Goal: Task Accomplishment & Management: Manage account settings

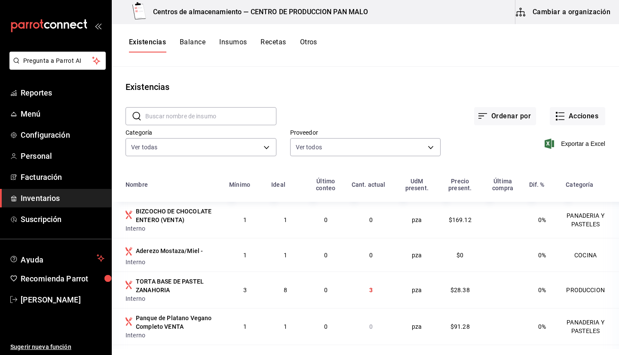
click at [418, 64] on div "Existencias Balance Insumos Recetas Otros" at bounding box center [365, 45] width 507 height 43
click at [367, 79] on main "Existencias ​ ​ Ordenar por Acciones Categoría Ver todas 70f7bd2c-2c71-4982-af5…" at bounding box center [365, 208] width 507 height 282
click at [46, 202] on span "Inventarios" at bounding box center [63, 198] width 84 height 12
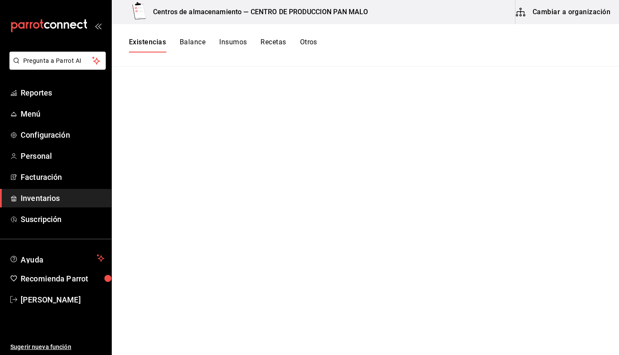
click at [40, 201] on span "Inventarios" at bounding box center [63, 198] width 84 height 12
click at [533, 13] on button "Cambiar a organización" at bounding box center [563, 12] width 97 height 24
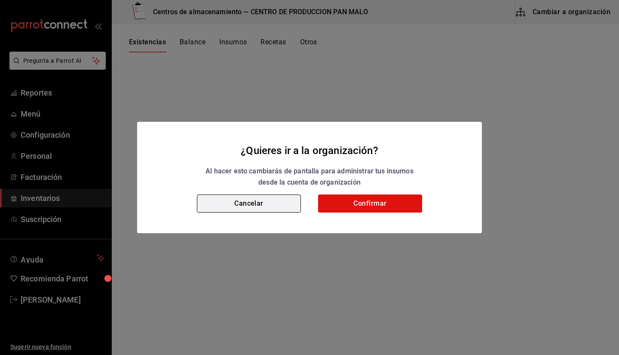
click at [259, 210] on button "Cancelar" at bounding box center [249, 203] width 104 height 18
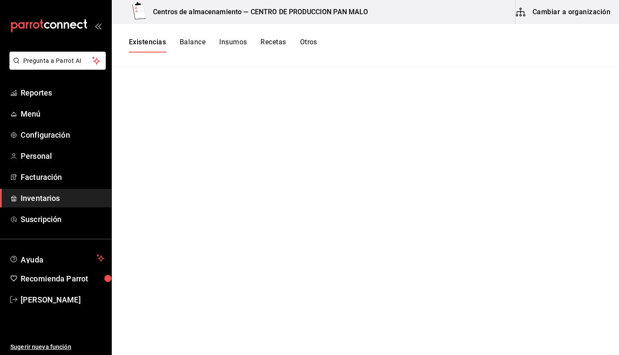
click at [52, 204] on link "Inventarios" at bounding box center [55, 198] width 111 height 18
click at [16, 100] on link "Reportes" at bounding box center [55, 92] width 111 height 18
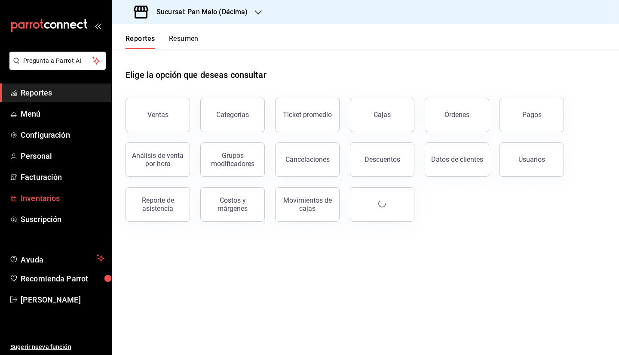
click at [49, 195] on span "Inventarios" at bounding box center [63, 198] width 84 height 12
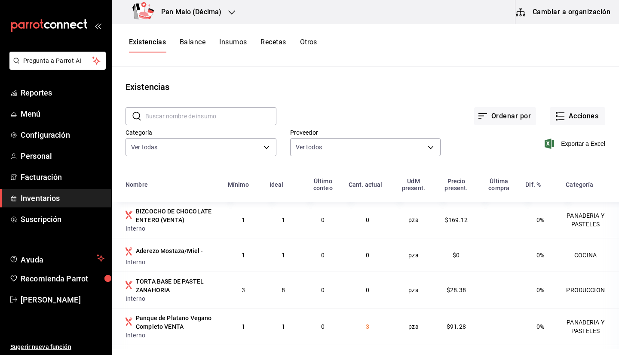
click at [422, 62] on div "Existencias Balance Insumos Recetas Otros" at bounding box center [365, 45] width 507 height 43
click at [559, 113] on button "Acciones" at bounding box center [577, 116] width 55 height 18
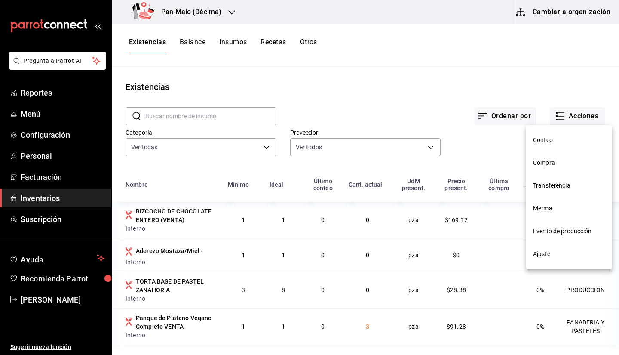
click at [223, 13] on div at bounding box center [309, 177] width 619 height 355
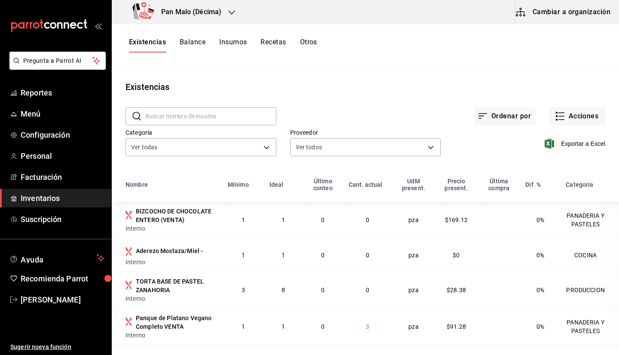
click at [214, 16] on h3 "Pan Malo (Décima)" at bounding box center [187, 12] width 67 height 10
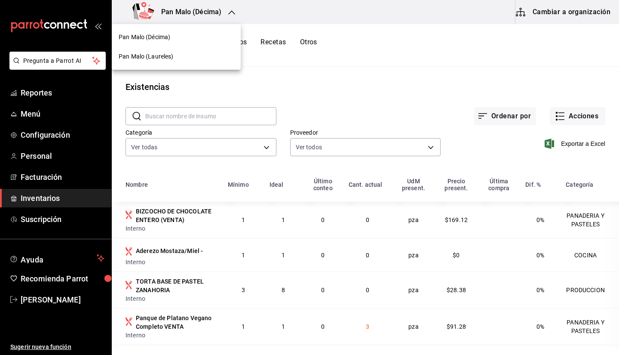
click at [205, 53] on div "Pan Malo (Laureles)" at bounding box center [176, 56] width 115 height 9
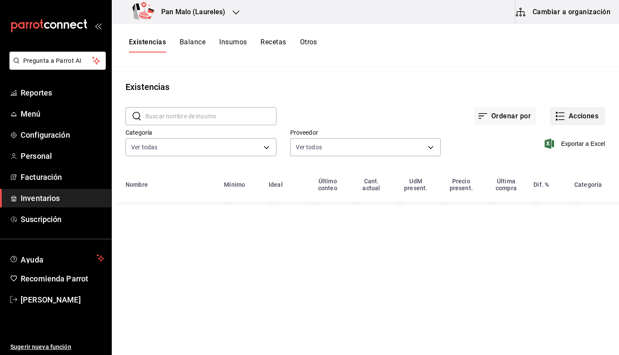
click at [569, 116] on button "Acciones" at bounding box center [577, 116] width 55 height 18
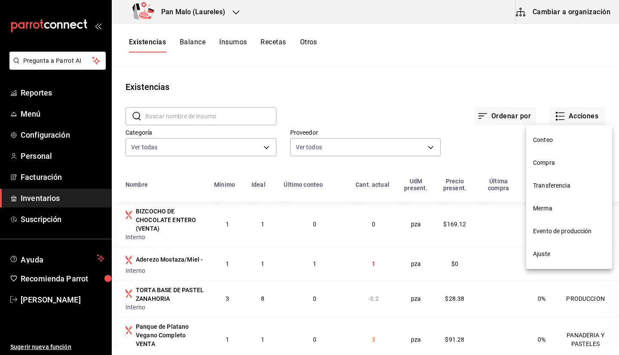
click at [572, 231] on span "Evento de producción" at bounding box center [569, 230] width 72 height 9
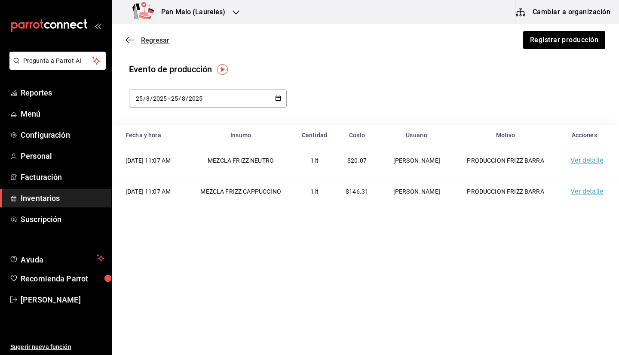
click at [131, 39] on icon "button" at bounding box center [129, 40] width 9 height 8
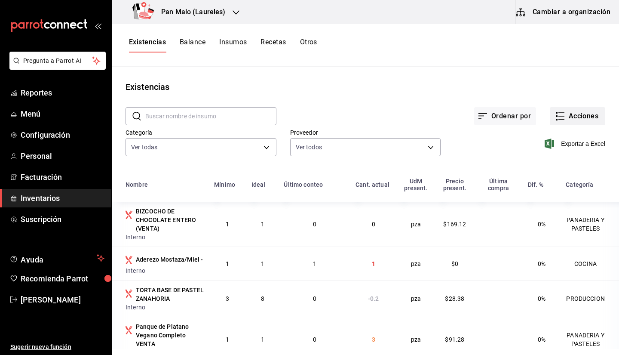
click at [593, 117] on button "Acciones" at bounding box center [577, 116] width 55 height 18
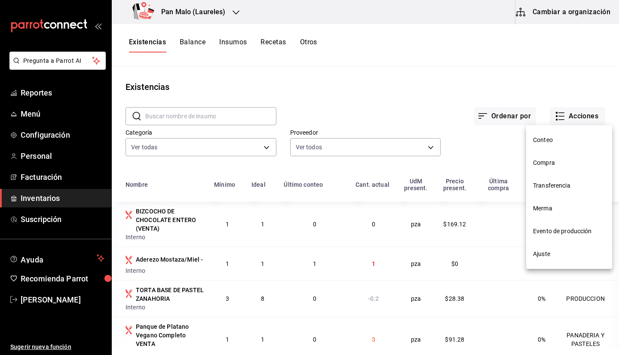
click at [549, 156] on li "Compra" at bounding box center [569, 162] width 86 height 23
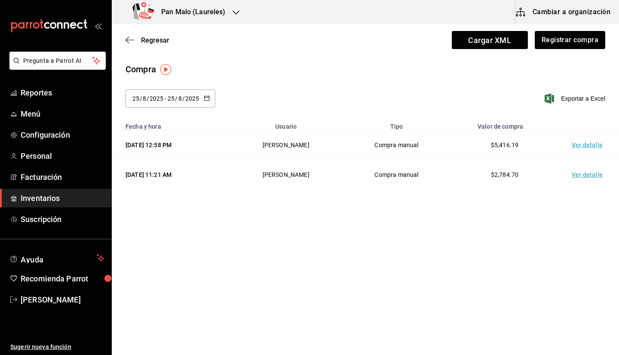
click at [409, 95] on div "2025-08-25 25 / 8 / 2025 - 2025-08-25 25 / 8 / 2025 Exportar a Excel" at bounding box center [365, 103] width 507 height 28
click at [504, 42] on span "Cargar XML" at bounding box center [490, 40] width 76 height 18
click at [0, 0] on input "Cargar XML" at bounding box center [0, 0] width 0 height 0
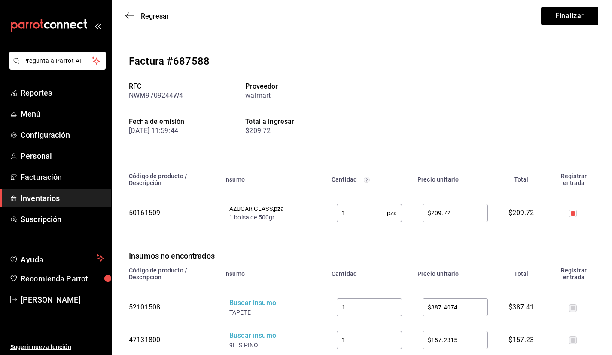
scroll to position [6, 0]
click at [127, 17] on icon "button" at bounding box center [126, 16] width 3 height 6
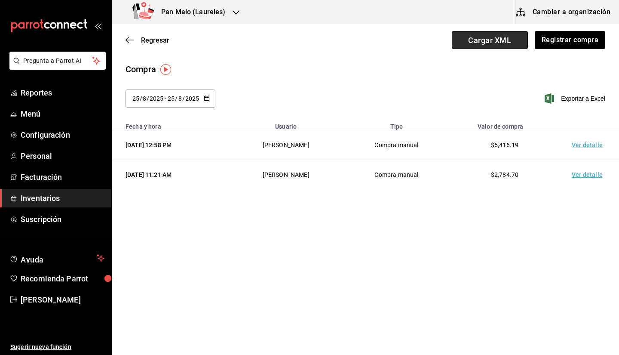
click at [468, 44] on span "Cargar XML" at bounding box center [490, 40] width 76 height 18
click at [0, 0] on input "Cargar XML" at bounding box center [0, 0] width 0 height 0
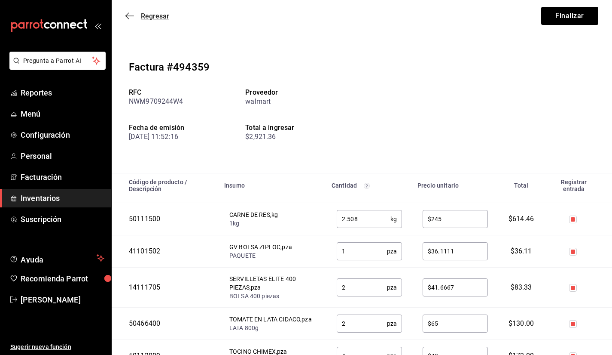
click at [128, 12] on icon "button" at bounding box center [129, 16] width 9 height 8
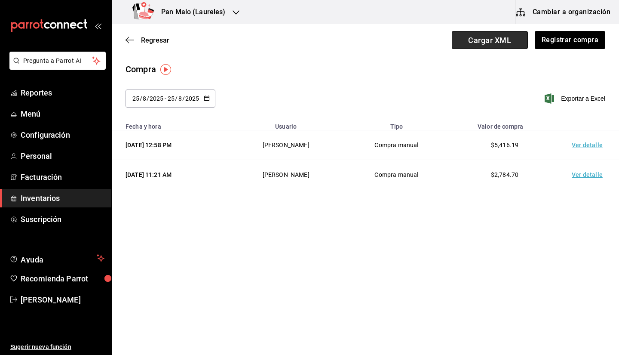
click at [501, 43] on span "Cargar XML" at bounding box center [490, 40] width 76 height 18
click at [0, 0] on input "Cargar XML" at bounding box center [0, 0] width 0 height 0
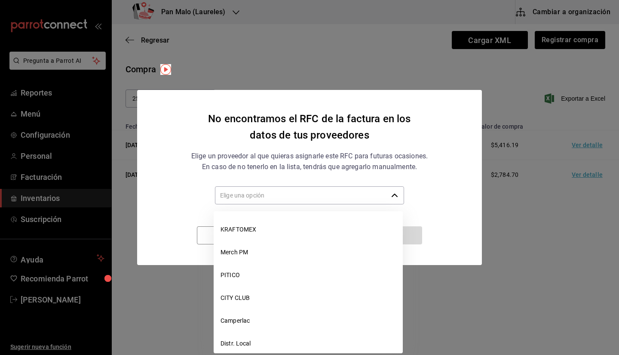
click at [269, 200] on input "text" at bounding box center [301, 195] width 173 height 18
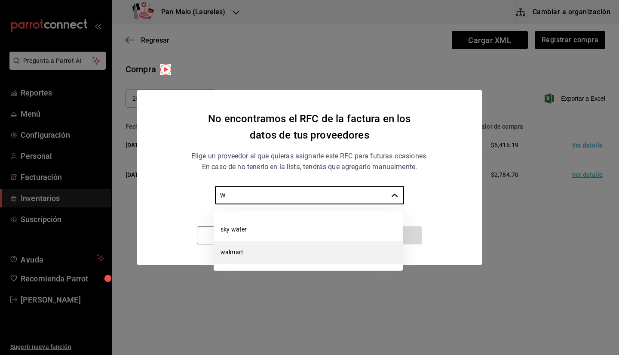
click at [313, 253] on li "walmart" at bounding box center [308, 252] width 189 height 23
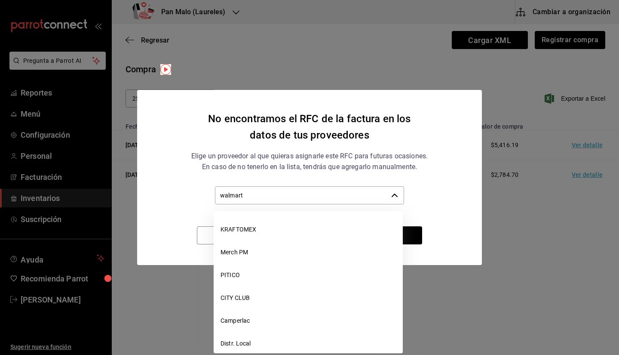
click at [347, 196] on input "walmart" at bounding box center [301, 195] width 173 height 18
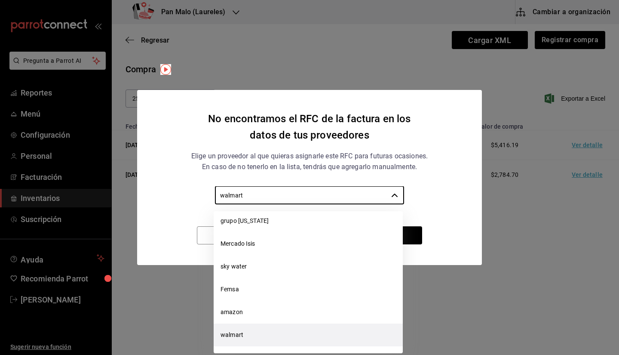
type input "walmart"
click at [296, 157] on div "Elige un proveedor al que quieras asignarle este RFC para futuras ocasiones. En…" at bounding box center [309, 161] width 258 height 22
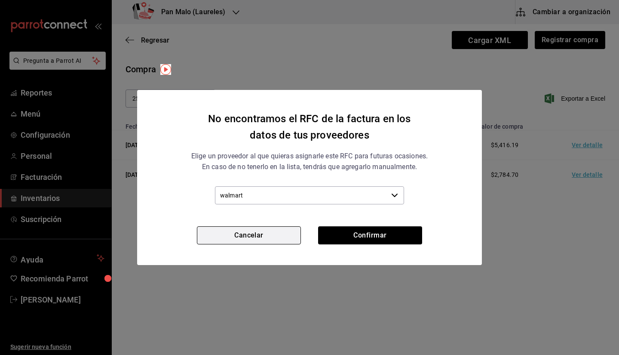
click at [239, 231] on button "Cancelar" at bounding box center [249, 235] width 104 height 18
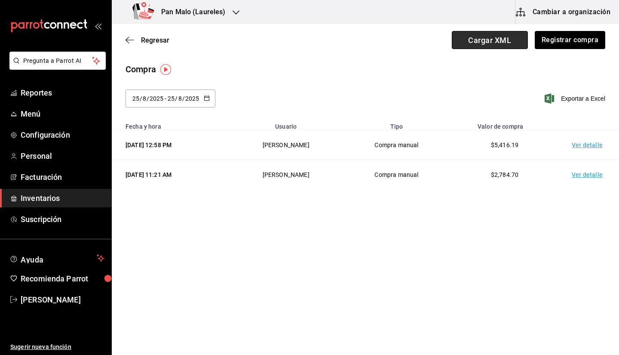
click at [476, 40] on span "Cargar XML" at bounding box center [490, 40] width 76 height 18
click at [0, 0] on input "Cargar XML" at bounding box center [0, 0] width 0 height 0
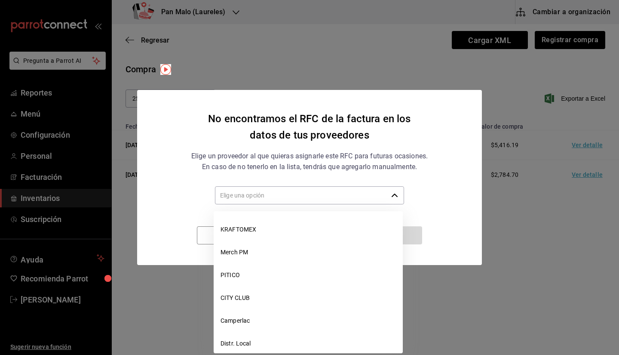
click at [392, 190] on div "​" at bounding box center [309, 195] width 189 height 18
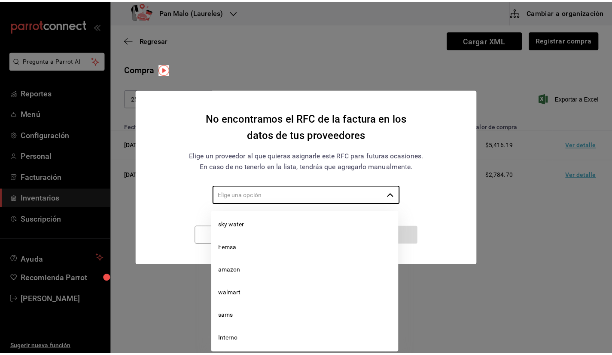
scroll to position [441, 0]
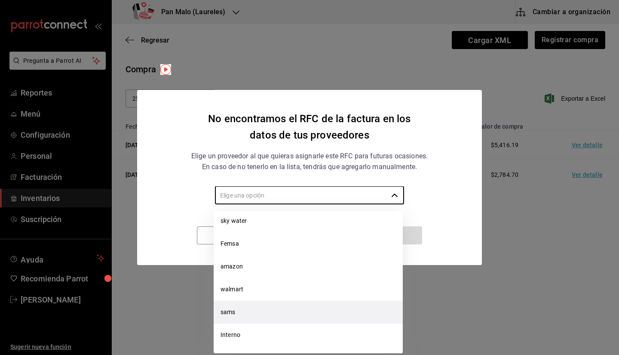
click at [319, 309] on li "sams" at bounding box center [308, 311] width 189 height 23
type input "sams"
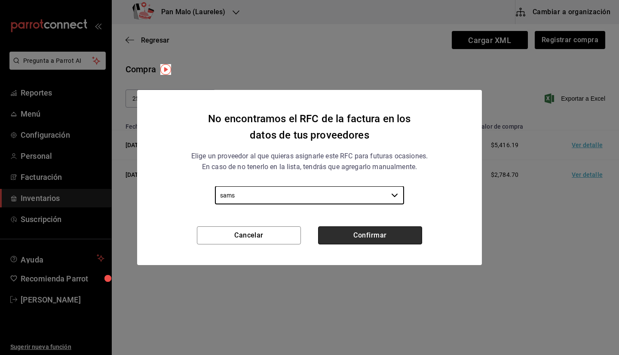
click at [376, 236] on button "Confirmar" at bounding box center [370, 235] width 104 height 18
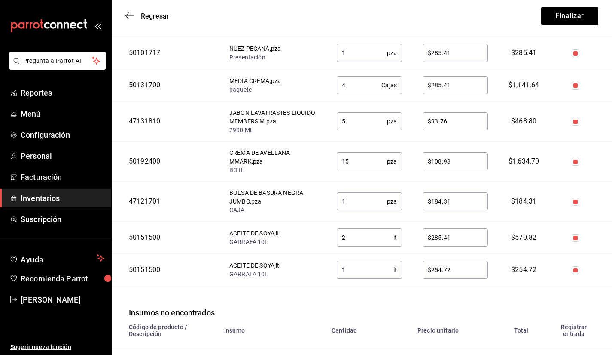
scroll to position [459, 0]
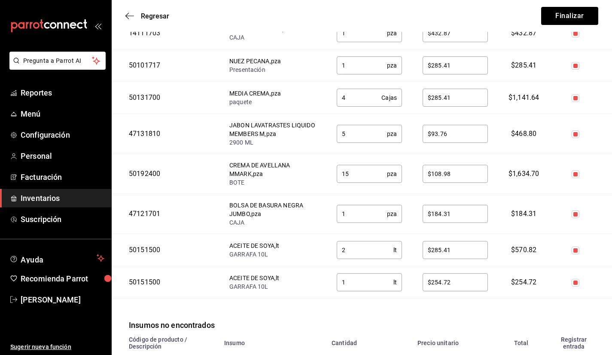
click at [575, 254] on input "checkbox" at bounding box center [576, 250] width 8 height 8
checkbox input "false"
click at [575, 284] on input "checkbox" at bounding box center [576, 282] width 8 height 8
checkbox input "false"
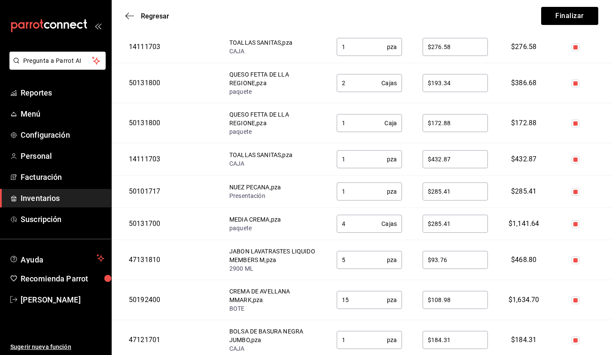
scroll to position [338, 0]
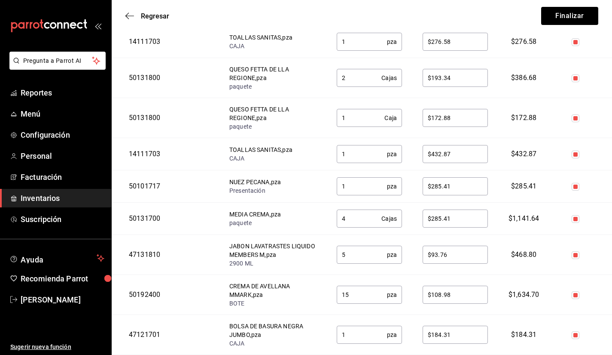
click at [573, 122] on input "checkbox" at bounding box center [576, 118] width 8 height 8
checkbox input "false"
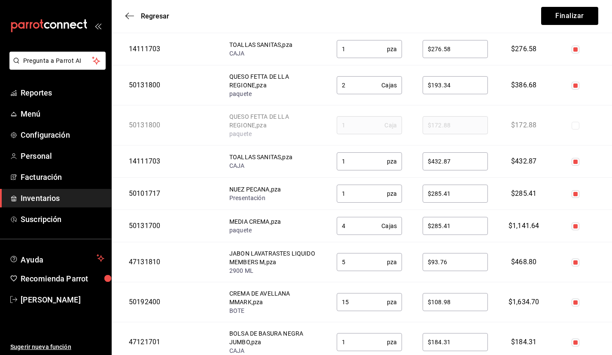
scroll to position [328, 0]
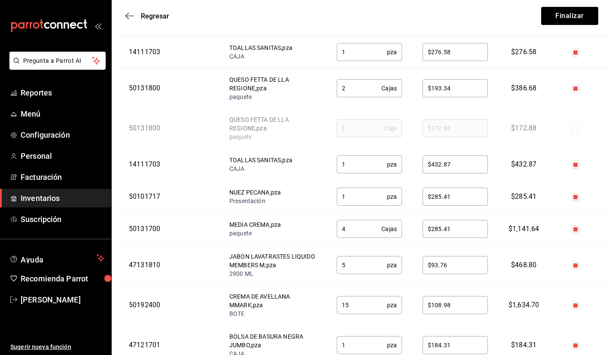
click at [574, 92] on input "checkbox" at bounding box center [576, 89] width 8 height 8
checkbox input "false"
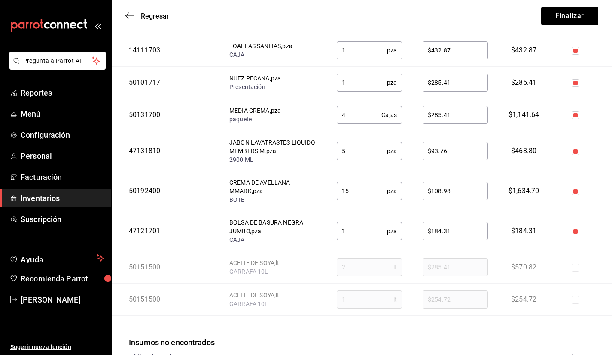
scroll to position [443, 0]
click at [366, 112] on input "4" at bounding box center [359, 113] width 45 height 17
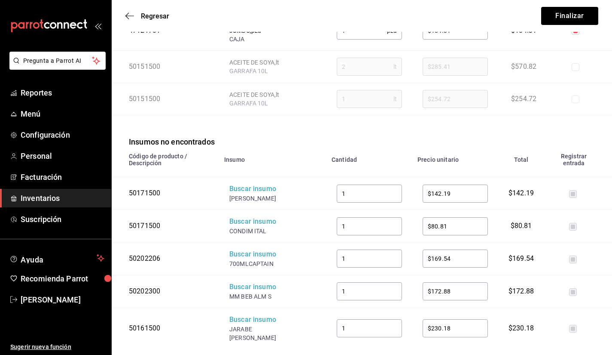
scroll to position [656, 0]
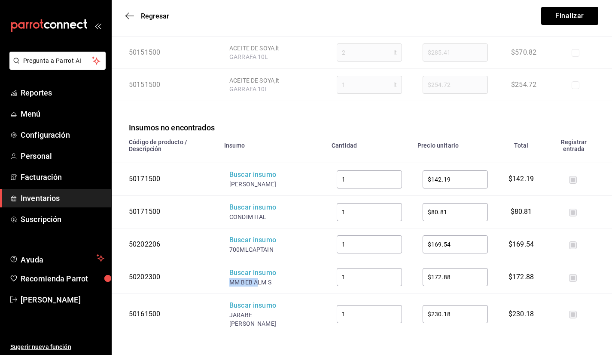
drag, startPoint x: 223, startPoint y: 281, endPoint x: 257, endPoint y: 282, distance: 34.4
click at [257, 282] on td "Buscar insumo MM BEB ALM S" at bounding box center [272, 276] width 107 height 33
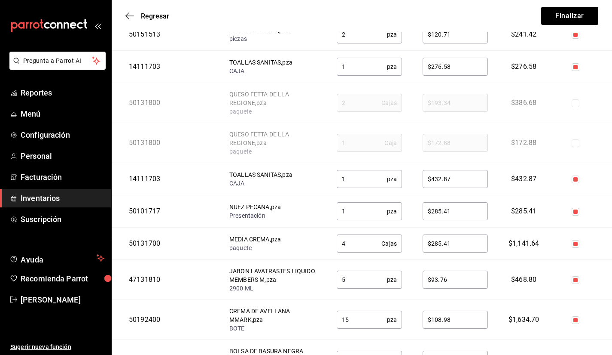
scroll to position [318, 0]
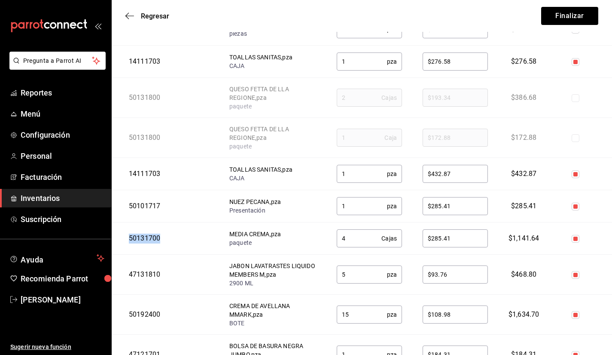
drag, startPoint x: 170, startPoint y: 236, endPoint x: 124, endPoint y: 242, distance: 46.7
click at [124, 242] on td "50131700" at bounding box center [165, 238] width 107 height 32
copy div "50131700"
click at [579, 235] on input "checkbox" at bounding box center [576, 239] width 8 height 8
checkbox input "false"
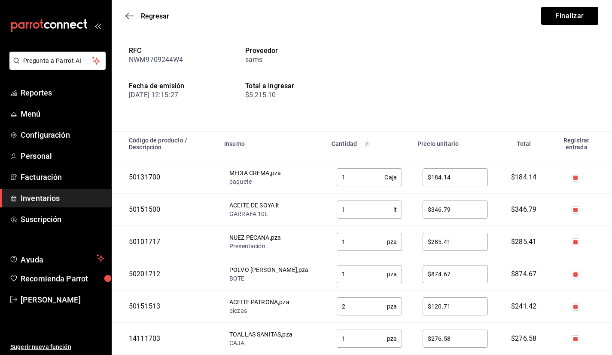
scroll to position [42, 0]
click at [171, 174] on div "50131700" at bounding box center [167, 177] width 77 height 10
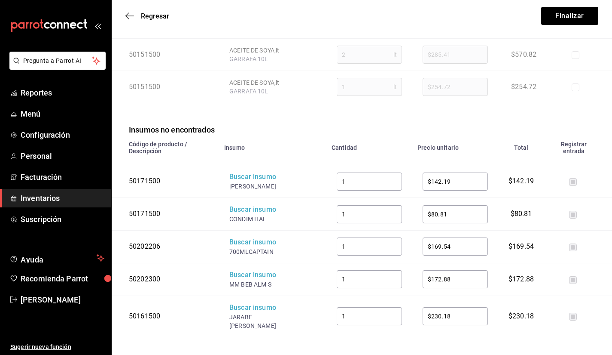
scroll to position [653, 0]
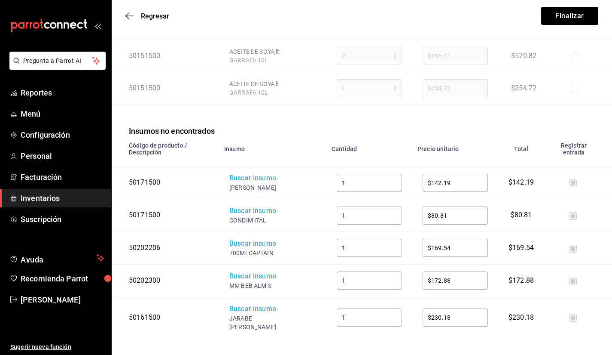
click at [238, 180] on div "Buscar insumo" at bounding box center [263, 178] width 69 height 10
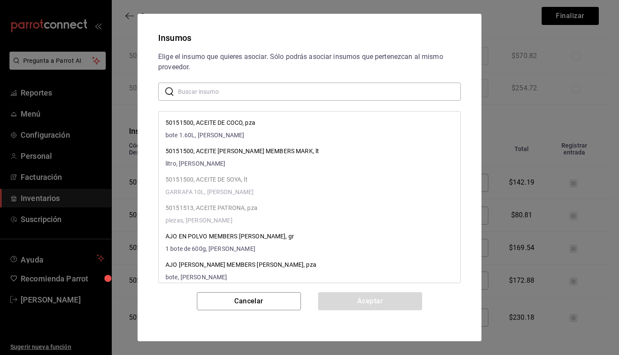
click at [241, 83] on input "text" at bounding box center [319, 91] width 283 height 17
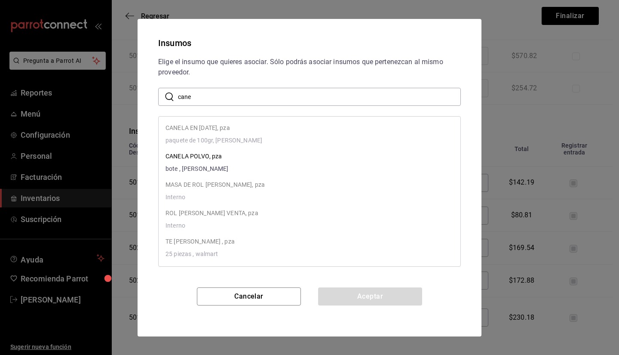
type input "CANELA"
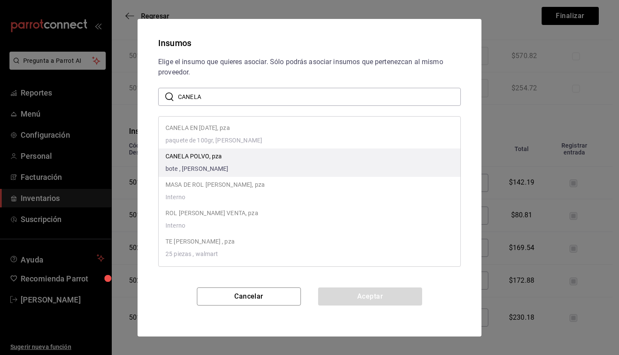
click at [203, 160] on p "CANELA POLVO, pza" at bounding box center [196, 156] width 63 height 9
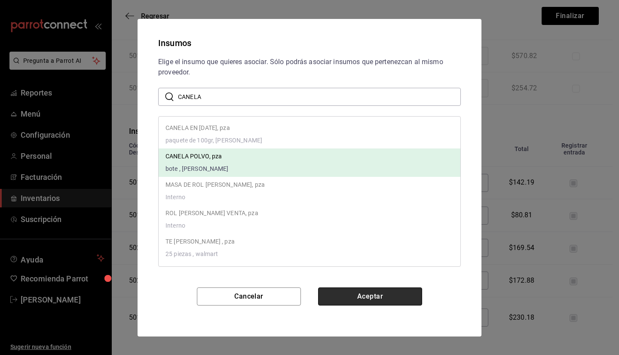
click at [358, 292] on button "Aceptar" at bounding box center [370, 296] width 104 height 18
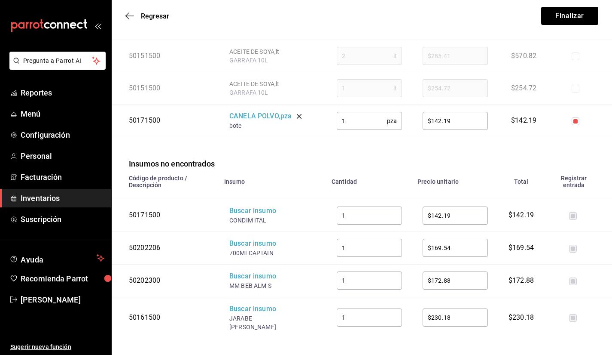
scroll to position [342, 0]
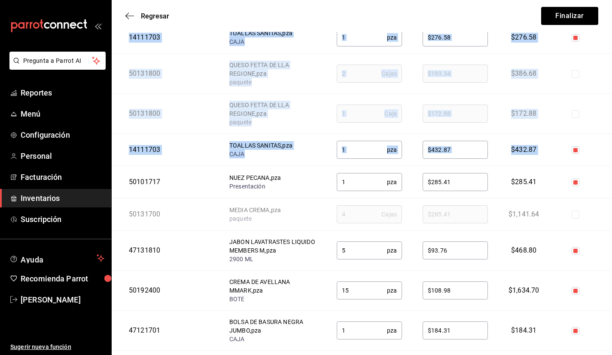
drag, startPoint x: 611, startPoint y: 158, endPoint x: 616, endPoint y: 184, distance: 27.1
click at [612, 184] on html "Pregunta a Parrot AI Reportes Menú Configuración Personal Facturación Inventari…" at bounding box center [306, 167] width 612 height 1018
click at [603, 170] on td at bounding box center [581, 182] width 63 height 32
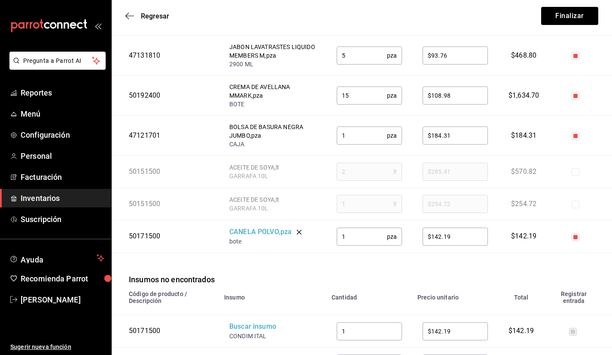
scroll to position [656, 0]
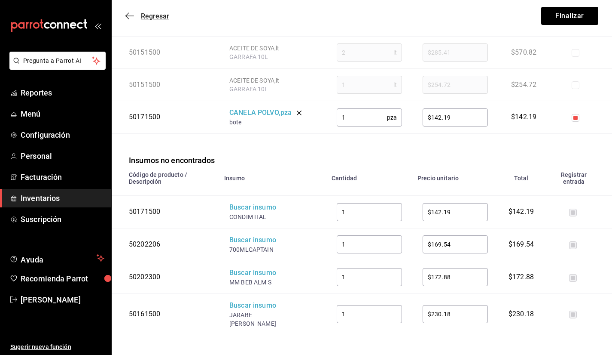
click at [131, 15] on icon "button" at bounding box center [129, 16] width 9 height 8
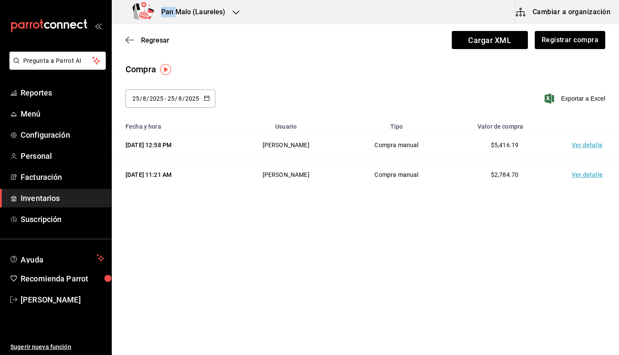
click at [131, 15] on div "Pan Malo (Laureles)" at bounding box center [181, 12] width 124 height 24
click at [483, 42] on div at bounding box center [309, 177] width 619 height 355
click at [483, 42] on span "Cargar XML" at bounding box center [490, 40] width 76 height 18
click at [0, 0] on input "Cargar XML" at bounding box center [0, 0] width 0 height 0
click at [486, 39] on span "Cargar XML" at bounding box center [490, 40] width 76 height 18
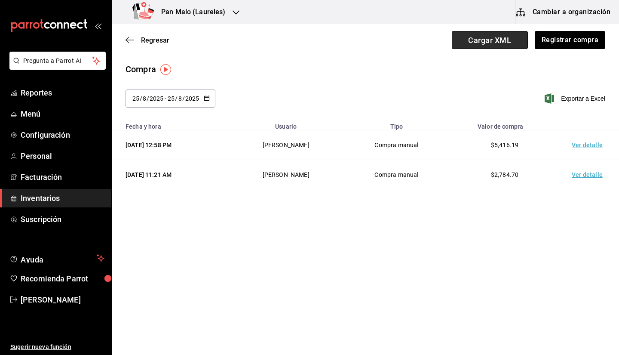
click at [0, 0] on input "Cargar XML" at bounding box center [0, 0] width 0 height 0
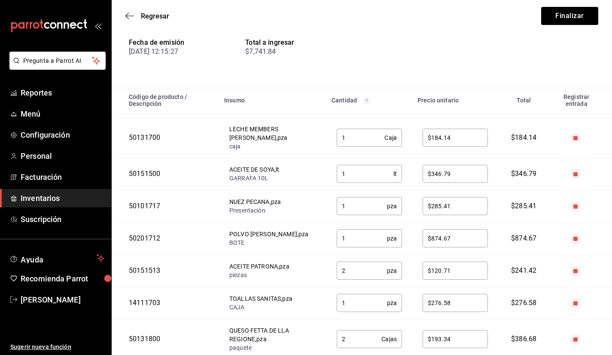
scroll to position [85, 0]
click at [122, 16] on div "Regresar Finalizar" at bounding box center [362, 16] width 501 height 32
click at [135, 10] on div "Regresar Finalizar" at bounding box center [362, 16] width 501 height 32
click at [131, 15] on icon "button" at bounding box center [129, 15] width 9 height 0
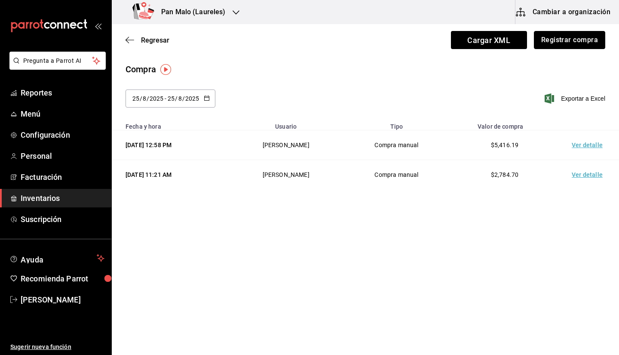
drag, startPoint x: 559, startPoint y: 40, endPoint x: 556, endPoint y: 59, distance: 19.3
click at [538, 58] on main "Regresar Cargar XML Registrar compra Compra 2025-08-25 25 / 8 / 2025 - 2025-08-…" at bounding box center [365, 113] width 507 height 179
click at [557, 46] on button "Registrar compra" at bounding box center [569, 40] width 71 height 18
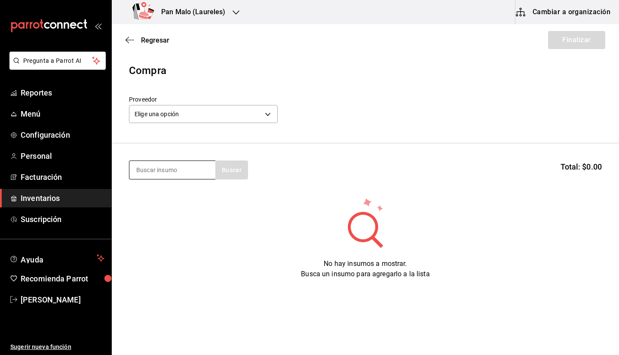
click at [154, 176] on input at bounding box center [172, 170] width 86 height 18
type input "leche"
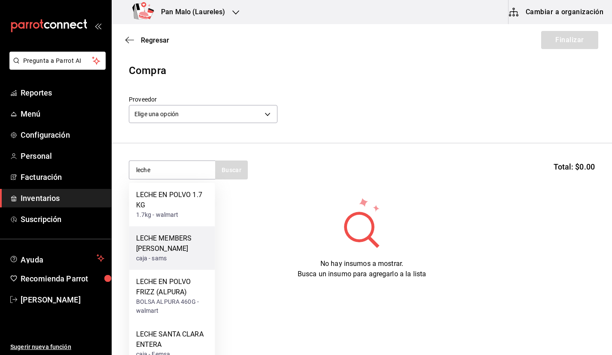
click at [176, 241] on div "LECHE MEMBERS MARK" at bounding box center [172, 243] width 72 height 21
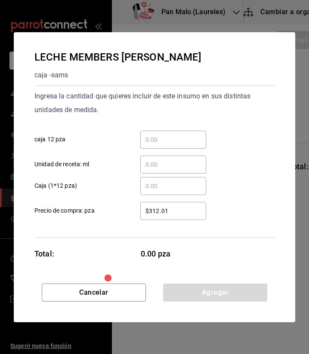
click at [176, 139] on input "​ caja 12 pza" at bounding box center [173, 140] width 66 height 10
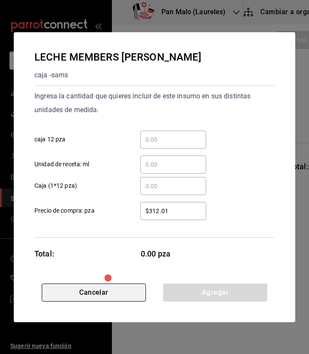
click at [104, 300] on button "Cancelar" at bounding box center [94, 293] width 104 height 18
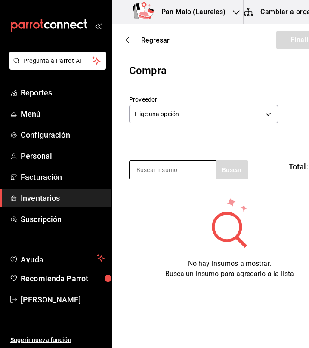
click at [169, 171] on input at bounding box center [172, 170] width 86 height 18
type input "media"
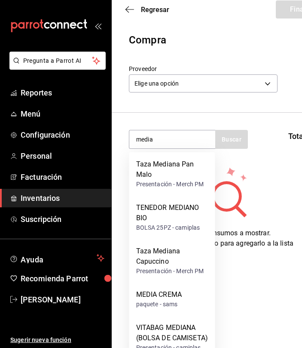
scroll to position [45, 0]
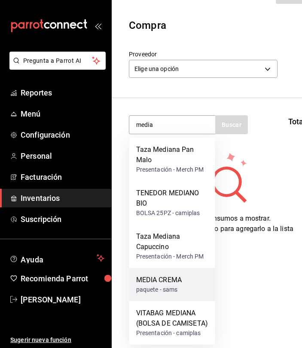
click at [170, 278] on div "MEDIA CREMA" at bounding box center [159, 280] width 46 height 10
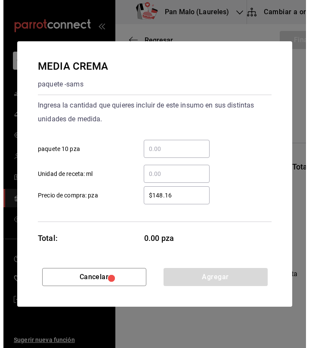
scroll to position [0, 0]
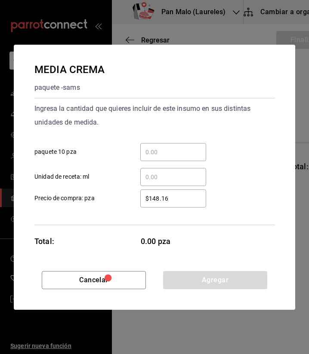
click at [173, 202] on input "$148.16" at bounding box center [173, 198] width 66 height 10
type input "$183"
click at [158, 160] on div "​" at bounding box center [173, 152] width 66 height 18
click at [158, 157] on input "​ paquete 10 pza" at bounding box center [173, 152] width 66 height 10
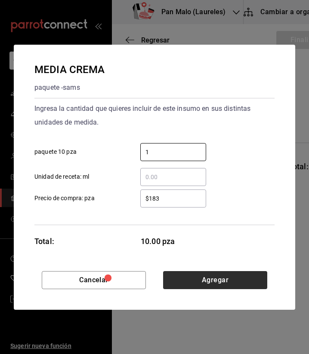
type input "1"
click at [215, 282] on button "Agregar" at bounding box center [215, 280] width 104 height 18
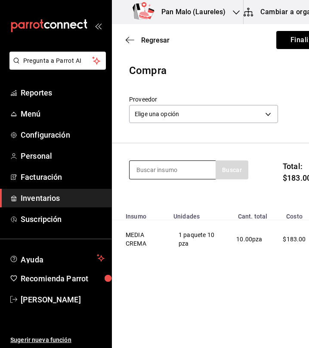
click at [181, 168] on input at bounding box center [172, 170] width 86 height 18
type input "aceite"
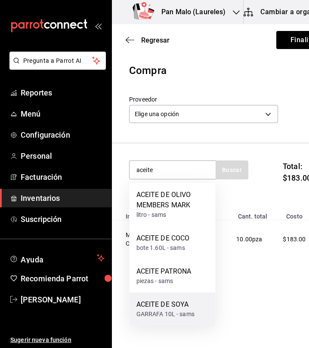
click at [191, 306] on div "ACEITE DE SOYA" at bounding box center [165, 304] width 58 height 10
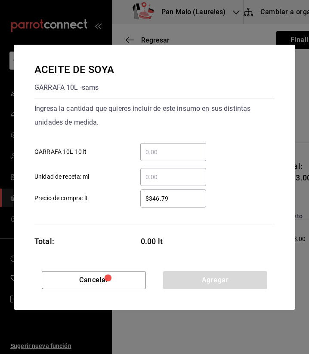
click at [174, 159] on div "​" at bounding box center [173, 152] width 66 height 18
click at [174, 157] on input "​ GARRAFA 10L 10 lt" at bounding box center [173, 152] width 66 height 10
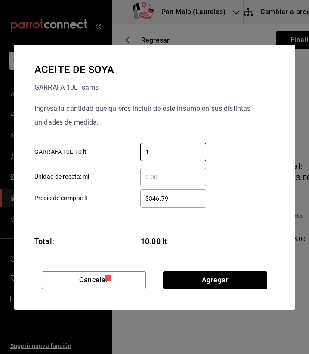
type input "1"
click at [235, 143] on div "1 ​ GARRAFA 10L 10 lt" at bounding box center [151, 148] width 247 height 25
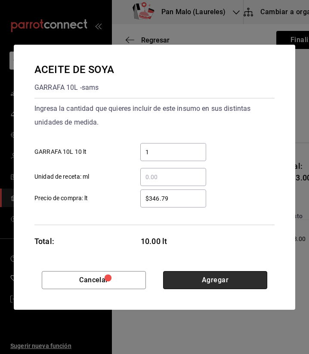
click at [220, 277] on button "Agregar" at bounding box center [215, 280] width 104 height 18
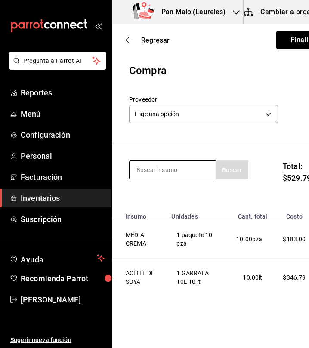
click at [171, 171] on input at bounding box center [172, 170] width 86 height 18
click at [138, 172] on input at bounding box center [172, 170] width 86 height 18
type input "nuez pecana"
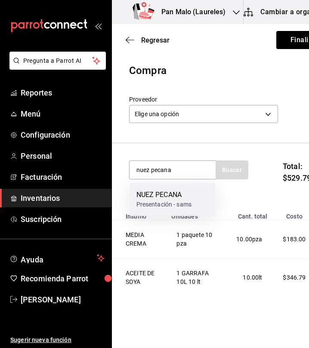
click at [154, 200] on div "Presentación - sams" at bounding box center [163, 204] width 55 height 9
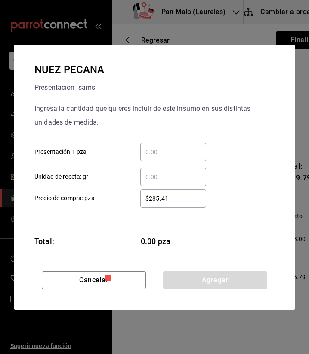
click at [165, 154] on input "​ Presentación 1 pza" at bounding box center [173, 152] width 66 height 10
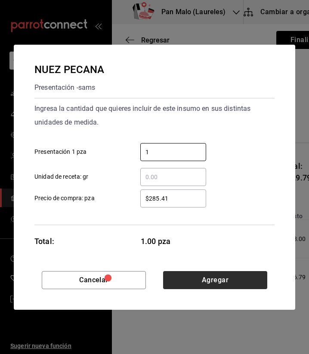
type input "1"
click at [250, 276] on button "Agregar" at bounding box center [215, 280] width 104 height 18
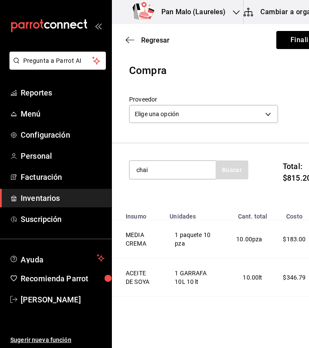
type input "chai"
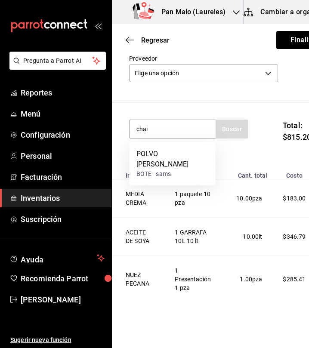
scroll to position [64, 0]
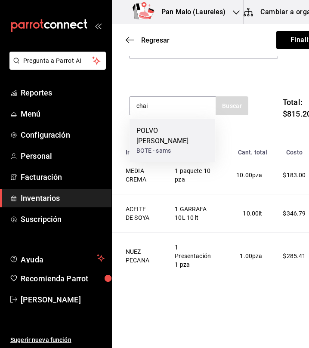
click at [171, 135] on div "POLVO CHAI DAVID RIO" at bounding box center [172, 135] width 72 height 21
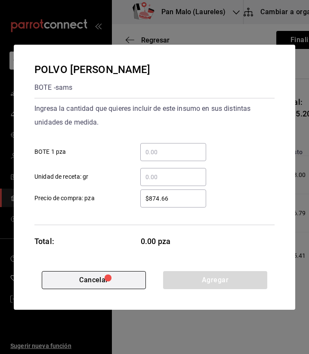
click at [133, 281] on button "Cancelar" at bounding box center [94, 280] width 104 height 18
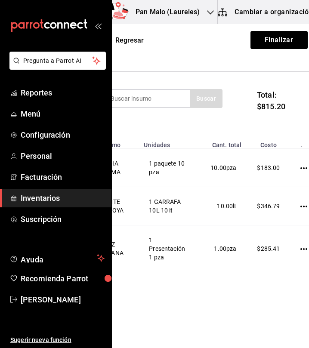
scroll to position [0, 37]
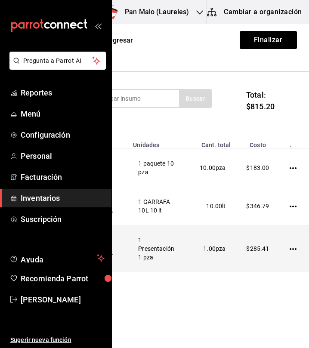
click at [289, 250] on icon "button" at bounding box center [292, 249] width 7 height 2
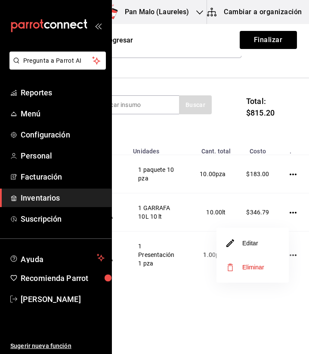
click at [253, 261] on li "Eliminar" at bounding box center [252, 267] width 72 height 24
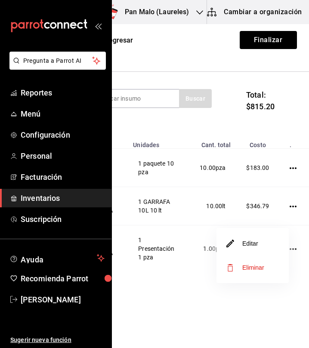
scroll to position [18, 0]
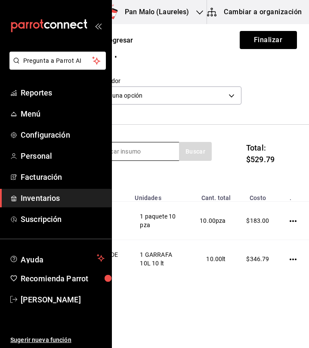
click at [164, 152] on input at bounding box center [136, 151] width 86 height 18
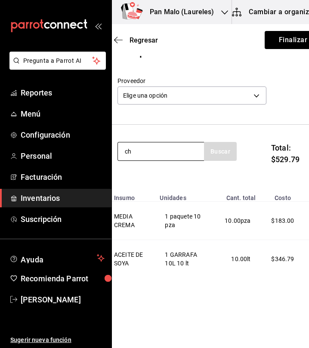
scroll to position [0, 0]
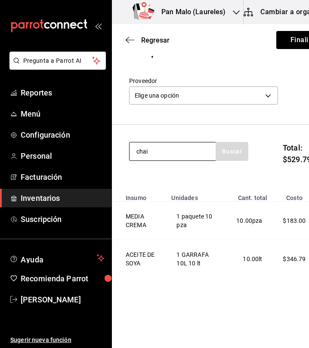
type input "chai"
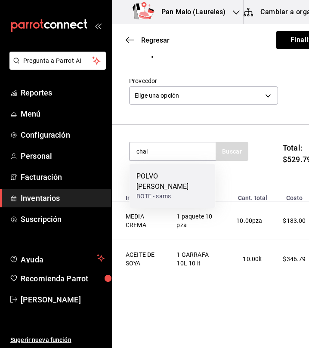
click at [166, 174] on div "POLVO [PERSON_NAME]" at bounding box center [172, 181] width 72 height 21
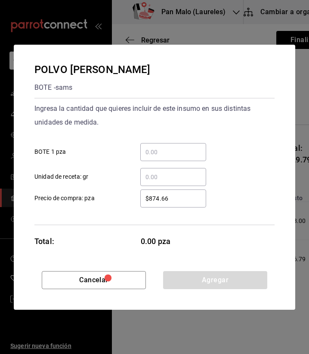
click at [180, 148] on input "​ BOTE 1 pza" at bounding box center [173, 152] width 66 height 10
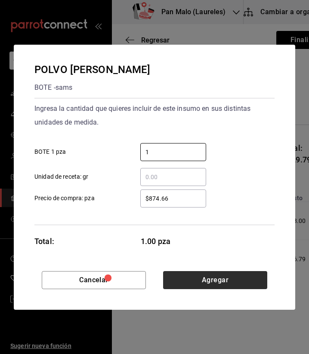
type input "1"
click at [195, 276] on button "Agregar" at bounding box center [215, 280] width 104 height 18
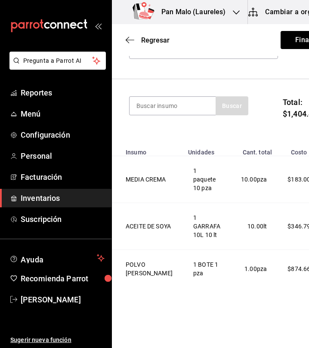
scroll to position [65, 0]
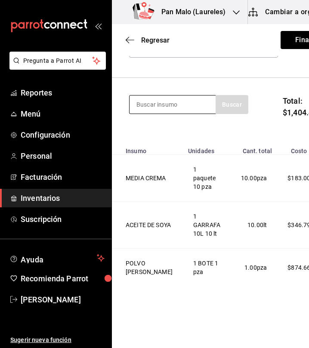
click at [187, 104] on input at bounding box center [172, 104] width 86 height 18
type input "a"
click at [154, 113] on div at bounding box center [172, 104] width 86 height 19
drag, startPoint x: 154, startPoint y: 113, endPoint x: 155, endPoint y: 101, distance: 12.9
click at [155, 101] on input at bounding box center [172, 104] width 86 height 18
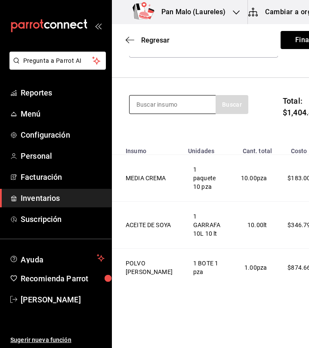
click at [155, 101] on input at bounding box center [172, 104] width 86 height 18
type input "sanita"
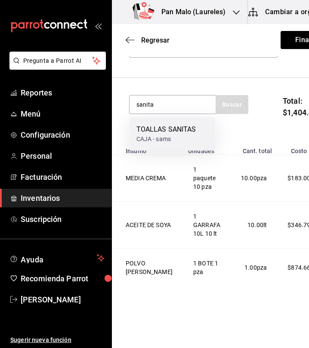
click at [183, 135] on div "CAJA - sams" at bounding box center [166, 139] width 60 height 9
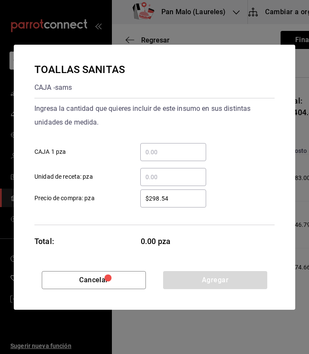
click at [171, 151] on input "​ CAJA 1 pza" at bounding box center [173, 152] width 66 height 10
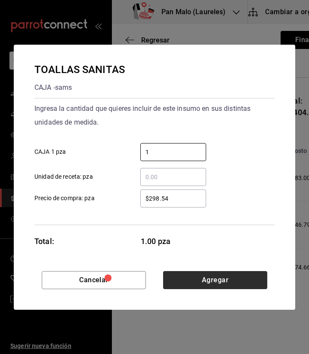
type input "1"
click at [248, 277] on button "Agregar" at bounding box center [215, 280] width 104 height 18
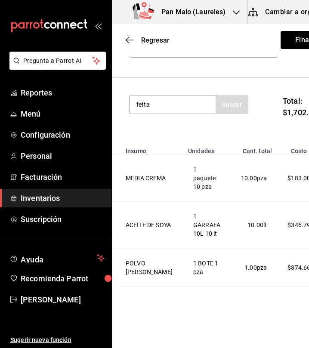
type input "fetta"
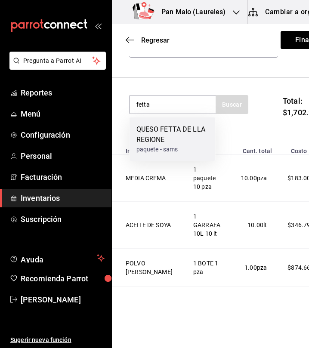
click at [162, 144] on div "QUESO FETTA DE LLA REGIONE" at bounding box center [172, 134] width 72 height 21
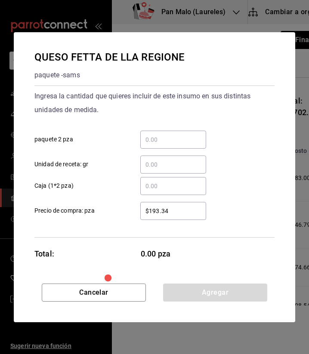
click at [182, 139] on input "​ paquete 2 pza" at bounding box center [173, 140] width 66 height 10
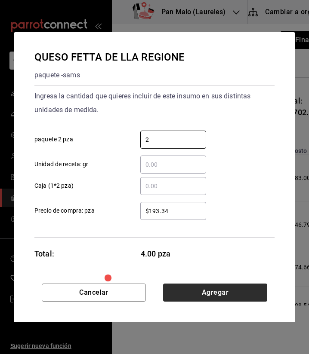
type input "2"
click at [191, 293] on button "Agregar" at bounding box center [215, 293] width 104 height 18
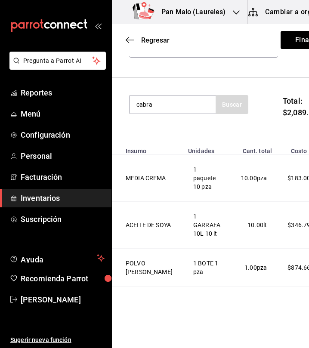
type input "cabra"
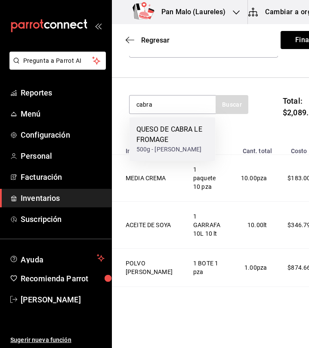
click at [195, 120] on div "QUESO DE CABRA LE FROMAGE 500g - sams" at bounding box center [172, 138] width 86 height 43
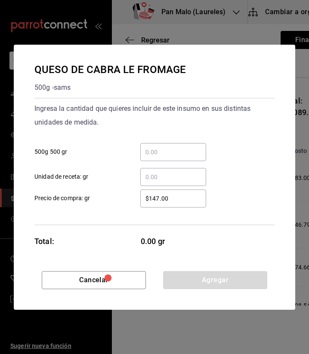
click at [181, 153] on input "​ 500g 500 gr" at bounding box center [173, 152] width 66 height 10
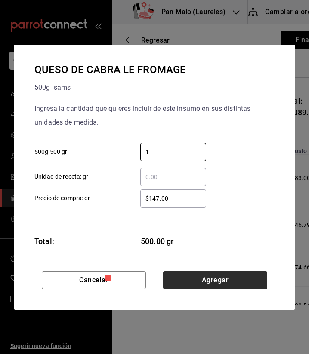
type input "1"
click at [246, 280] on button "Agregar" at bounding box center [215, 280] width 104 height 18
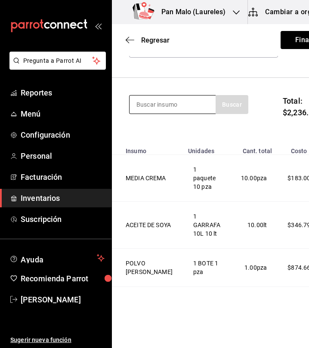
click at [183, 104] on input at bounding box center [172, 104] width 86 height 18
type input "servi"
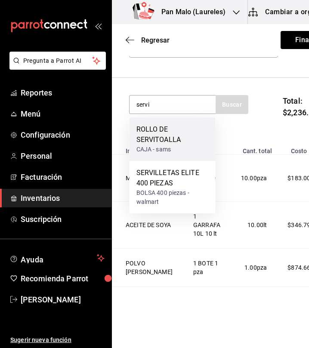
click at [180, 140] on div "ROLLO DE SERVITOALLA" at bounding box center [172, 134] width 72 height 21
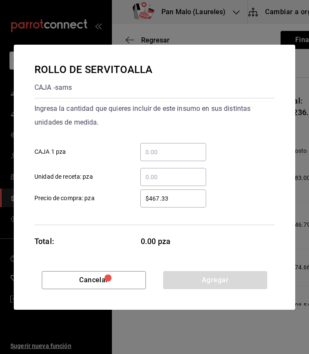
click at [184, 156] on input "​ CAJA 1 pza" at bounding box center [173, 152] width 66 height 10
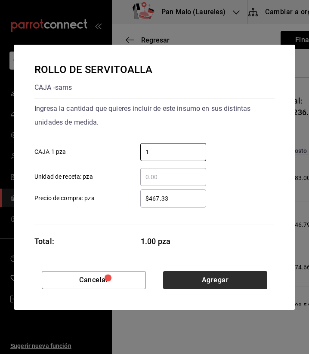
type input "1"
click at [211, 282] on button "Agregar" at bounding box center [215, 280] width 104 height 18
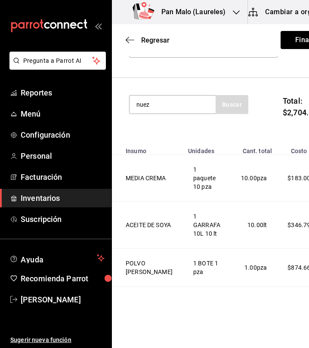
type input "nuez"
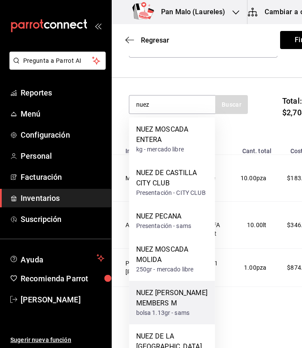
click at [189, 299] on div "[PERSON_NAME] MEMBERS M" at bounding box center [172, 297] width 72 height 21
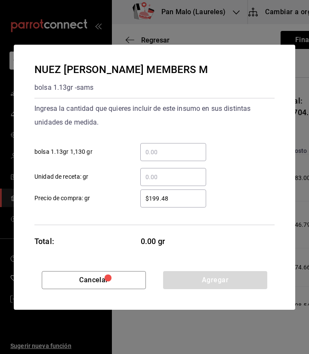
click at [182, 150] on input "​ bolsa 1.13gr 1,130 gr" at bounding box center [173, 152] width 66 height 10
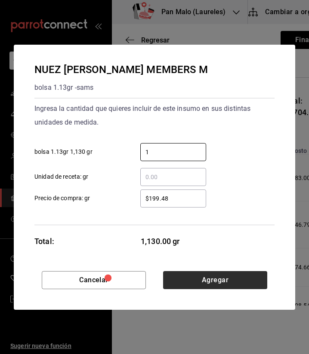
type input "1"
click at [241, 280] on button "Agregar" at bounding box center [215, 280] width 104 height 18
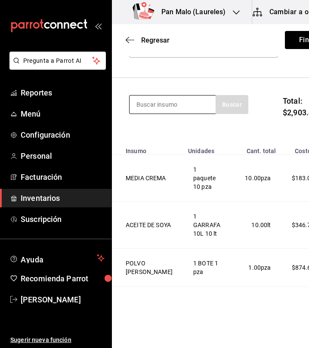
click at [174, 109] on input at bounding box center [172, 104] width 86 height 18
type input "caja"
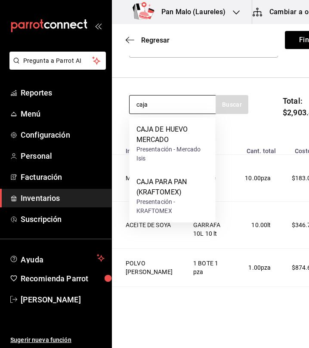
click at [174, 99] on input "caja" at bounding box center [172, 104] width 86 height 18
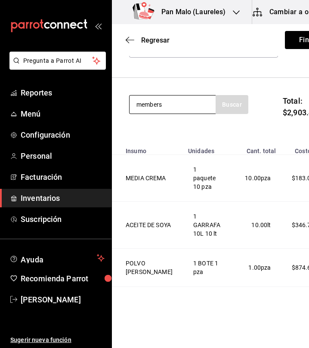
type input "members"
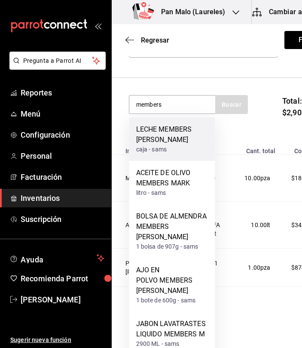
click at [183, 141] on div "LECHE MEMBERS [PERSON_NAME]" at bounding box center [172, 134] width 72 height 21
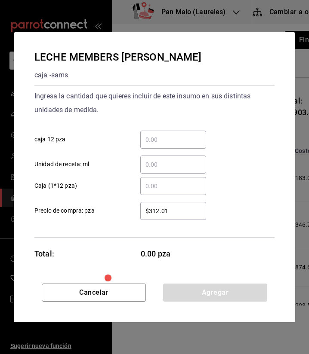
click at [174, 173] on div "​" at bounding box center [173, 165] width 66 height 18
click at [174, 170] on input "​ Unidad de receta: ml" at bounding box center [173, 164] width 66 height 10
click at [173, 190] on input "​ Caja (1*12 pza)" at bounding box center [173, 186] width 66 height 10
type input "2"
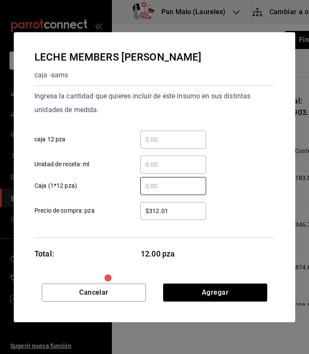
type input "1"
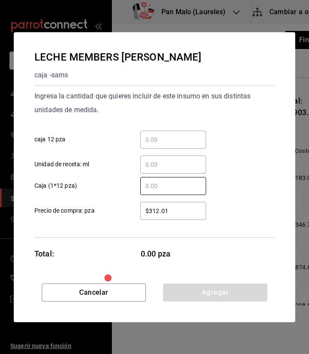
click at [168, 167] on input "​ Unidad de receta: ml" at bounding box center [173, 164] width 66 height 10
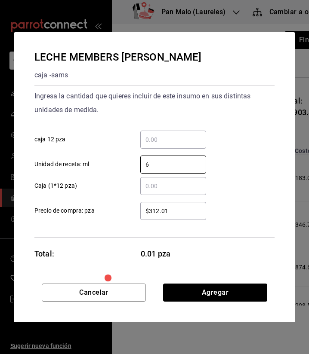
click at [238, 148] on div "​ caja 12 pza" at bounding box center [151, 136] width 247 height 25
click at [177, 164] on input "6" at bounding box center [173, 164] width 66 height 10
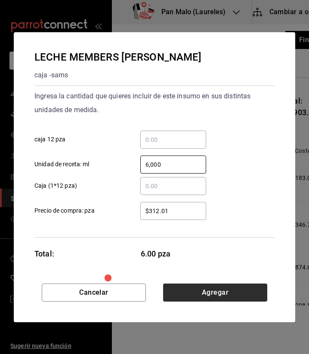
type input "6,000"
click at [200, 294] on button "Agregar" at bounding box center [215, 293] width 104 height 18
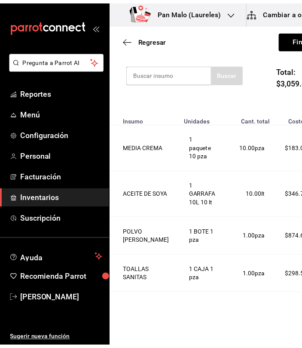
scroll to position [0, 0]
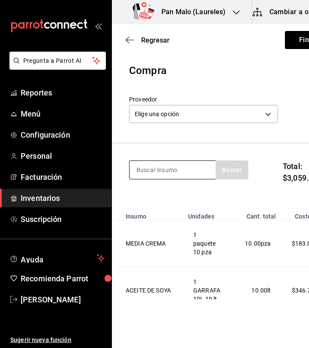
click at [177, 172] on input at bounding box center [172, 170] width 86 height 18
click at [203, 170] on input "almendra" at bounding box center [172, 170] width 86 height 18
type input "a"
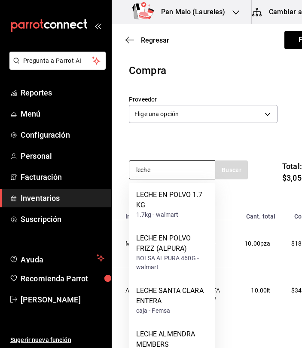
type input "leche"
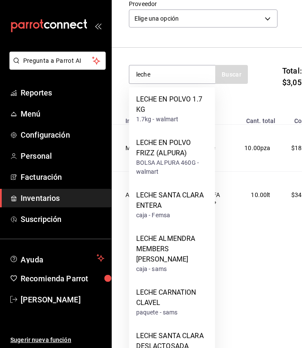
scroll to position [108, 0]
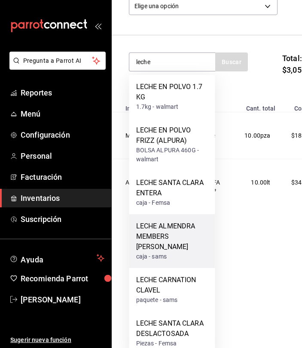
click at [180, 252] on div "caja - sams" at bounding box center [172, 256] width 72 height 9
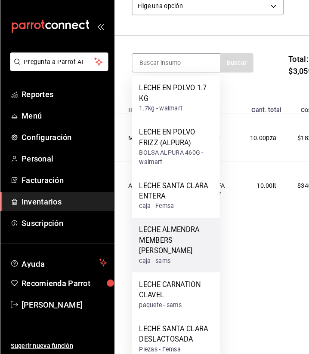
scroll to position [0, 0]
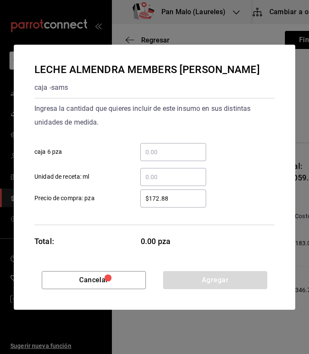
click at [156, 147] on input "​ caja 6 pza" at bounding box center [173, 152] width 66 height 10
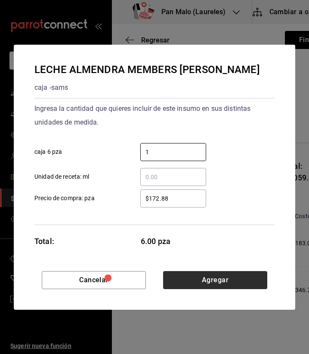
type input "1"
click at [197, 284] on button "Agregar" at bounding box center [215, 280] width 104 height 18
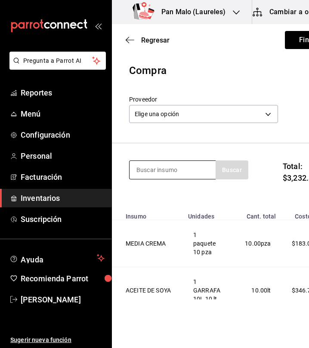
click at [145, 174] on input at bounding box center [172, 170] width 86 height 18
type input "hershey"
click at [229, 173] on div "hershey" at bounding box center [188, 169] width 119 height 19
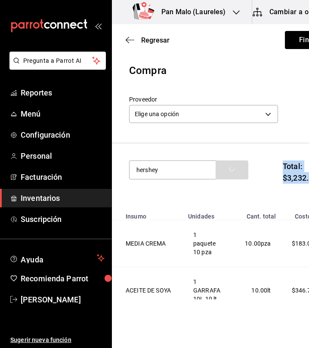
click at [229, 173] on div "hershey" at bounding box center [188, 169] width 119 height 19
click at [192, 171] on input "hershey" at bounding box center [172, 170] width 86 height 18
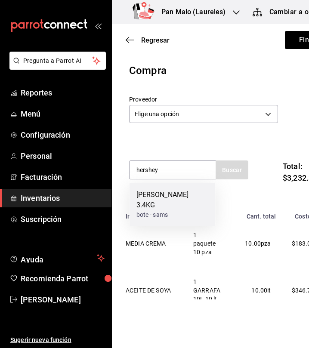
click at [180, 194] on div "[PERSON_NAME] 3.4KG" at bounding box center [172, 200] width 72 height 21
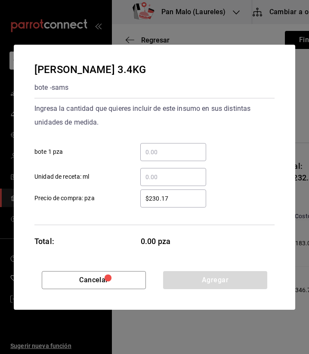
click at [184, 157] on div "​" at bounding box center [173, 152] width 66 height 18
click at [184, 157] on input "​ bote 1 pza" at bounding box center [173, 152] width 66 height 10
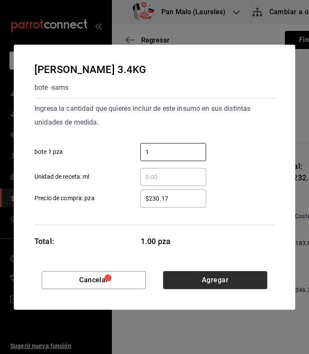
type input "1"
click at [257, 278] on button "Agregar" at bounding box center [215, 280] width 104 height 18
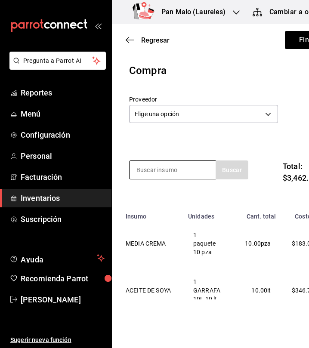
click at [140, 168] on input at bounding box center [172, 170] width 86 height 18
type input "jabon"
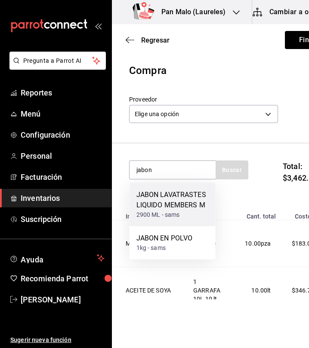
click at [187, 195] on div "JABON LAVATRASTES LIQUIDO MEMBERS M" at bounding box center [172, 200] width 72 height 21
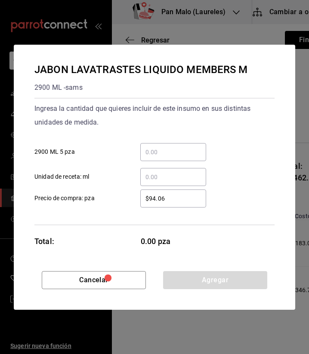
click at [188, 153] on input "​ 2900 ML 5 pza" at bounding box center [173, 152] width 66 height 10
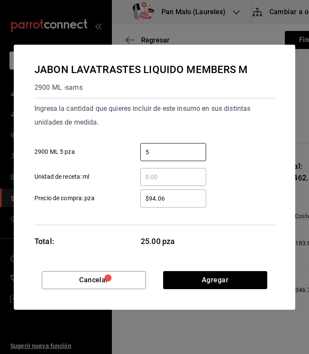
type input "5"
click at [243, 130] on div "Ingresa la cantidad que quieres incluir de este insumo en sus distintas unidade…" at bounding box center [154, 144] width 240 height 84
click at [170, 159] on div "5 ​" at bounding box center [173, 152] width 66 height 18
click at [170, 157] on input "5" at bounding box center [173, 152] width 66 height 10
type input "1"
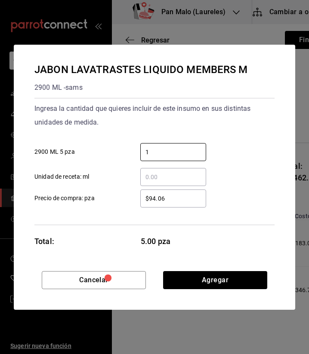
click at [209, 128] on div "Ingresa la cantidad que quieres incluir de este insumo en sus distintas unidade…" at bounding box center [154, 116] width 240 height 28
click at [183, 146] on div "1 ​" at bounding box center [173, 152] width 66 height 18
click at [183, 147] on input "1" at bounding box center [173, 152] width 66 height 10
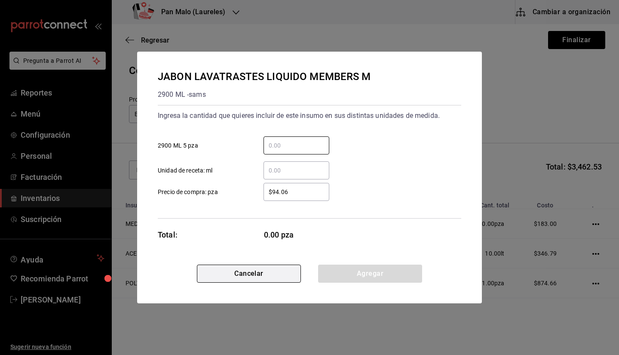
click at [231, 275] on button "Cancelar" at bounding box center [249, 273] width 104 height 18
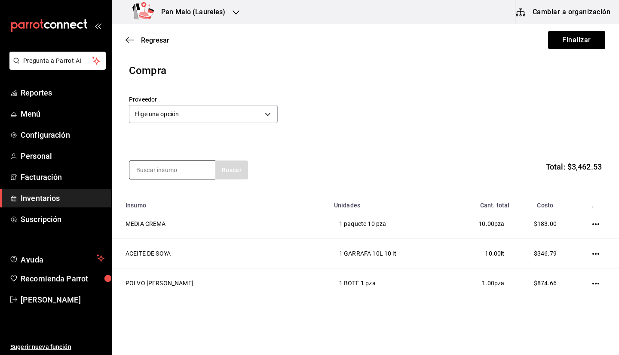
click at [168, 168] on input at bounding box center [172, 170] width 86 height 18
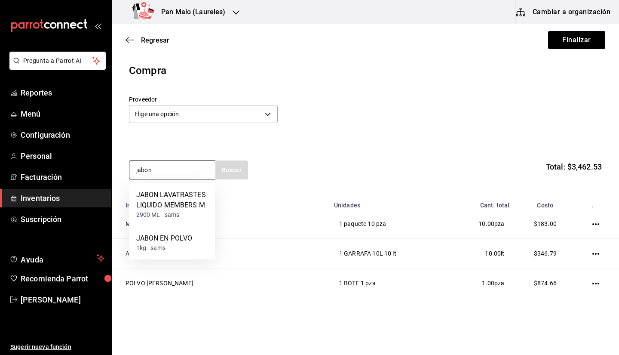
type input "jabon"
click at [177, 205] on div "JABON LAVATRASTES LIQUIDO MEMBERS M" at bounding box center [172, 200] width 72 height 21
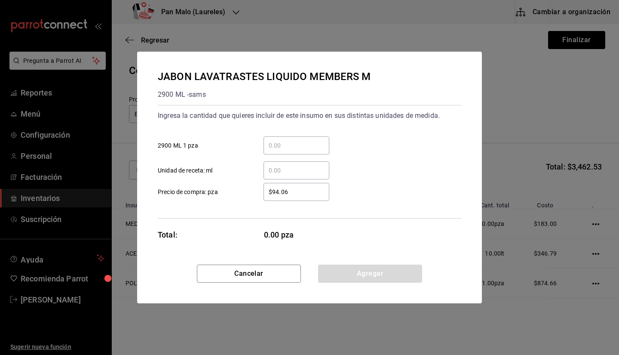
click at [272, 144] on input "​ 2900 ML 1 pza" at bounding box center [296, 145] width 66 height 10
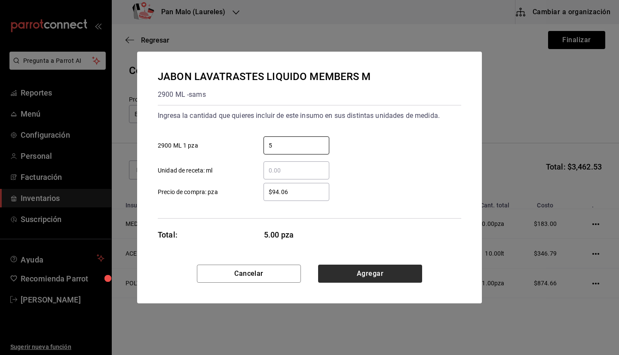
type input "5"
click at [407, 278] on button "Agregar" at bounding box center [370, 273] width 104 height 18
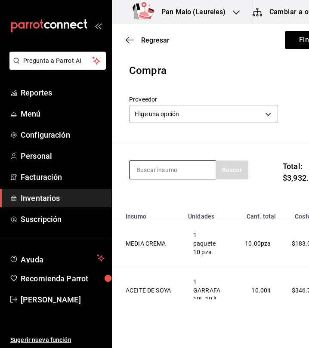
click at [177, 177] on input at bounding box center [172, 170] width 86 height 18
type input "aceite"
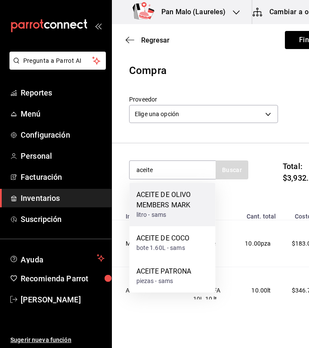
click at [182, 205] on div "ACEITE DE OLIVO MEMBERS MARK" at bounding box center [172, 200] width 72 height 21
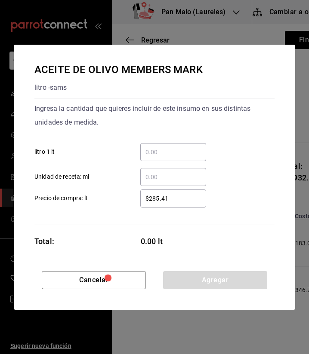
drag, startPoint x: 174, startPoint y: 159, endPoint x: 160, endPoint y: 151, distance: 16.2
click at [160, 151] on input "​ litro 1 lt" at bounding box center [173, 152] width 66 height 10
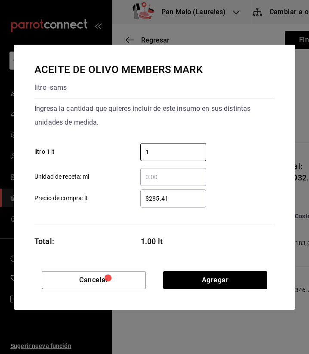
type input "1"
click at [170, 164] on div "​ Unidad de receta: ml" at bounding box center [151, 173] width 247 height 25
click at [157, 155] on input "1" at bounding box center [173, 152] width 66 height 10
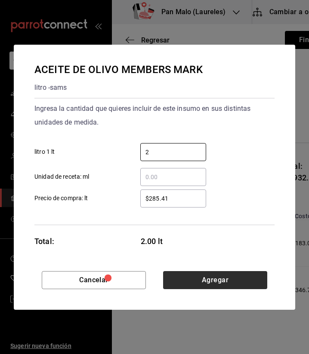
type input "2"
click at [200, 281] on button "Agregar" at bounding box center [215, 280] width 104 height 18
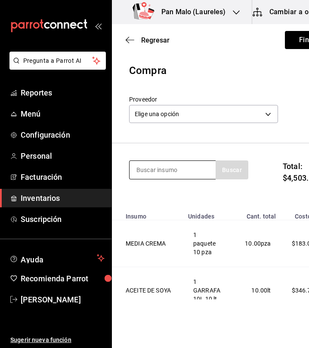
click at [205, 174] on input at bounding box center [172, 170] width 86 height 18
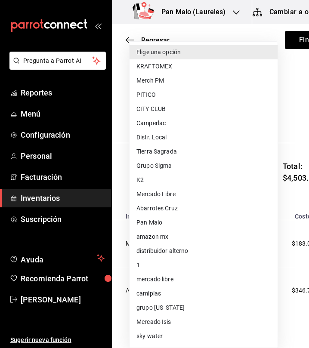
click at [237, 116] on body "Pregunta a Parrot AI Reportes Menú Configuración Personal Facturación Inventari…" at bounding box center [154, 149] width 309 height 299
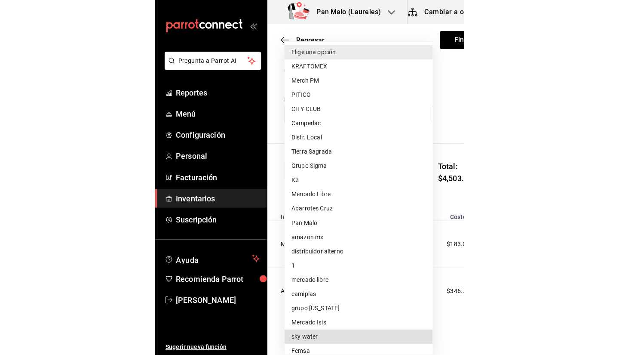
scroll to position [64, 0]
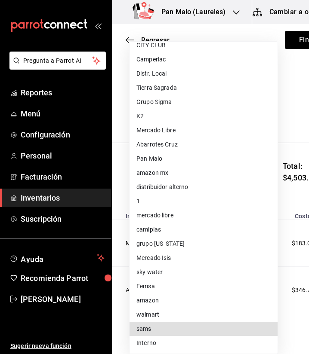
click at [200, 329] on li "sams" at bounding box center [203, 329] width 148 height 14
type input "a354c14f-b523-4790-b00e-6b1458811c44"
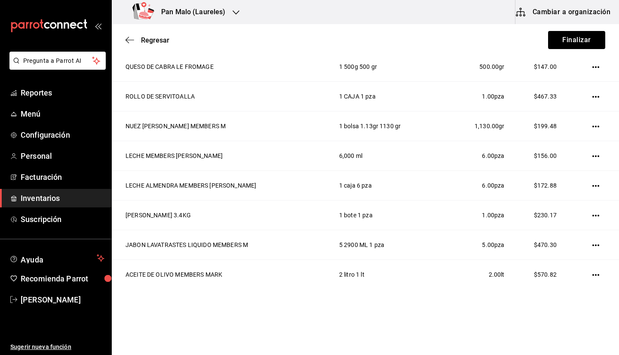
scroll to position [306, 0]
click at [579, 43] on button "Finalizar" at bounding box center [576, 40] width 57 height 18
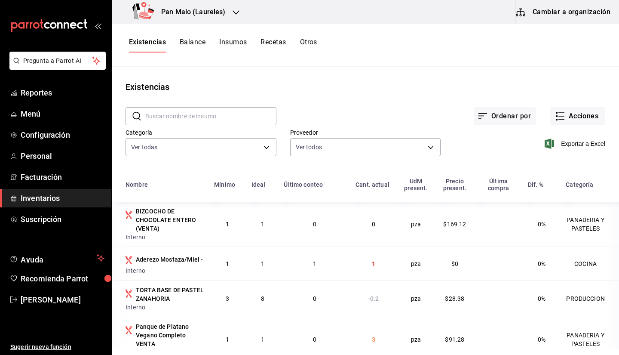
click at [560, 14] on button "Cambiar a organización" at bounding box center [563, 12] width 97 height 24
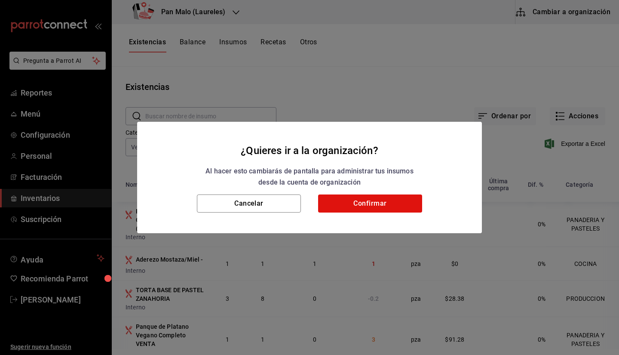
click at [260, 36] on div "¿Quieres ir a la organización? Al hacer esto cambiarás de pantalla para adminis…" at bounding box center [309, 177] width 619 height 355
click at [229, 25] on div "¿Quieres ir a la organización? Al hacer esto cambiarás de pantalla para adminis…" at bounding box center [309, 177] width 619 height 355
click at [241, 198] on button "Cancelar" at bounding box center [249, 203] width 104 height 18
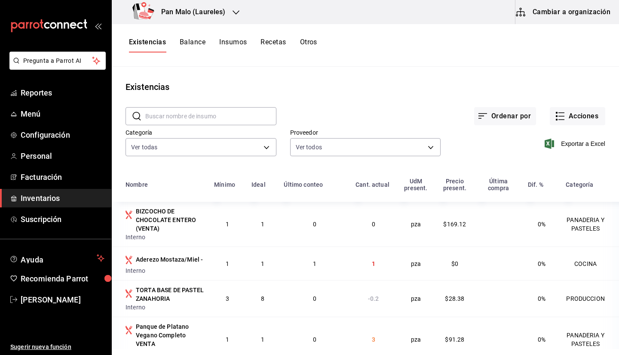
click at [563, 18] on button "Cambiar a organización" at bounding box center [563, 12] width 97 height 24
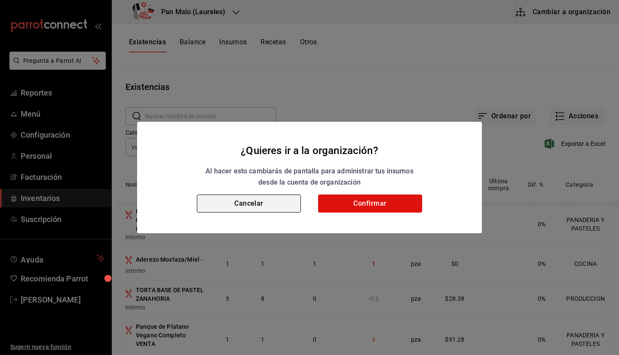
click at [260, 203] on button "Cancelar" at bounding box center [249, 203] width 104 height 18
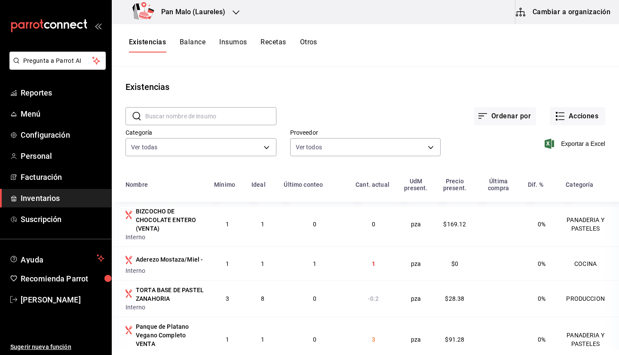
click at [208, 28] on div "Existencias Balance Insumos Recetas Otros" at bounding box center [365, 45] width 507 height 43
click at [191, 0] on div "Pan Malo (Laureles)" at bounding box center [181, 12] width 124 height 24
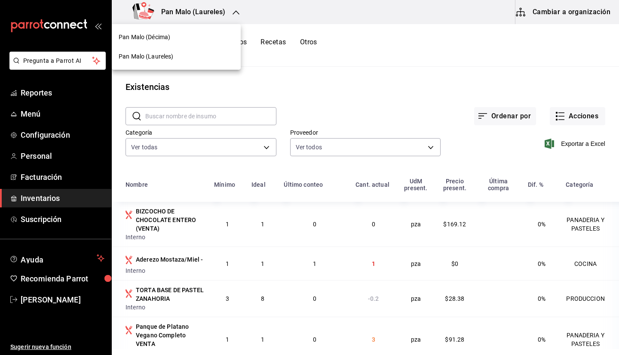
click at [181, 38] on div "Pan Malo (Décima)" at bounding box center [176, 37] width 115 height 9
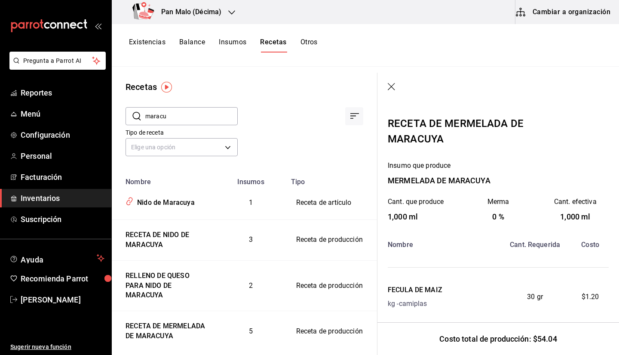
click at [58, 187] on ul "Reportes Menú Configuración Personal Facturación Inventarios Suscripción" at bounding box center [55, 155] width 111 height 145
click at [45, 199] on span "Inventarios" at bounding box center [63, 198] width 84 height 12
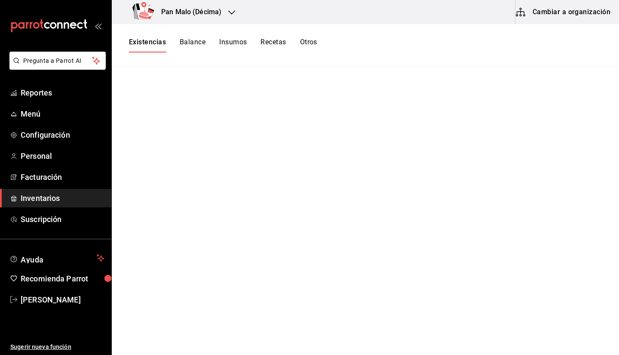
click at [188, 8] on h3 "Pan Malo (Décima)" at bounding box center [187, 12] width 67 height 10
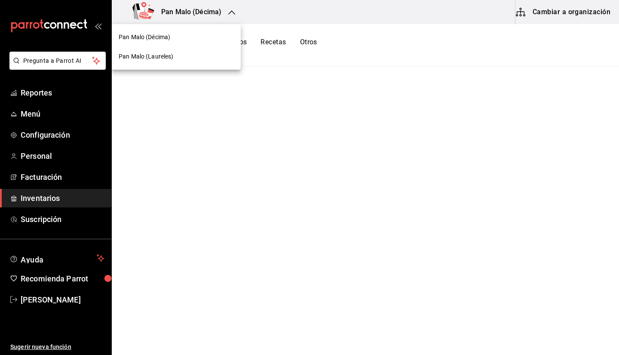
click at [182, 58] on div "Pan Malo (Laureles)" at bounding box center [176, 56] width 115 height 9
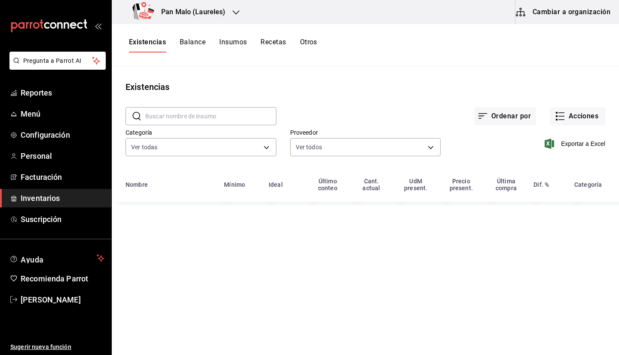
click at [549, 15] on button "Cambiar a organización" at bounding box center [563, 12] width 97 height 24
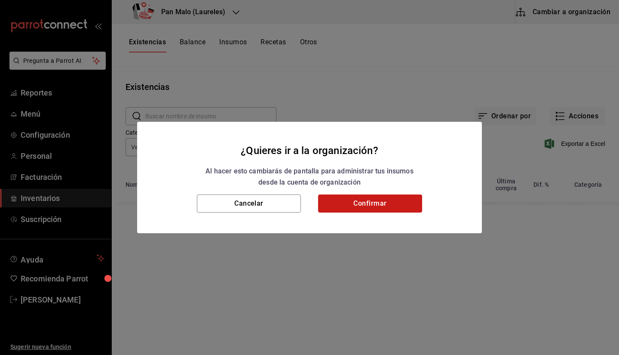
click at [370, 202] on button "Confirmar" at bounding box center [370, 203] width 104 height 18
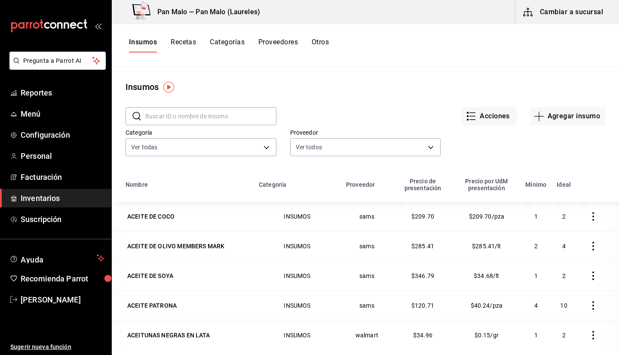
click at [265, 46] on button "Proveedores" at bounding box center [278, 45] width 40 height 15
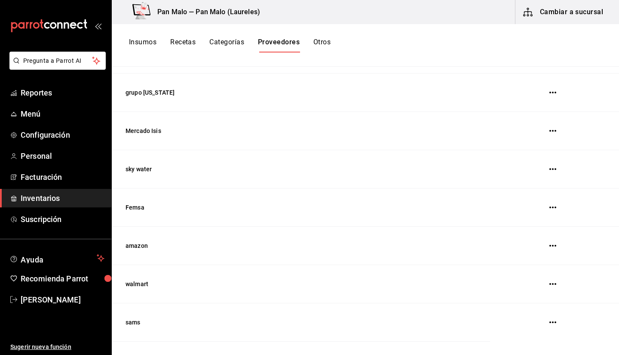
scroll to position [756, 0]
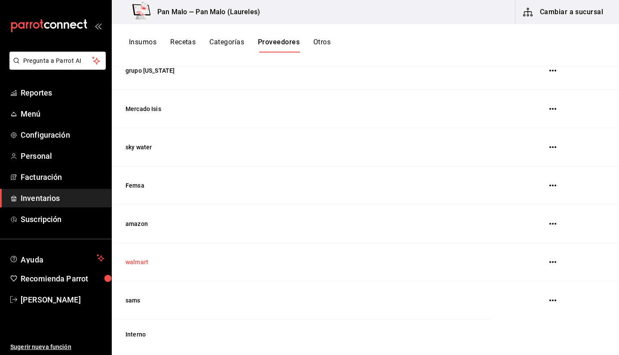
click at [127, 269] on td "walmart" at bounding box center [301, 262] width 378 height 38
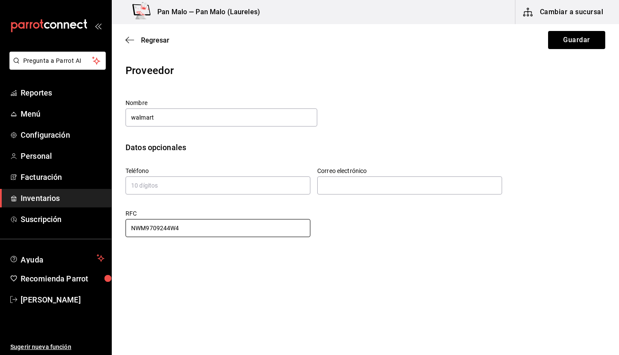
click at [194, 230] on input "NWM9709244W4" at bounding box center [217, 228] width 185 height 18
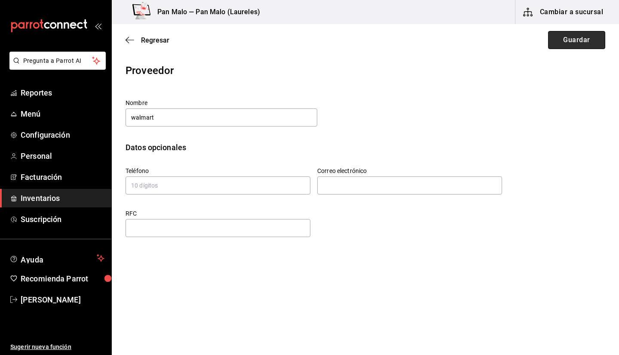
click at [575, 37] on button "Guardar" at bounding box center [576, 40] width 57 height 18
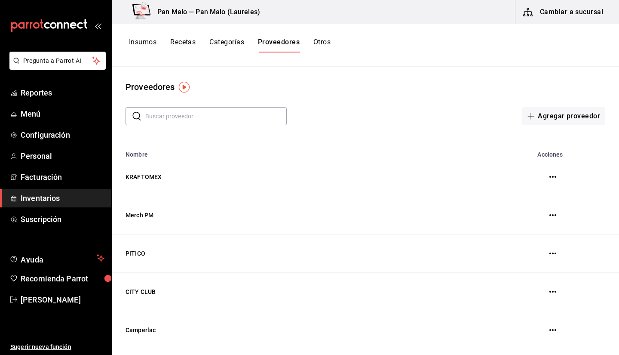
click at [151, 42] on button "Insumos" at bounding box center [143, 45] width 28 height 15
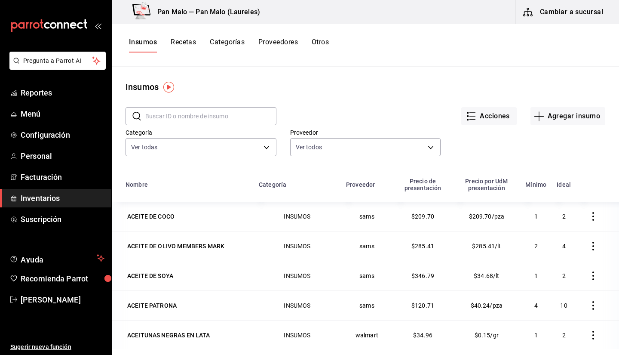
click at [196, 117] on input "text" at bounding box center [210, 115] width 131 height 17
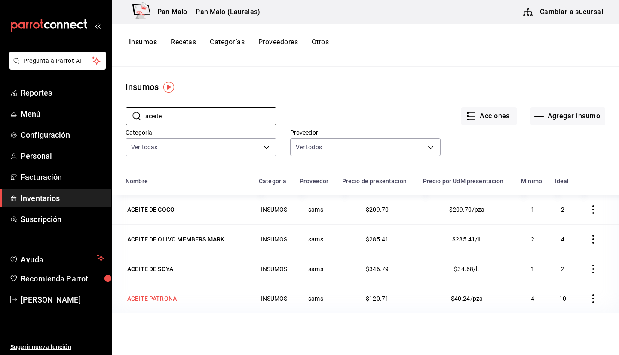
type input "aceite"
click at [156, 298] on div "ACEITE PATRONA" at bounding box center [151, 298] width 49 height 9
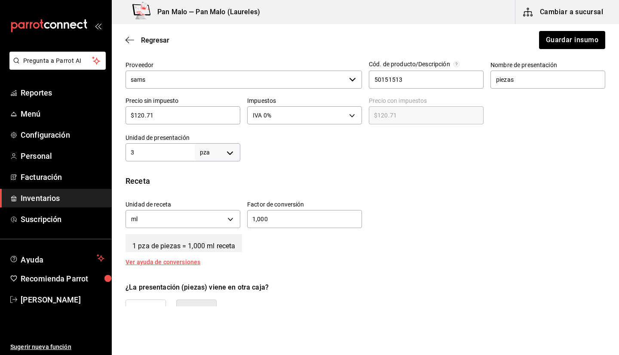
scroll to position [198, 0]
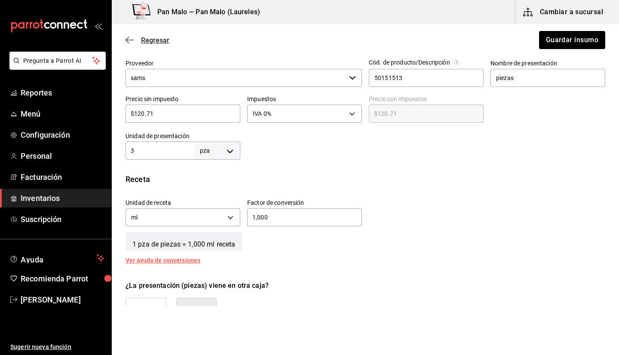
click at [132, 41] on icon "button" at bounding box center [129, 40] width 9 height 8
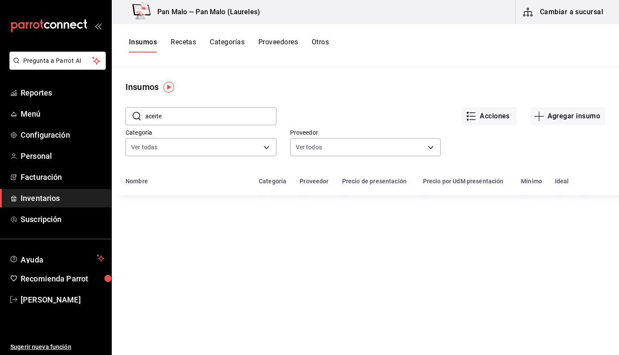
click at [175, 109] on input "aceite" at bounding box center [210, 115] width 131 height 17
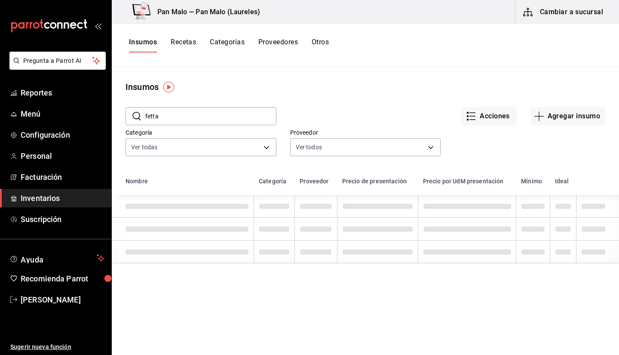
type input "fetta"
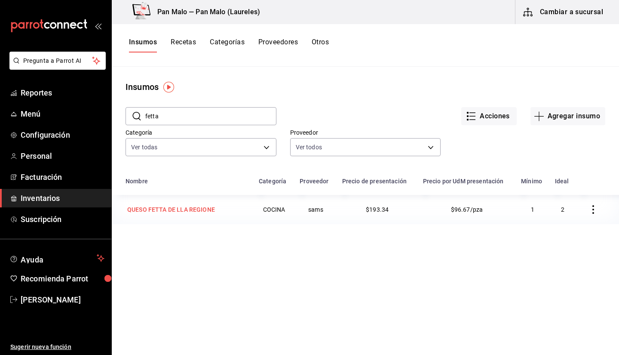
click at [202, 217] on td "QUESO FETTA DE LLA REGIONE" at bounding box center [183, 209] width 142 height 29
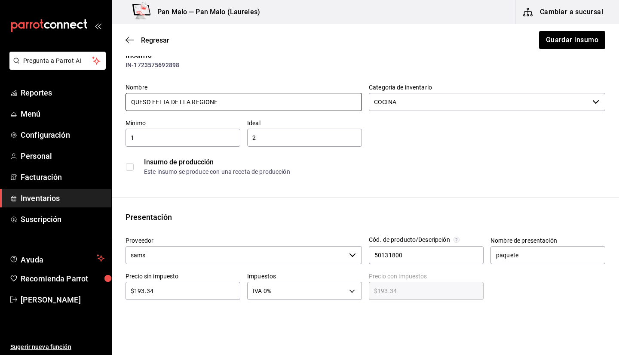
scroll to position [20, 0]
click at [129, 39] on icon "button" at bounding box center [129, 40] width 9 height 8
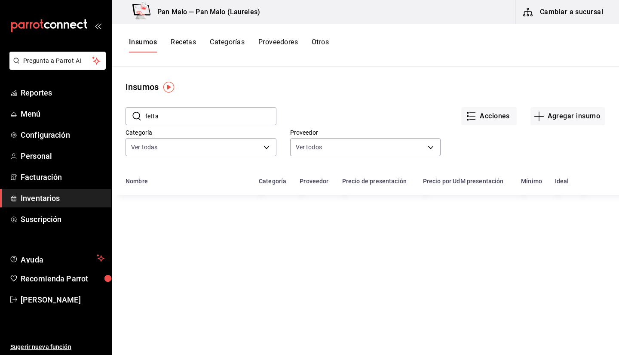
click at [173, 118] on input "fetta" at bounding box center [210, 115] width 131 height 17
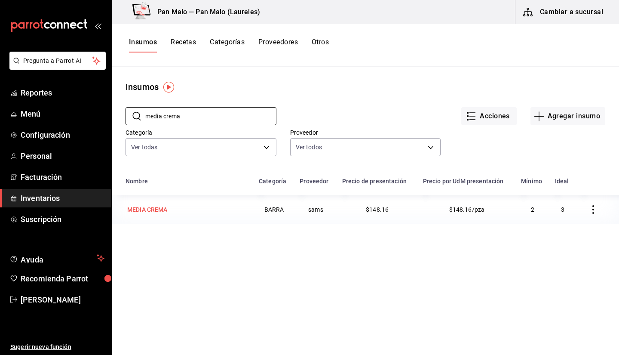
type input "media crema"
click at [160, 212] on div "MEDIA CREMA" at bounding box center [147, 209] width 40 height 9
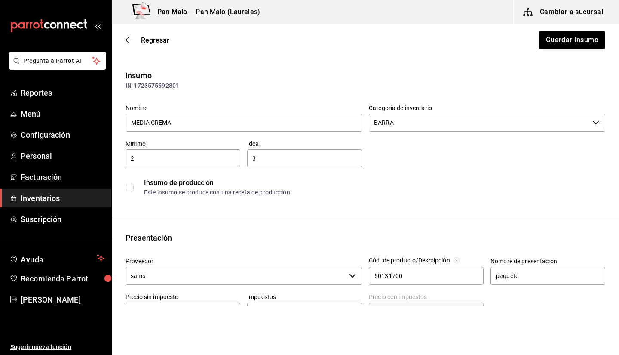
drag, startPoint x: 609, startPoint y: 95, endPoint x: 611, endPoint y: 113, distance: 18.2
click at [611, 113] on div "Insumo IN-1723575692801 Nombre MEDIA CREMA Categoría de inventario BARRA ​ Míni…" at bounding box center [365, 135] width 507 height 131
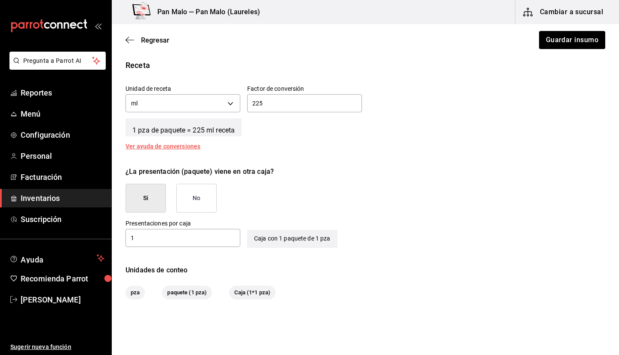
scroll to position [296, 0]
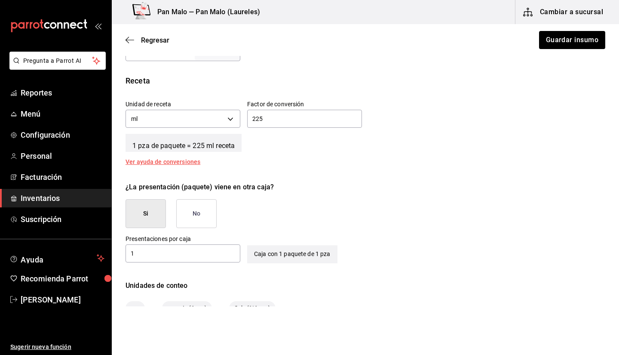
click at [205, 210] on button "No" at bounding box center [196, 213] width 40 height 29
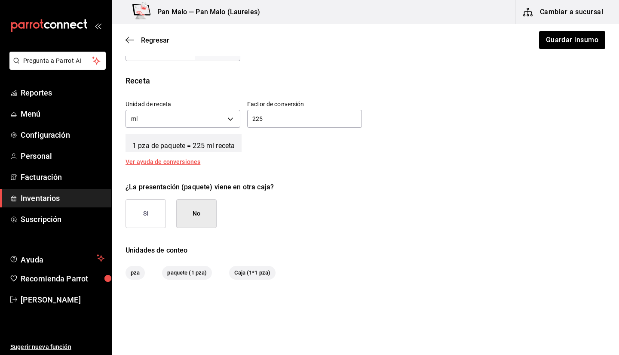
click at [199, 210] on button "No" at bounding box center [196, 213] width 40 height 29
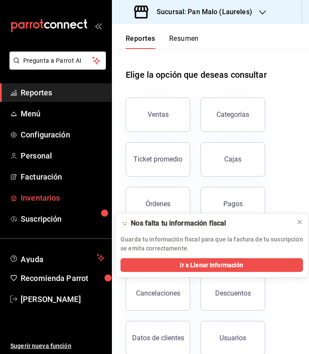
click at [61, 199] on span "Inventarios" at bounding box center [63, 198] width 84 height 12
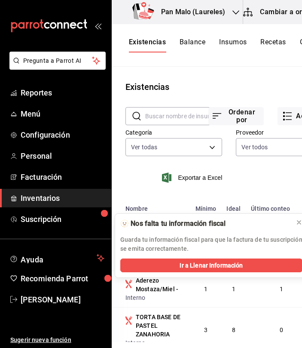
click at [162, 111] on input "text" at bounding box center [183, 115] width 77 height 17
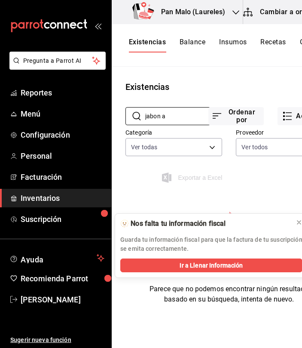
scroll to position [0, 0]
type input "jabon a"
click at [266, 14] on button "Cambiar a organización" at bounding box center [291, 12] width 97 height 24
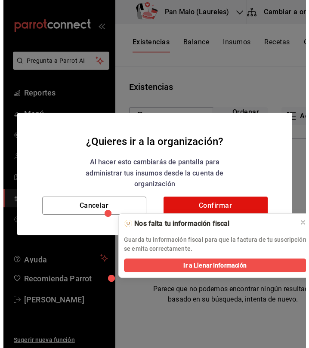
scroll to position [0, 0]
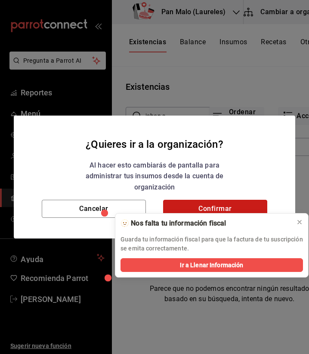
click at [176, 209] on button "Confirmar" at bounding box center [215, 209] width 104 height 18
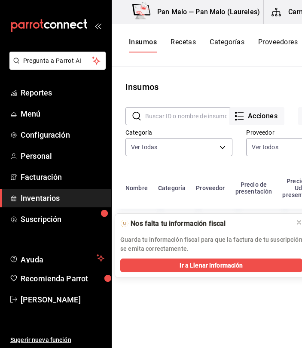
click at [175, 116] on input "text" at bounding box center [188, 115] width 87 height 17
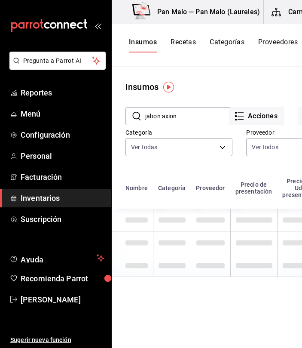
click at [200, 113] on input "jabon axion" at bounding box center [188, 115] width 87 height 17
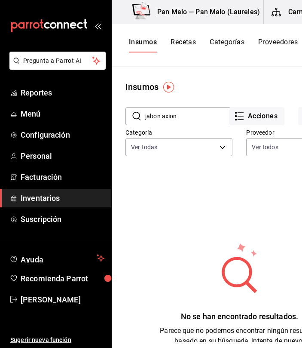
click at [180, 122] on input "jabon axion" at bounding box center [188, 115] width 87 height 17
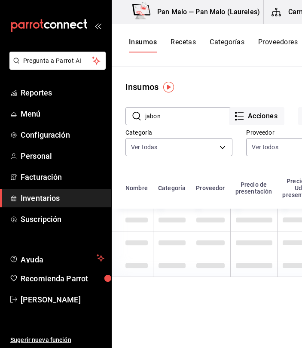
type input "jabon"
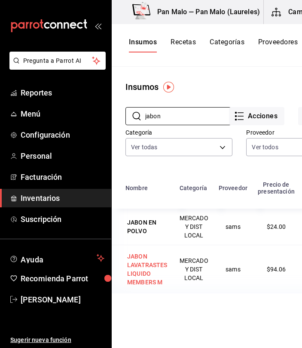
click at [140, 270] on div "JABON LAVATRASTES LIQUIDO MEMBERS M" at bounding box center [147, 269] width 40 height 34
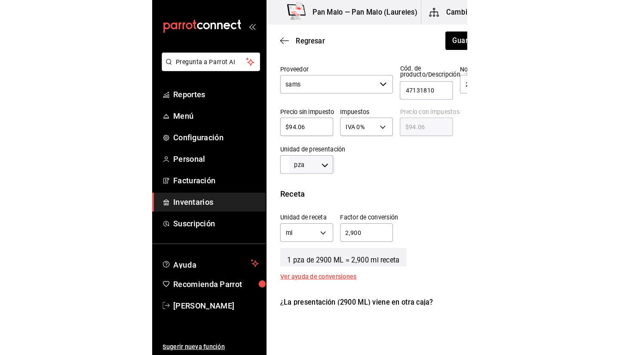
scroll to position [193, 0]
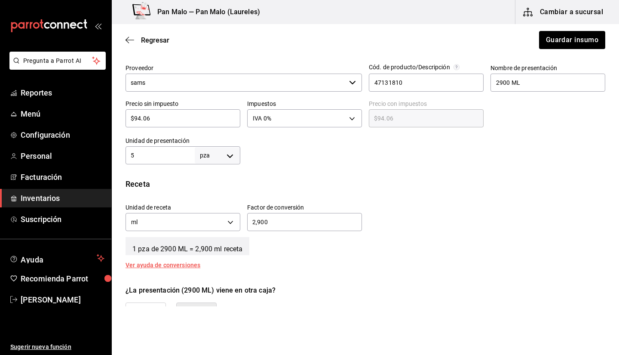
click at [225, 160] on body "Pregunta a Parrot AI Reportes Menú Configuración Personal Facturación Inventari…" at bounding box center [309, 153] width 619 height 306
click at [176, 158] on div at bounding box center [309, 177] width 619 height 355
click at [176, 158] on div "UdM kg gr lt ml pza gal" at bounding box center [309, 177] width 619 height 355
click at [176, 158] on input "5" at bounding box center [159, 155] width 69 height 10
type input "1"
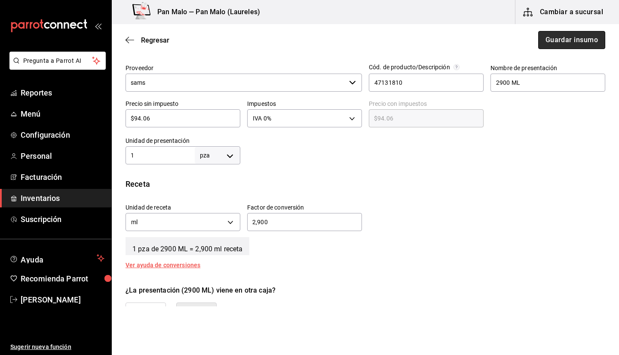
click at [308, 39] on button "Guardar insumo" at bounding box center [571, 40] width 67 height 18
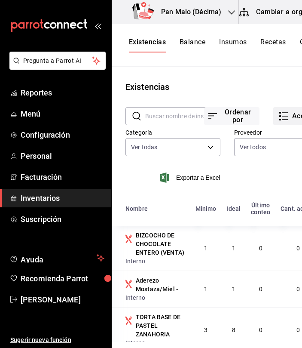
click at [284, 117] on button "Acciones" at bounding box center [300, 116] width 55 height 18
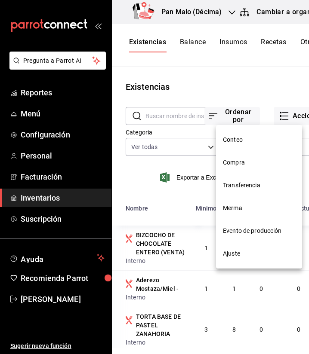
click at [249, 165] on span "Compra" at bounding box center [259, 162] width 72 height 9
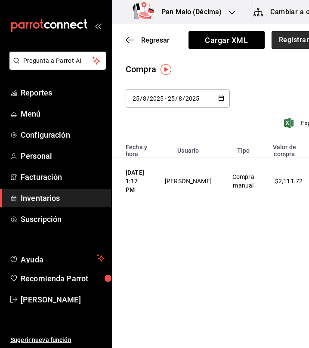
click at [278, 38] on button "Registrar compra" at bounding box center [306, 40] width 71 height 18
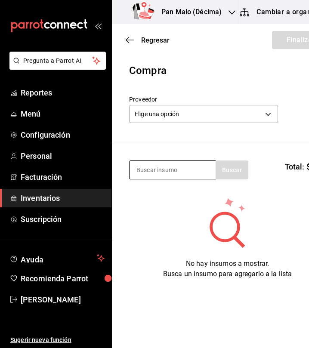
click at [193, 174] on input at bounding box center [172, 170] width 86 height 18
click at [157, 163] on input at bounding box center [172, 170] width 86 height 18
type input "aceite"
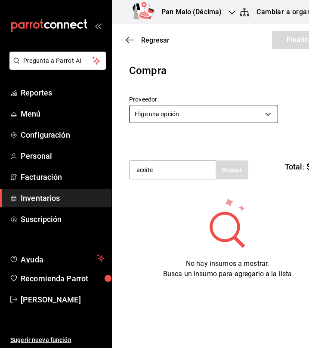
click at [263, 113] on body "Pregunta a Parrot AI Reportes Menú Configuración Personal Facturación Inventari…" at bounding box center [154, 149] width 309 height 299
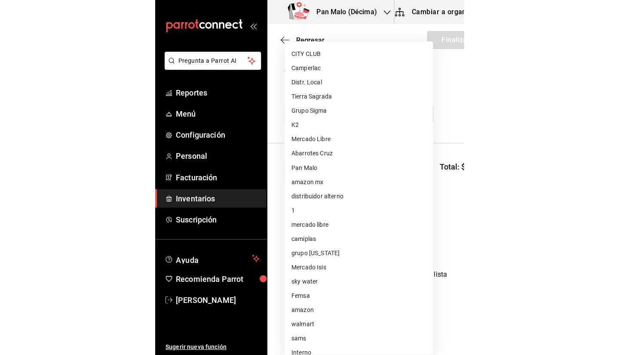
scroll to position [64, 0]
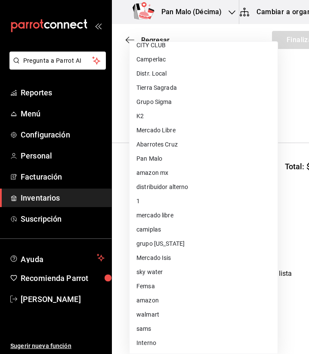
click at [166, 330] on li "sams" at bounding box center [203, 329] width 148 height 14
type input "a354c14f-b523-4790-b00e-6b1458811c44"
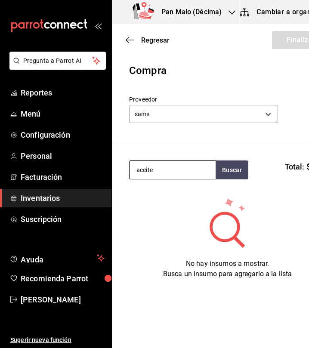
click at [168, 167] on input "aceite" at bounding box center [172, 170] width 86 height 18
click at [185, 163] on input at bounding box center [172, 170] width 86 height 18
type input "soya"
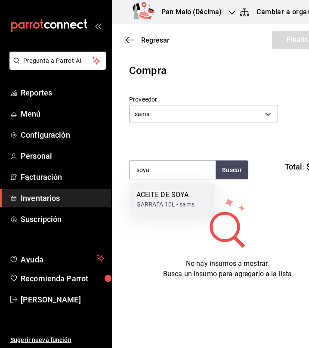
click at [178, 203] on div "GARRAFA 10L - sams" at bounding box center [165, 204] width 58 height 9
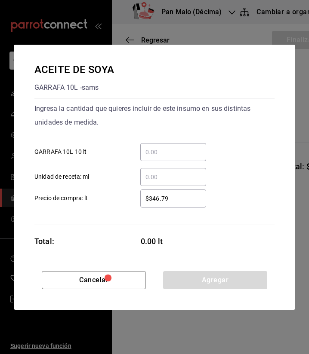
click at [167, 174] on input "​ Unidad de receta: ml" at bounding box center [173, 177] width 66 height 10
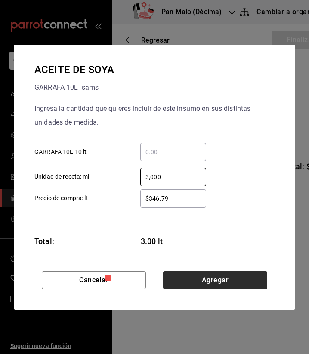
type input "3,000"
click at [204, 279] on button "Agregar" at bounding box center [215, 280] width 104 height 18
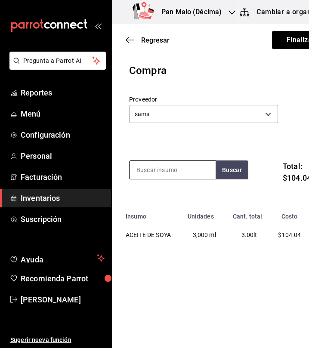
click at [179, 168] on input at bounding box center [172, 170] width 86 height 18
click at [177, 169] on input at bounding box center [172, 170] width 86 height 18
type input "queso"
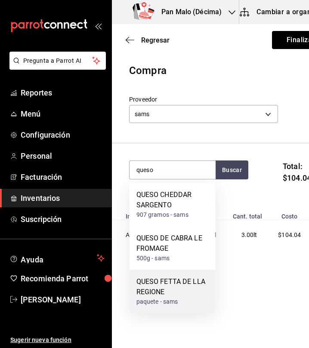
click at [196, 290] on div "QUESO FETTA DE LLA REGIONE" at bounding box center [172, 286] width 72 height 21
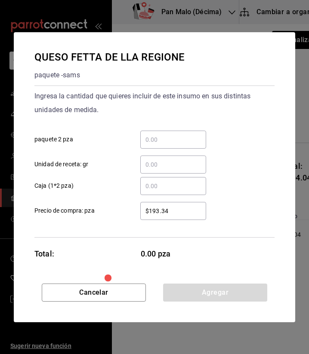
click at [147, 137] on input "​ paquete 2 pza" at bounding box center [173, 140] width 66 height 10
click at [161, 137] on input "​ paquete 2 pza" at bounding box center [173, 140] width 66 height 10
click at [162, 135] on input "​ paquete 2 pza" at bounding box center [173, 140] width 66 height 10
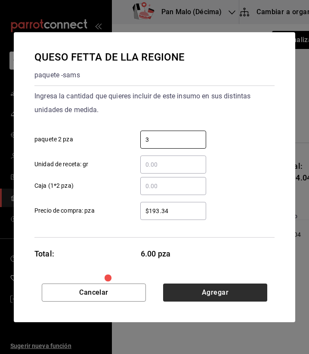
type input "3"
click at [241, 292] on button "Agregar" at bounding box center [215, 293] width 104 height 18
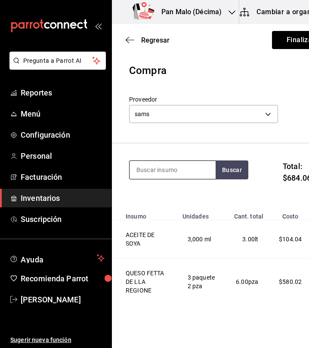
click at [186, 172] on input at bounding box center [172, 170] width 86 height 18
type input "vinagre"
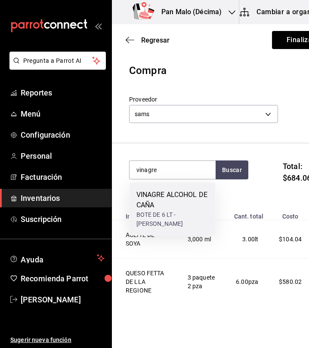
click at [174, 199] on div "VINAGRE ALCOHOL DE CAÑA" at bounding box center [172, 200] width 72 height 21
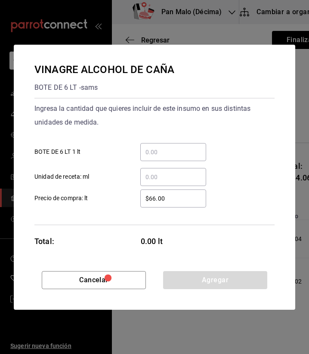
click at [186, 153] on input "​ BOTE DE 6 LT 1 lt" at bounding box center [173, 152] width 66 height 10
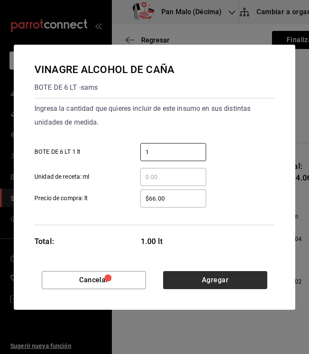
type input "1"
click at [223, 284] on button "Agregar" at bounding box center [215, 280] width 104 height 18
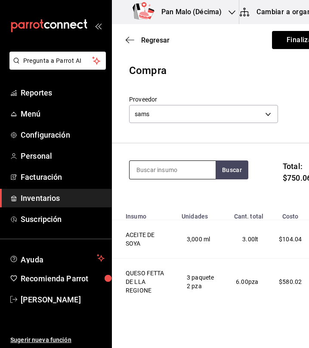
click at [164, 167] on input at bounding box center [172, 170] width 86 height 18
click at [158, 174] on input at bounding box center [172, 170] width 86 height 18
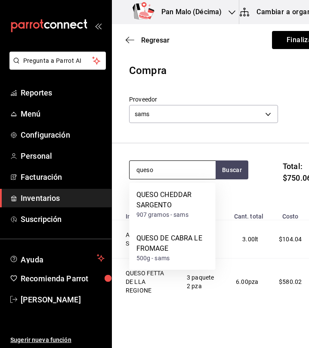
type input "queso"
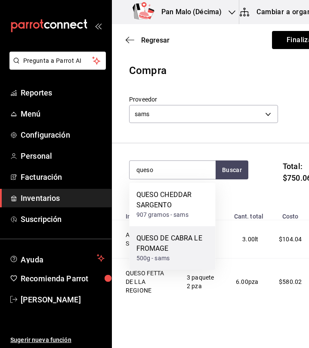
click at [175, 244] on div "QUESO DE CABRA LE FROMAGE" at bounding box center [172, 243] width 72 height 21
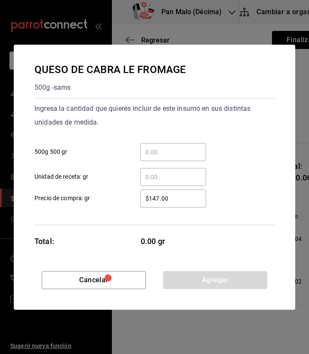
click at [153, 155] on input "​ 500g 500 gr" at bounding box center [173, 152] width 66 height 10
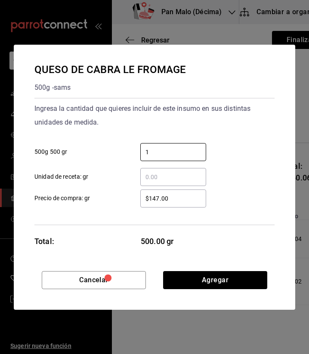
type input "1"
click at [156, 209] on div "Ingresa la cantidad que quieres incluir de este insumo en sus distintas unidade…" at bounding box center [154, 161] width 240 height 127
click at [156, 197] on input "$147.00" at bounding box center [173, 198] width 66 height 10
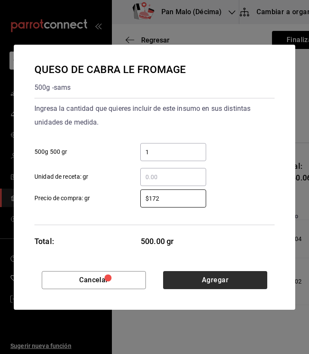
type input "$172"
click at [248, 278] on button "Agregar" at bounding box center [215, 280] width 104 height 18
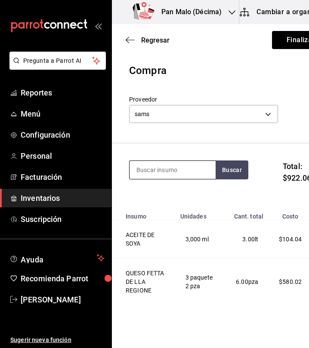
click at [185, 165] on input at bounding box center [172, 170] width 86 height 18
type input "l"
type input "almendra"
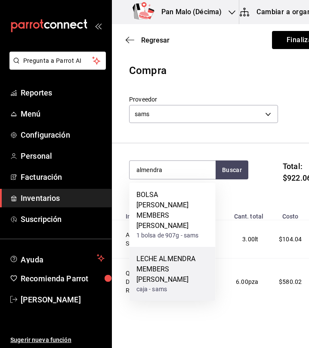
click at [189, 254] on div "LECHE ALMENDRA MEMBERS [PERSON_NAME]" at bounding box center [172, 269] width 72 height 31
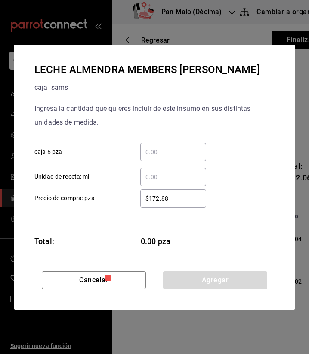
click at [174, 153] on input "​ caja 6 pza" at bounding box center [173, 152] width 66 height 10
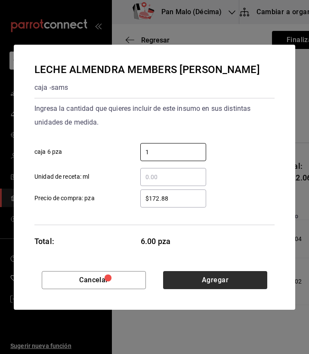
type input "1"
click at [250, 282] on button "Agregar" at bounding box center [215, 280] width 104 height 18
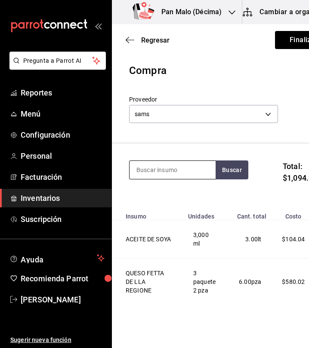
click at [183, 174] on input at bounding box center [172, 170] width 86 height 18
type input "jabon"
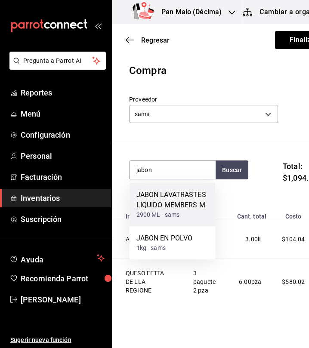
click at [183, 200] on div "JABON LAVATRASTES LIQUIDO MEMBERS M" at bounding box center [172, 200] width 72 height 21
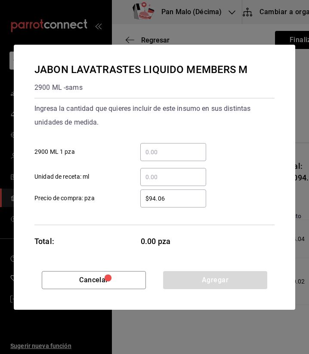
click at [165, 138] on div "​ 2900 ML 1 pza" at bounding box center [151, 148] width 247 height 25
click at [154, 157] on input "​ 2900 ML 1 pza" at bounding box center [173, 152] width 66 height 10
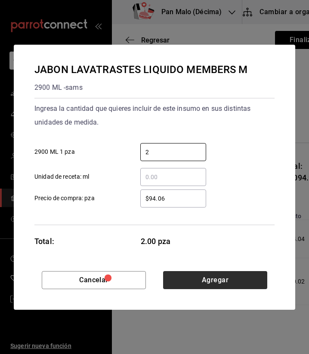
type input "2"
click at [242, 279] on button "Agregar" at bounding box center [215, 280] width 104 height 18
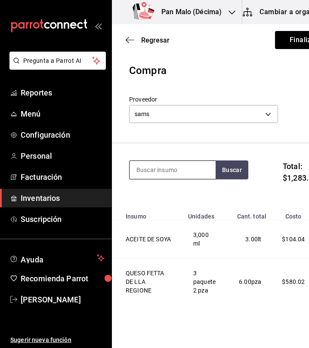
click at [158, 168] on input at bounding box center [172, 170] width 86 height 18
type input "caf"
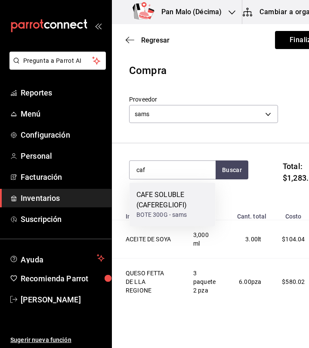
click at [154, 196] on div "CAFE SOLUBLE (CAFEREGLIOFI)" at bounding box center [172, 200] width 72 height 21
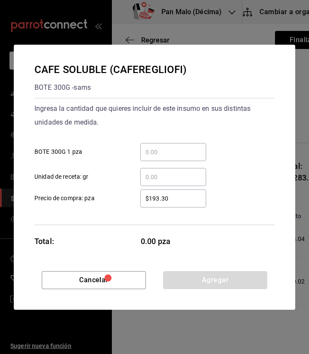
click at [167, 151] on input "​ BOTE 300G 1 pza" at bounding box center [173, 152] width 66 height 10
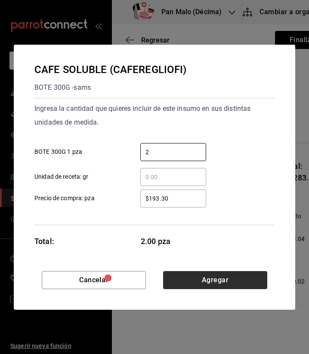
type input "2"
click at [241, 280] on button "Agregar" at bounding box center [215, 280] width 104 height 18
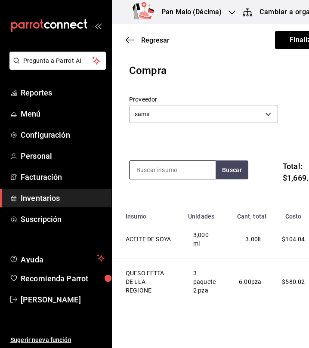
click at [158, 168] on input at bounding box center [172, 170] width 86 height 18
type input "ace"
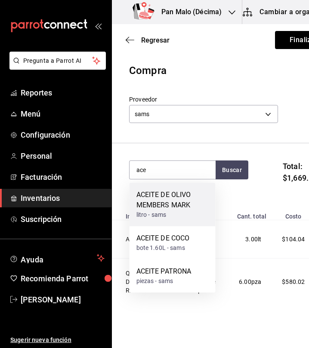
click at [181, 200] on div "ACEITE DE OLIVO MEMBERS MARK" at bounding box center [172, 200] width 72 height 21
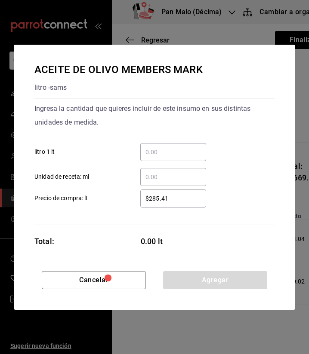
click at [157, 152] on input "​ litro 1 lt" at bounding box center [173, 152] width 66 height 10
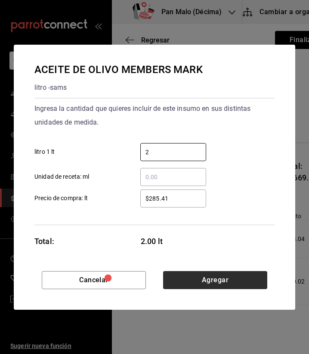
type input "2"
click at [228, 278] on button "Agregar" at bounding box center [215, 280] width 104 height 18
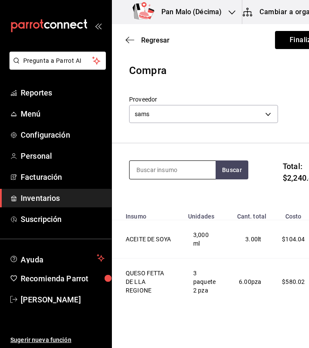
click at [181, 172] on input at bounding box center [172, 170] width 86 height 18
type input "azucar"
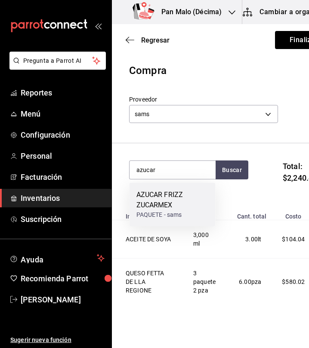
click at [170, 201] on div "AZUCAR FRIZZ ZUCARMEX" at bounding box center [172, 200] width 72 height 21
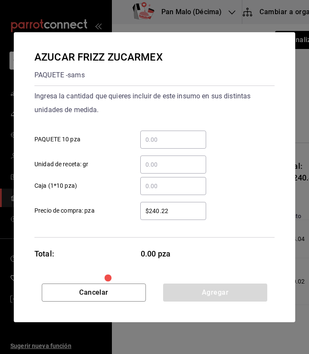
click at [180, 142] on input "​ PAQUETE 10 pza" at bounding box center [173, 140] width 66 height 10
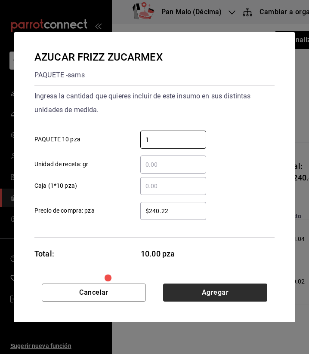
type input "1"
click at [241, 288] on button "Agregar" at bounding box center [215, 293] width 104 height 18
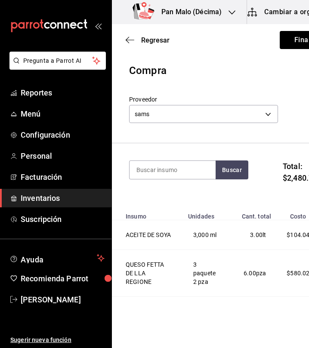
click at [176, 180] on div "Buscar" at bounding box center [188, 175] width 119 height 30
click at [167, 164] on input at bounding box center [172, 170] width 86 height 18
type input "nuez"
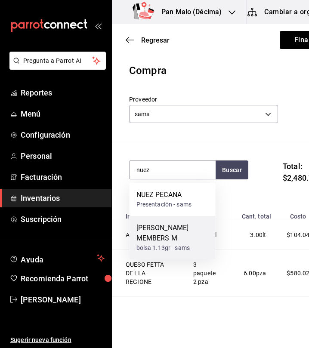
click at [186, 224] on div "NUEZ DE CASTILLA MEMBERS M" at bounding box center [172, 233] width 72 height 21
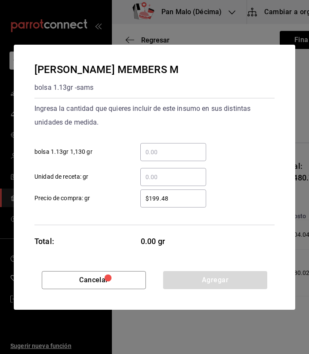
click at [158, 151] on input "​ bolsa 1.13gr 1,130 gr" at bounding box center [173, 152] width 66 height 10
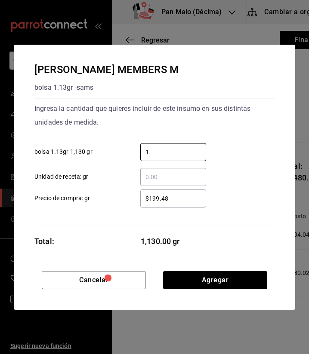
type input "1"
click at [195, 289] on div "Cancelar Agregar" at bounding box center [154, 290] width 281 height 39
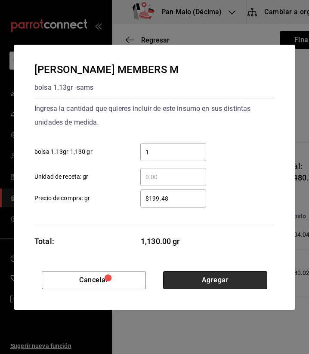
click at [190, 284] on button "Agregar" at bounding box center [215, 280] width 104 height 18
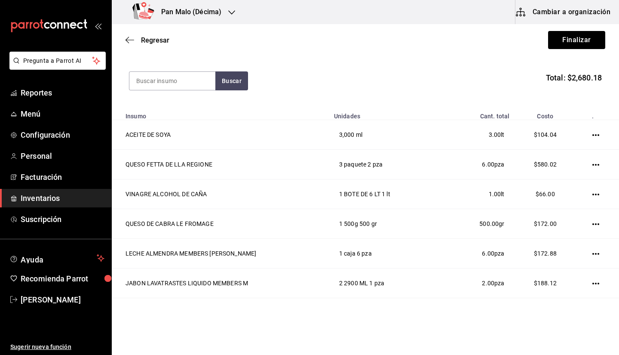
scroll to position [67, 0]
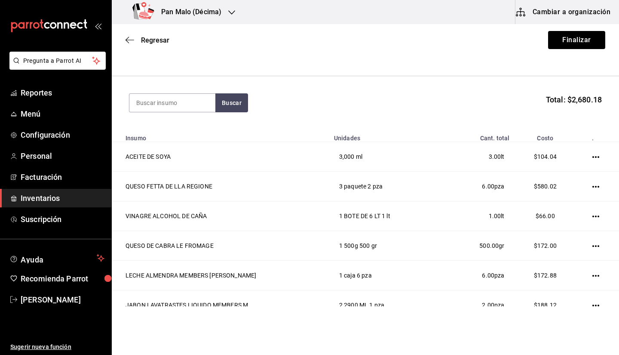
click at [548, 51] on div "Regresar Finalizar" at bounding box center [365, 40] width 507 height 32
click at [553, 46] on button "Finalizar" at bounding box center [576, 40] width 57 height 18
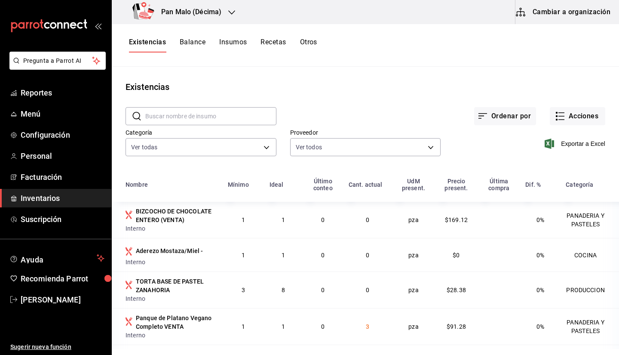
click at [581, 15] on button "Cambiar a organización" at bounding box center [563, 12] width 97 height 24
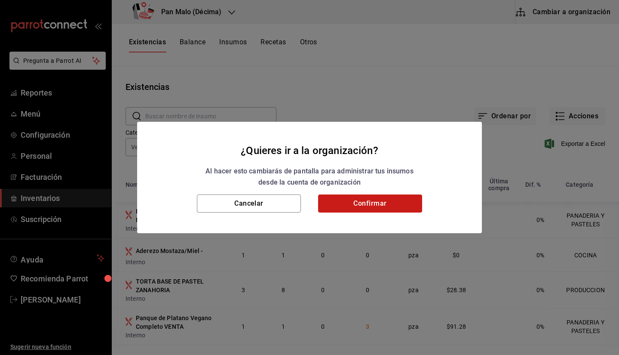
click at [388, 202] on button "Confirmar" at bounding box center [370, 203] width 104 height 18
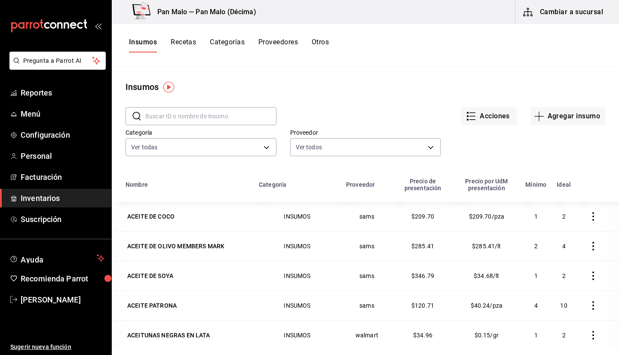
click at [562, 1] on button "Cambiar a sucursal" at bounding box center [563, 12] width 97 height 24
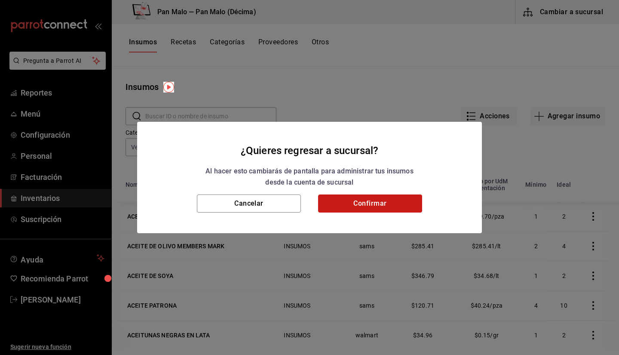
click at [384, 205] on button "Confirmar" at bounding box center [370, 203] width 104 height 18
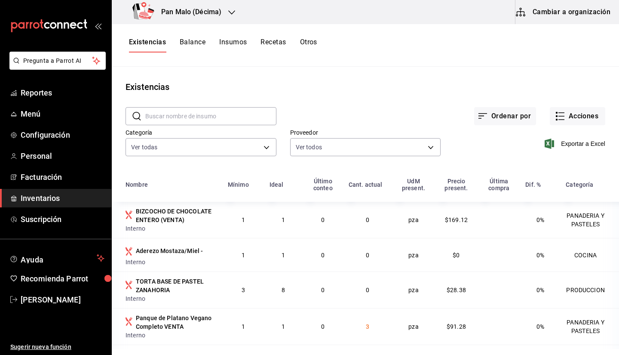
click at [542, 67] on main "Existencias ​ ​ Ordenar por Acciones Categoría Ver todas 70f7bd2c-2c71-4982-af5…" at bounding box center [365, 208] width 507 height 282
click at [544, 22] on button "Cambiar a organización" at bounding box center [563, 12] width 97 height 24
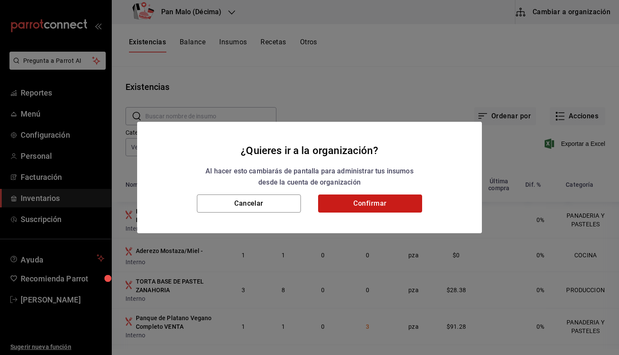
click at [381, 210] on button "Confirmar" at bounding box center [370, 203] width 104 height 18
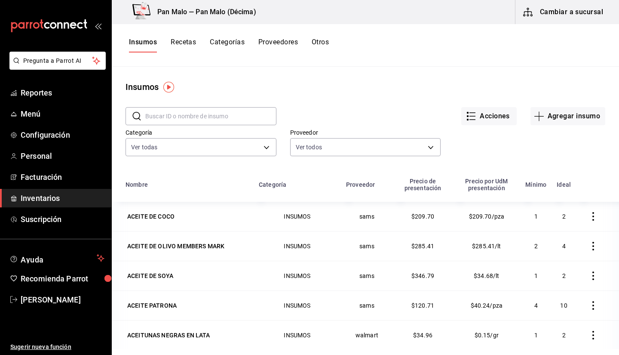
click at [559, 32] on div "Insumos Recetas Categorías Proveedores Otros" at bounding box center [365, 45] width 507 height 43
click at [550, 16] on button "Cambiar a sucursal" at bounding box center [563, 12] width 97 height 24
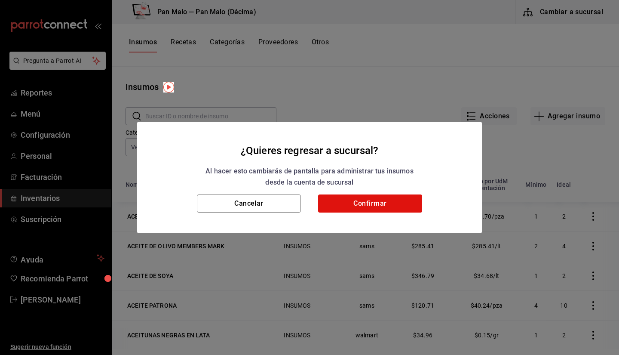
click at [379, 213] on div "Cancelar Confirmar" at bounding box center [309, 213] width 345 height 39
click at [368, 202] on button "Confirmar" at bounding box center [370, 203] width 104 height 18
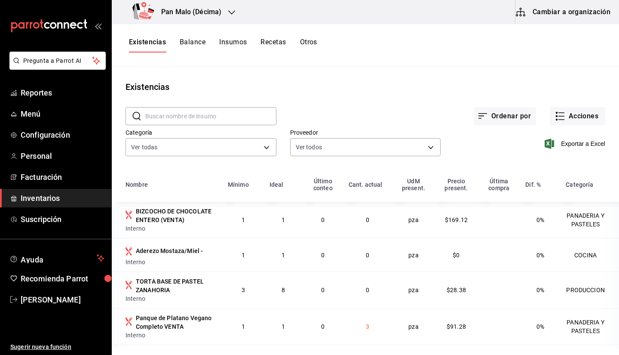
click at [563, 14] on button "Cambiar a organización" at bounding box center [563, 12] width 97 height 24
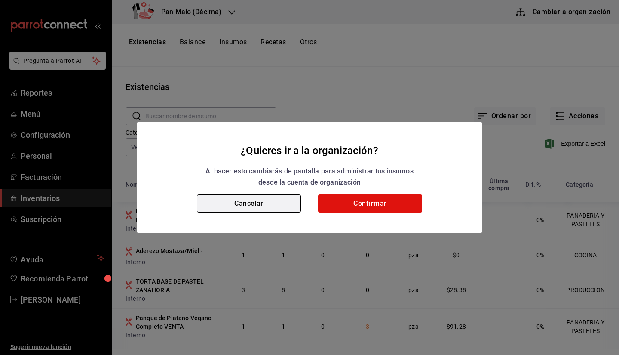
click at [279, 207] on button "Cancelar" at bounding box center [249, 203] width 104 height 18
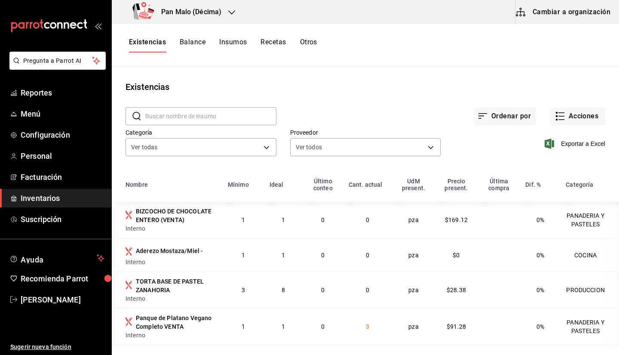
click at [223, 5] on div "Pan Malo (Décima)" at bounding box center [179, 12] width 120 height 24
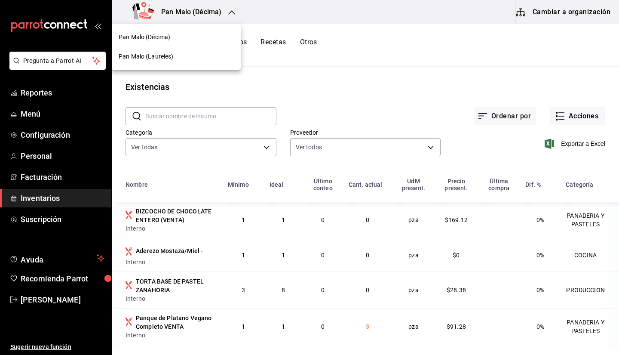
click at [199, 54] on div "Pan Malo (Laureles)" at bounding box center [176, 56] width 115 height 9
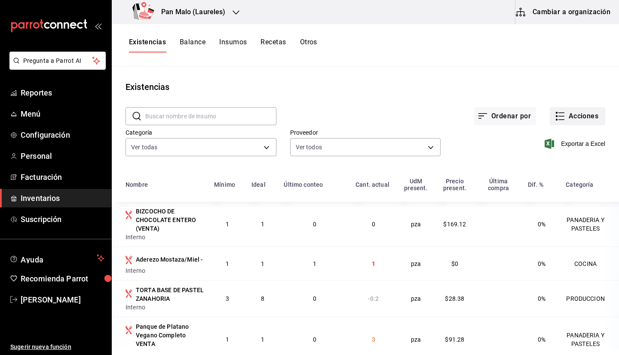
click at [569, 117] on button "Acciones" at bounding box center [577, 116] width 55 height 18
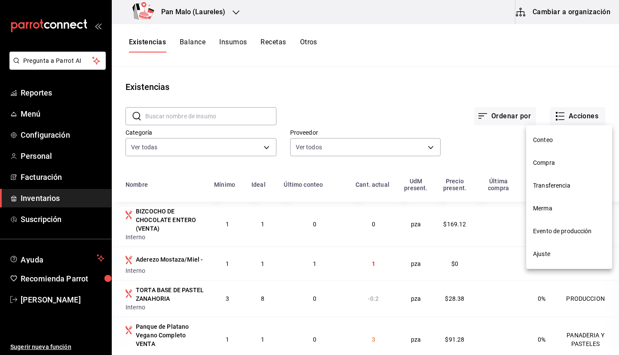
click at [548, 164] on span "Compra" at bounding box center [569, 162] width 72 height 9
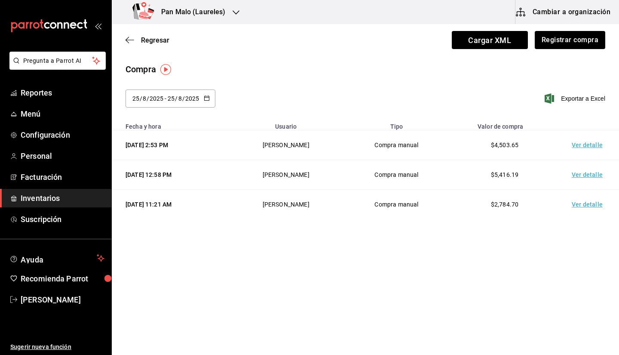
click at [419, 73] on div "Compra" at bounding box center [365, 69] width 480 height 13
click at [413, 52] on div "Regresar Cargar XML Registrar compra" at bounding box center [365, 40] width 507 height 32
click at [579, 148] on td "Ver detalle" at bounding box center [589, 145] width 60 height 30
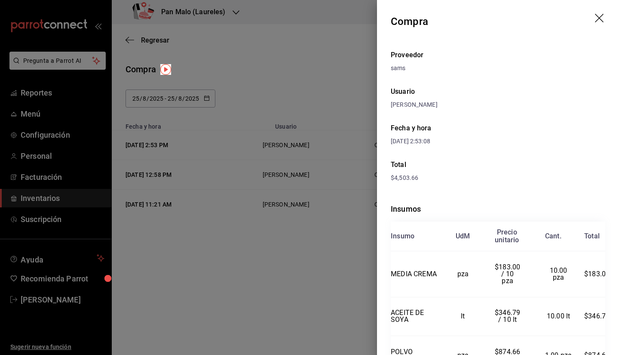
click at [598, 17] on icon "drag" at bounding box center [600, 19] width 10 height 10
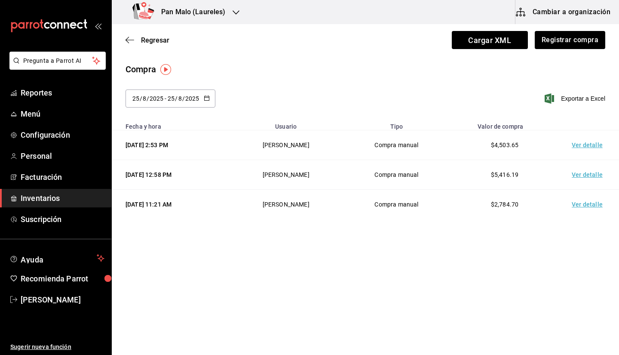
click at [579, 183] on td "Ver detalle" at bounding box center [589, 175] width 60 height 30
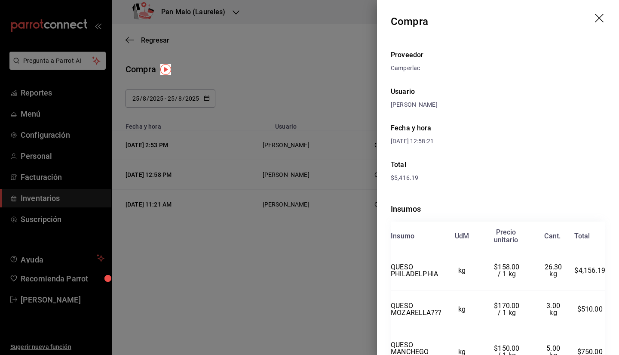
click at [596, 29] on header "Compra" at bounding box center [498, 21] width 242 height 43
click at [595, 22] on icon "drag" at bounding box center [600, 19] width 10 height 10
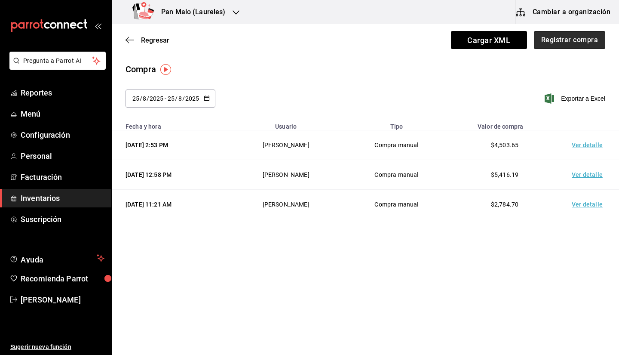
click at [565, 39] on button "Registrar compra" at bounding box center [569, 40] width 71 height 18
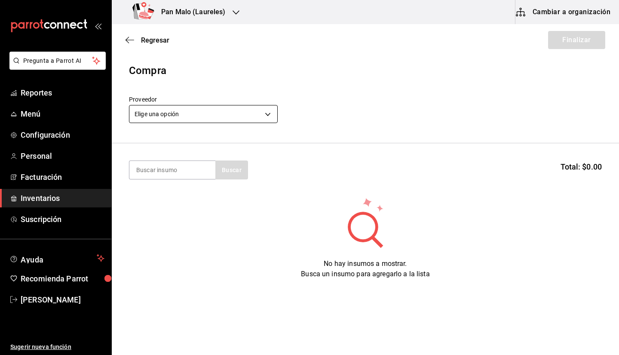
click at [223, 116] on body "Pregunta a Parrot AI Reportes Menú Configuración Personal Facturación Inventari…" at bounding box center [309, 153] width 619 height 306
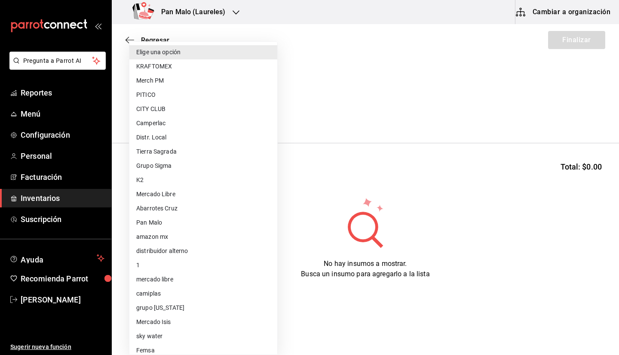
click at [404, 352] on div at bounding box center [309, 177] width 619 height 355
click at [182, 120] on body "Pregunta a Parrot AI Reportes Menú Configuración Personal Facturación Inventari…" at bounding box center [309, 153] width 619 height 306
click at [400, 238] on div at bounding box center [309, 177] width 619 height 355
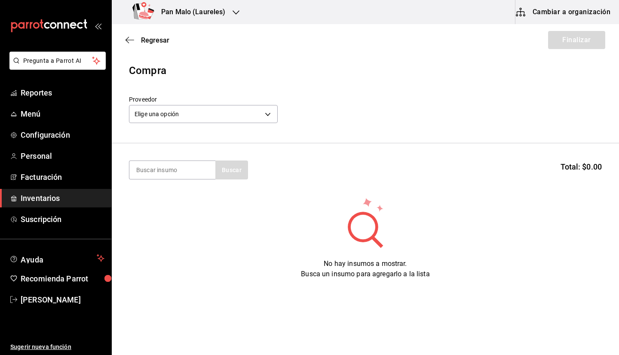
click at [452, 135] on header "Compra Proveedor Elige una opción default" at bounding box center [365, 103] width 507 height 80
click at [144, 49] on div "Regresar Finalizar" at bounding box center [365, 40] width 507 height 32
click at [136, 40] on span "Regresar" at bounding box center [147, 40] width 44 height 8
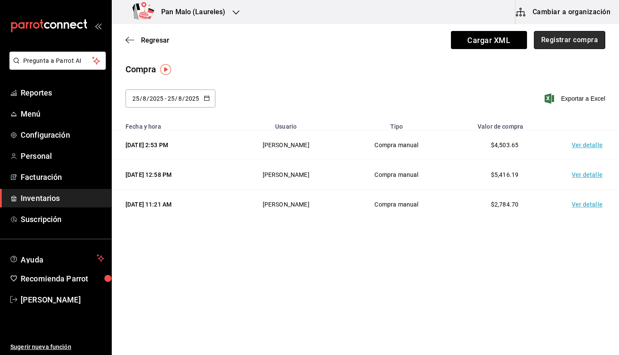
click at [555, 46] on button "Registrar compra" at bounding box center [569, 40] width 71 height 18
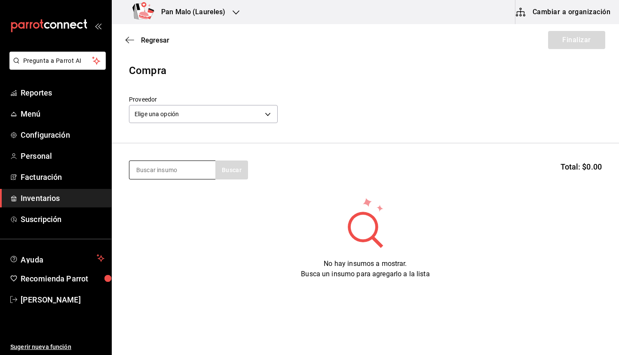
click at [156, 177] on input at bounding box center [172, 170] width 86 height 18
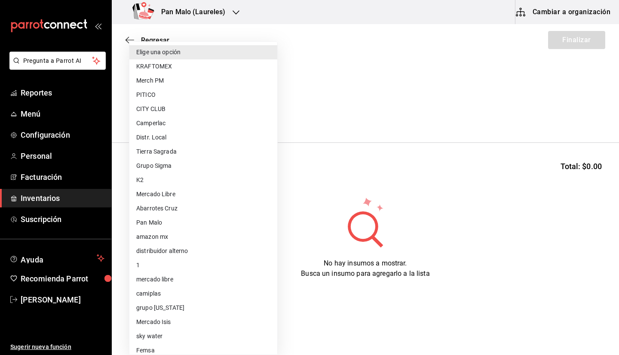
click at [209, 118] on body "Pregunta a Parrot AI Reportes Menú Configuración Personal Facturación Inventari…" at bounding box center [309, 153] width 619 height 306
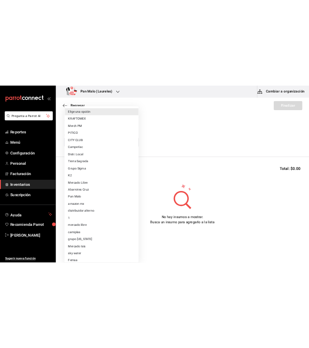
scroll to position [63, 0]
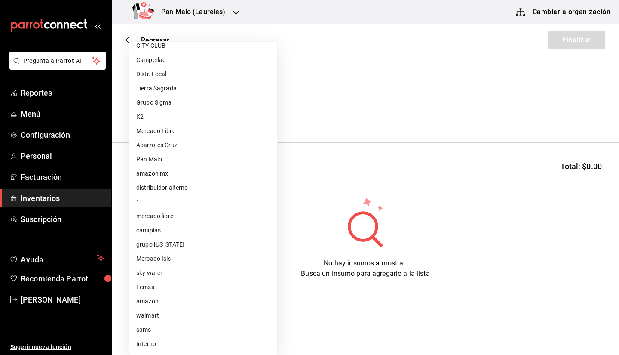
click at [157, 317] on li "walmart" at bounding box center [203, 315] width 148 height 14
type input "308522c8-0057-4993-8dd7-5f75c49b9ee7"
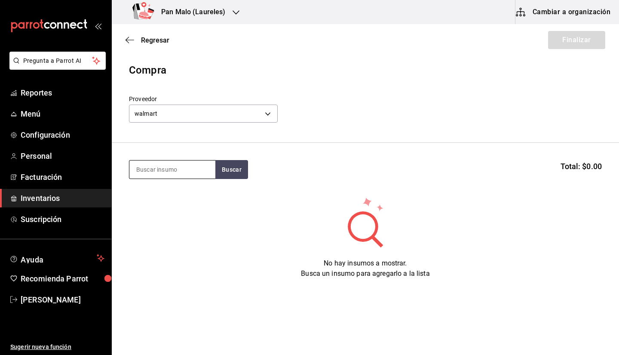
click at [184, 164] on input at bounding box center [172, 169] width 86 height 18
click at [184, 159] on section "Buscar Total: $0.00" at bounding box center [365, 169] width 507 height 53
click at [171, 169] on input at bounding box center [172, 169] width 86 height 18
click at [150, 176] on input at bounding box center [172, 169] width 86 height 18
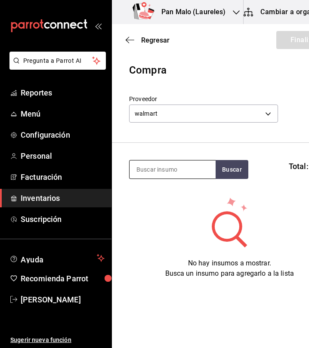
click at [180, 165] on input at bounding box center [172, 169] width 86 height 18
click at [167, 176] on input at bounding box center [172, 169] width 86 height 18
type input "carne"
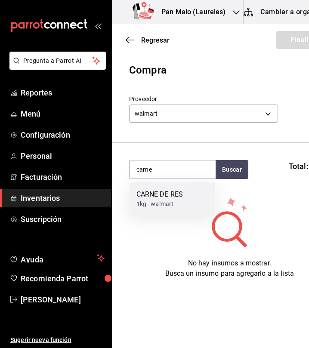
click at [174, 193] on div "CARNE DE RES" at bounding box center [159, 194] width 47 height 10
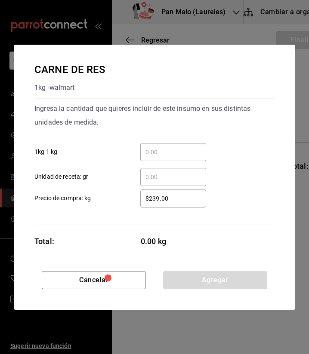
click at [173, 152] on input "​ 1kg 1 kg" at bounding box center [173, 152] width 66 height 10
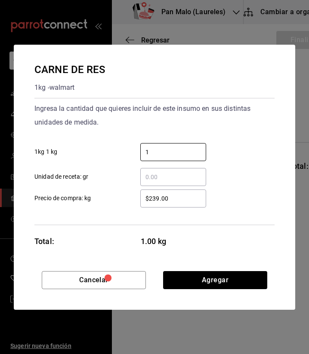
type input "1"
click at [152, 197] on input "$239.00" at bounding box center [173, 198] width 66 height 10
click at [184, 154] on input "1" at bounding box center [173, 152] width 66 height 10
click at [159, 158] on div "1 ​" at bounding box center [173, 152] width 66 height 18
click at [159, 157] on input "1" at bounding box center [173, 152] width 66 height 10
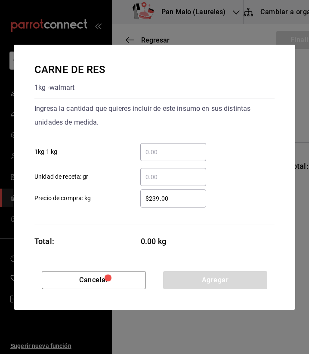
click at [155, 174] on input "​ Unidad de receta: gr" at bounding box center [173, 177] width 66 height 10
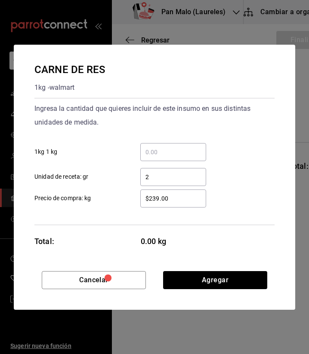
click at [156, 168] on div "2 ​" at bounding box center [173, 177] width 66 height 18
click at [156, 172] on input "2" at bounding box center [173, 177] width 66 height 10
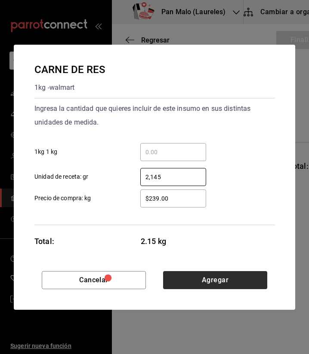
type input "2,145"
click at [204, 275] on button "Agregar" at bounding box center [215, 280] width 104 height 18
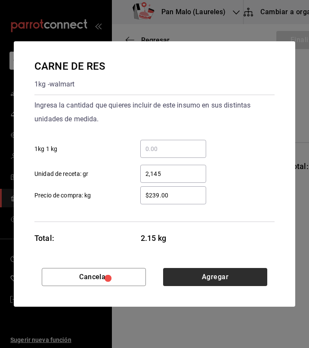
scroll to position [0, 0]
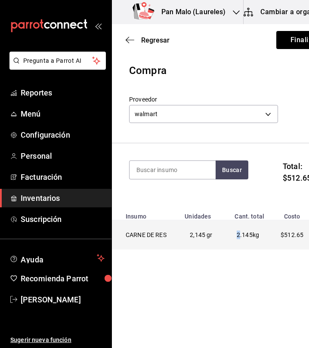
drag, startPoint x: 238, startPoint y: 232, endPoint x: 212, endPoint y: 241, distance: 27.6
click at [212, 241] on tr "CARNE DE RES 2,145 gr 2.145 kg $512.65" at bounding box center [229, 235] width 235 height 30
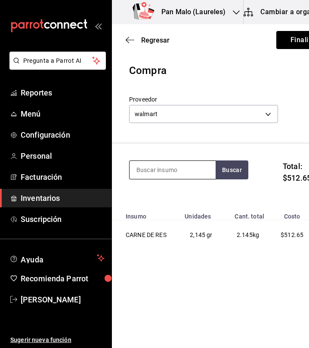
click at [190, 171] on input at bounding box center [172, 170] width 86 height 18
type input "tortillina"
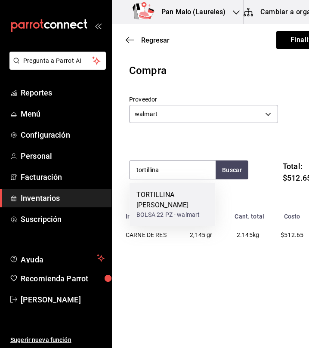
click at [159, 196] on div "TORTILLINA [PERSON_NAME]" at bounding box center [172, 200] width 72 height 21
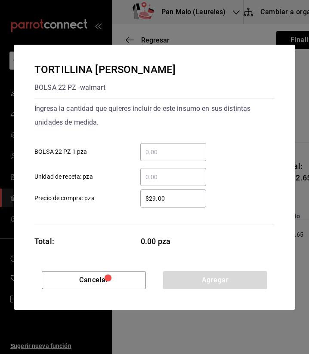
click at [156, 150] on input "​ BOLSA 22 PZ 1 pza" at bounding box center [173, 152] width 66 height 10
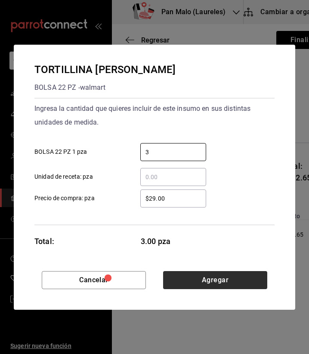
type input "3"
click at [251, 278] on button "Agregar" at bounding box center [215, 280] width 104 height 18
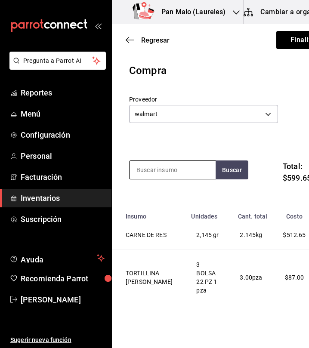
click at [189, 175] on input at bounding box center [172, 170] width 86 height 18
type input "cidaco"
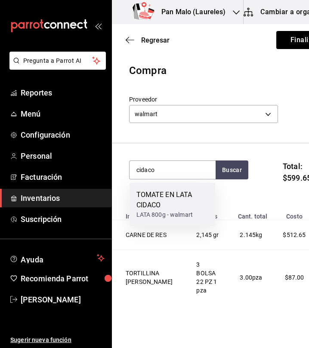
click at [170, 208] on div "TOMATE EN LATA CIDACO" at bounding box center [172, 200] width 72 height 21
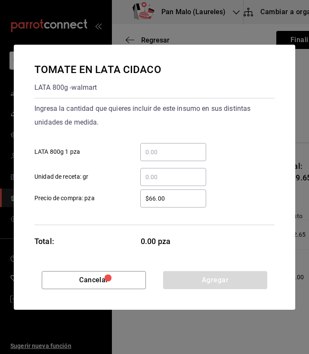
click at [166, 147] on div "​" at bounding box center [173, 152] width 66 height 18
click at [166, 147] on input "​ LATA 800g 1 pza" at bounding box center [173, 152] width 66 height 10
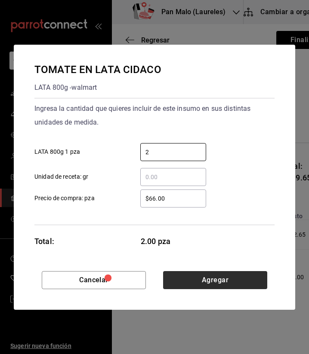
type input "2"
click at [202, 279] on button "Agregar" at bounding box center [215, 280] width 104 height 18
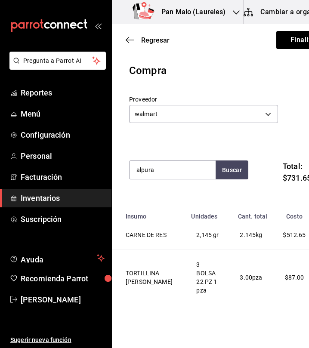
type input "alpura"
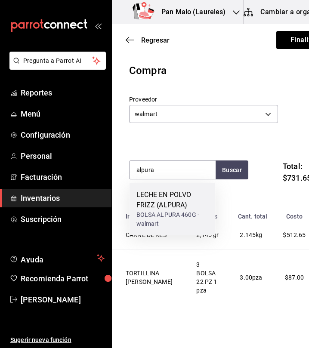
click at [146, 204] on div "LECHE EN POLVO FRIZZ (ALPURA)" at bounding box center [172, 200] width 72 height 21
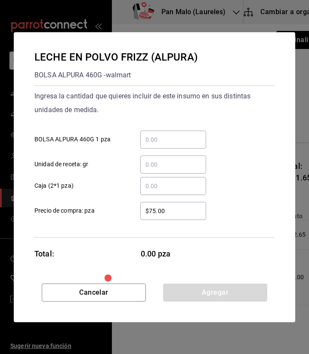
click at [156, 144] on input "​ BOLSA ALPURA 460G 1 pza" at bounding box center [173, 140] width 66 height 10
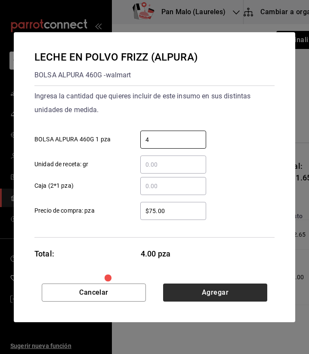
type input "4"
click at [238, 297] on button "Agregar" at bounding box center [215, 293] width 104 height 18
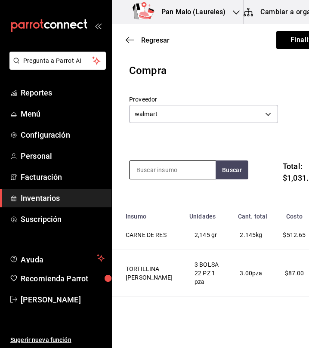
click at [164, 171] on input at bounding box center [172, 170] width 86 height 18
click at [150, 173] on input at bounding box center [172, 170] width 86 height 18
type input "petalo"
click at [184, 172] on input "petalo" at bounding box center [172, 170] width 86 height 18
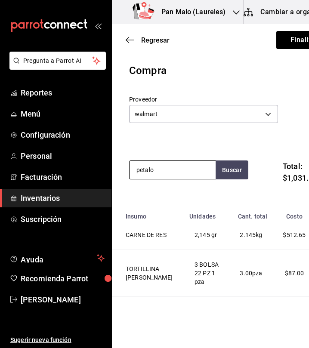
click at [184, 172] on input "petalo" at bounding box center [172, 170] width 86 height 18
type input "tocino"
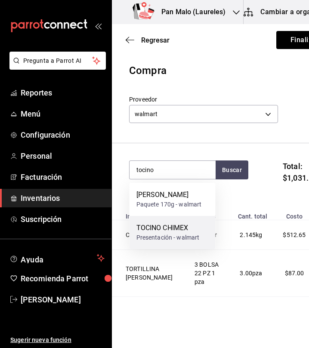
click at [177, 225] on div "TOCINO CHIMEX" at bounding box center [167, 228] width 63 height 10
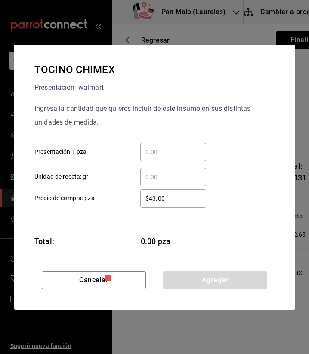
click at [162, 176] on input "​ Unidad de receta: gr" at bounding box center [173, 177] width 66 height 10
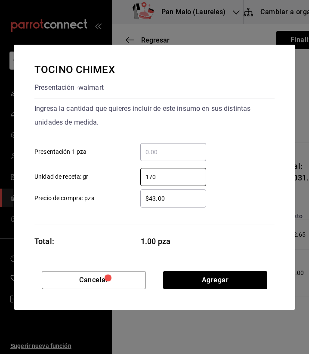
type input "170"
click at [153, 148] on input "​ Presentación 1 pza" at bounding box center [173, 152] width 66 height 10
type input "1"
type input "3"
click at [153, 204] on div "$43.00 ​" at bounding box center [173, 199] width 66 height 18
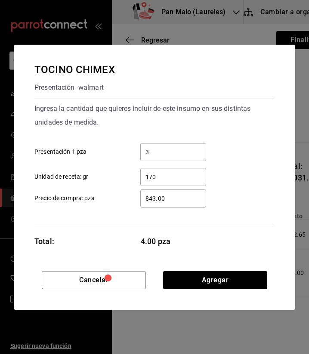
click at [153, 204] on input "$43.00" at bounding box center [173, 198] width 66 height 10
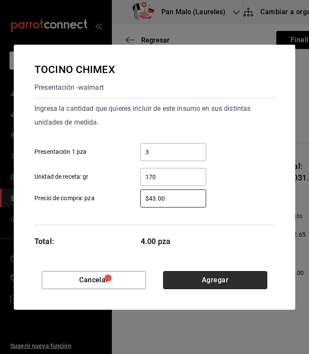
click at [226, 275] on button "Agregar" at bounding box center [215, 280] width 104 height 18
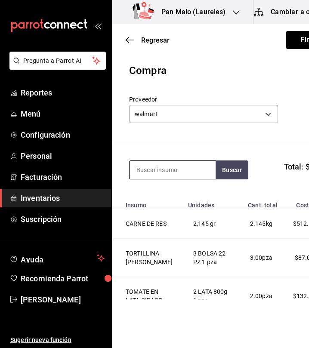
click at [177, 171] on input at bounding box center [172, 170] width 86 height 18
click at [154, 171] on input "nutri" at bounding box center [172, 170] width 86 height 18
type input "n"
type input "e"
type input "leche"
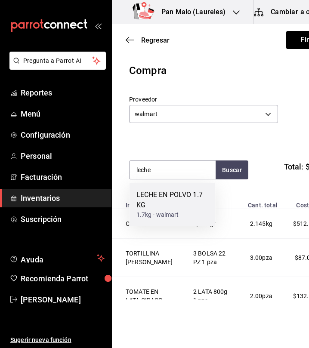
click at [182, 185] on div "LECHE EN POLVO 1.7 KG 1.7kg - walmart" at bounding box center [172, 204] width 86 height 43
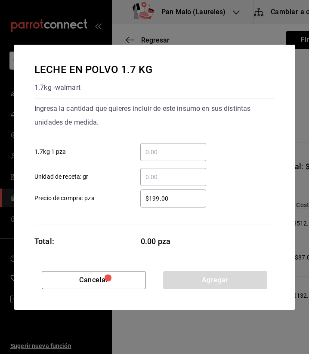
click at [182, 178] on input "​ Unidad de receta: gr" at bounding box center [173, 177] width 66 height 10
click at [154, 150] on input "​ 1.7kg 1 pza" at bounding box center [173, 152] width 66 height 10
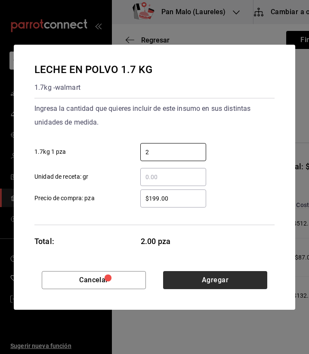
type input "2"
click at [237, 287] on button "Agregar" at bounding box center [215, 280] width 104 height 18
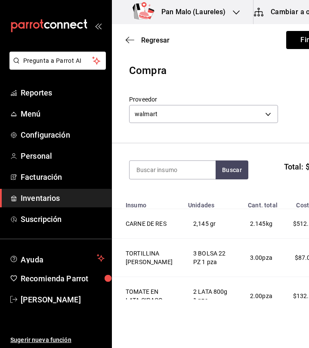
click at [144, 160] on section "Buscar Total: $1,601.65" at bounding box center [234, 169] width 245 height 53
click at [143, 174] on input at bounding box center [172, 170] width 86 height 18
type input "yogur"
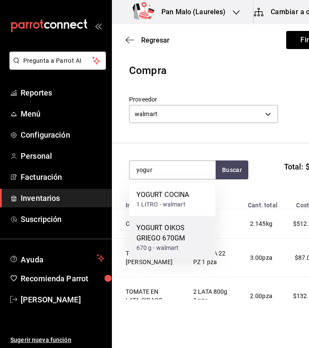
click at [174, 226] on div "YOGURT OIKOS GRIEGO 670GM" at bounding box center [172, 233] width 72 height 21
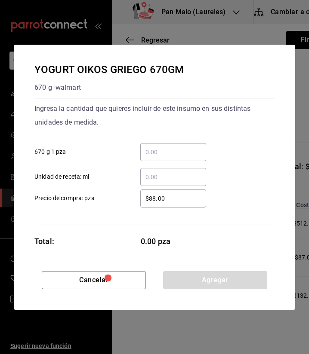
click at [168, 157] on input "​ 670 g 1 pza" at bounding box center [173, 152] width 66 height 10
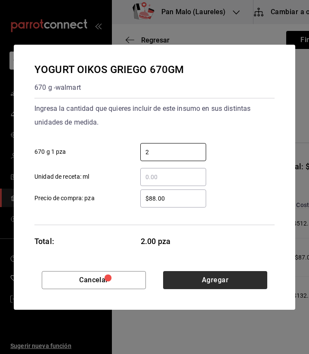
type input "2"
click at [234, 274] on button "Agregar" at bounding box center [215, 280] width 104 height 18
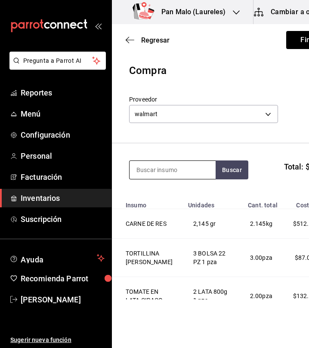
click at [157, 166] on input at bounding box center [172, 170] width 86 height 18
type input "calchicha"
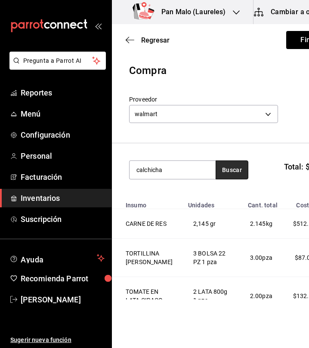
click at [219, 171] on button "Buscar" at bounding box center [231, 169] width 33 height 19
click at [186, 167] on input "calchicha" at bounding box center [172, 170] width 86 height 18
click at [214, 168] on input "endulzante" at bounding box center [172, 170] width 86 height 18
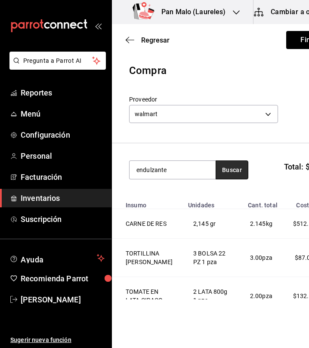
click at [224, 168] on button "Buscar" at bounding box center [231, 169] width 33 height 19
click at [189, 165] on input "endulzante" at bounding box center [172, 170] width 86 height 18
type input "k"
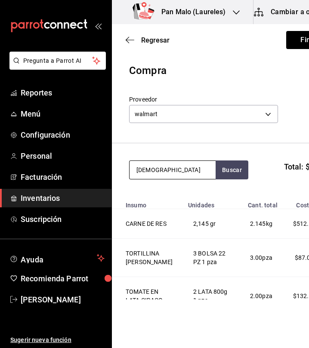
type input "monk"
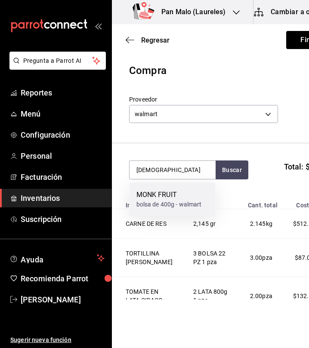
click at [173, 198] on div "MONK FRUIT" at bounding box center [168, 195] width 65 height 10
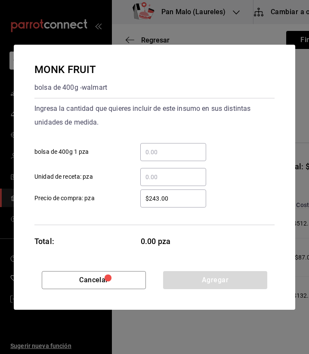
click at [175, 152] on input "​ bolsa de 400g 1 pza" at bounding box center [173, 152] width 66 height 10
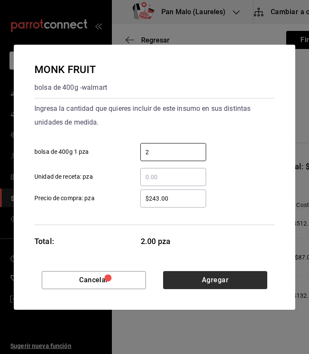
type input "2"
click at [234, 281] on button "Agregar" at bounding box center [215, 280] width 104 height 18
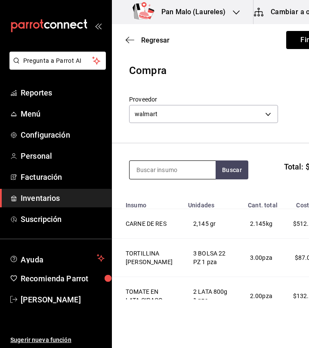
click at [186, 179] on div at bounding box center [172, 169] width 86 height 19
click at [185, 167] on input at bounding box center [172, 170] width 86 height 18
type input "naranja"
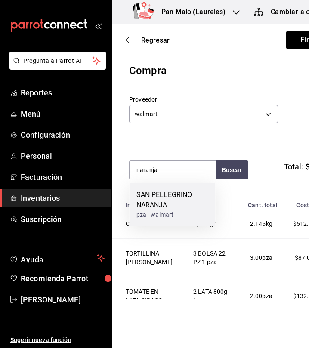
click at [192, 197] on div "SAN PELLEGRINO NARANJA" at bounding box center [172, 200] width 72 height 21
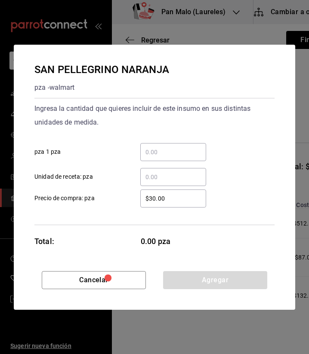
click at [171, 151] on input "​ pza 1 pza" at bounding box center [173, 152] width 66 height 10
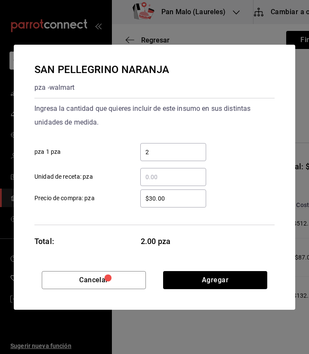
type input "2"
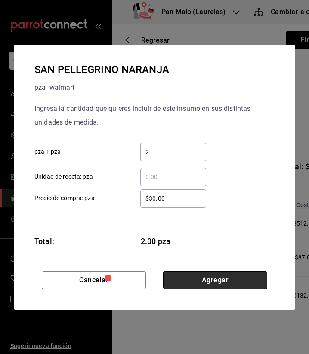
click at [202, 278] on button "Agregar" at bounding box center [215, 280] width 104 height 18
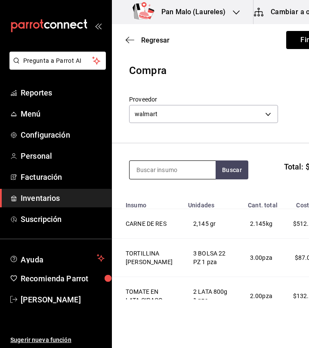
click at [162, 176] on input at bounding box center [172, 170] width 86 height 18
type input "tomate"
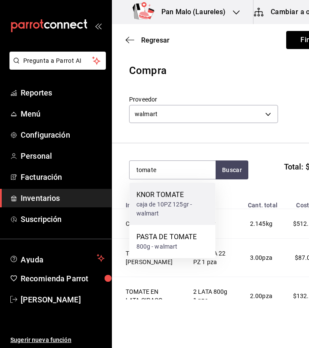
click at [167, 207] on div "caja de 10PZ 125gr - walmart" at bounding box center [172, 209] width 72 height 18
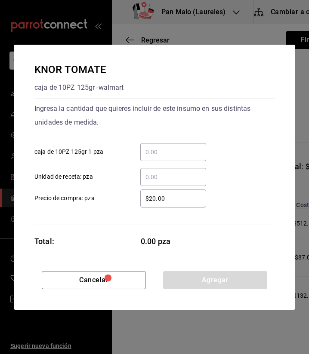
click at [167, 159] on div "​" at bounding box center [173, 152] width 66 height 18
click at [167, 157] on input "​ caja de 10PZ 125gr 1 pza" at bounding box center [173, 152] width 66 height 10
click at [166, 158] on div "​" at bounding box center [173, 152] width 66 height 18
click at [166, 157] on input "​ caja de 10PZ 125gr 1 pza" at bounding box center [173, 152] width 66 height 10
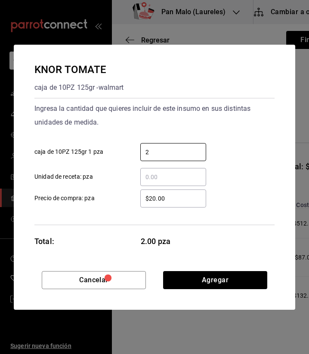
type input "2"
click at [256, 192] on div "$20.00 ​ Precio de compra: pza" at bounding box center [151, 195] width 247 height 25
click at [185, 173] on input "​ Unidad de receta: pza" at bounding box center [173, 177] width 66 height 10
type input "1"
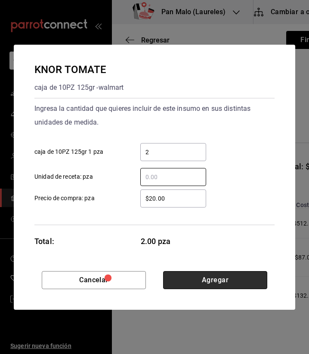
click at [233, 280] on button "Agregar" at bounding box center [215, 280] width 104 height 18
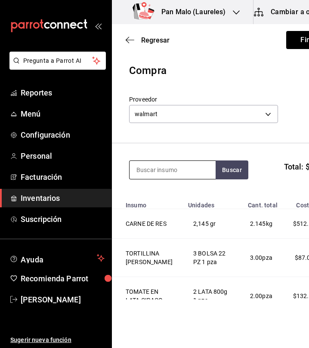
click at [146, 166] on input at bounding box center [172, 170] width 86 height 18
click at [142, 171] on input at bounding box center [172, 170] width 86 height 18
type input "arroz"
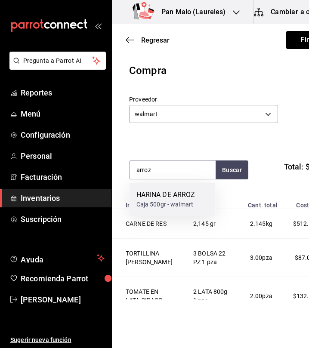
click at [142, 188] on div "HARINA DE ARROZ Caja 500gr - walmart" at bounding box center [172, 199] width 86 height 33
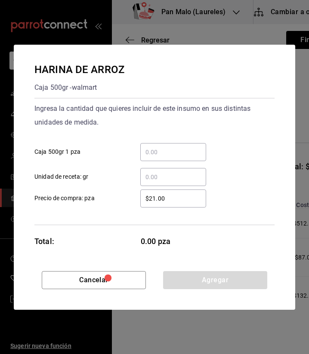
click at [172, 150] on input "​ Caja 500gr 1 pza" at bounding box center [173, 152] width 66 height 10
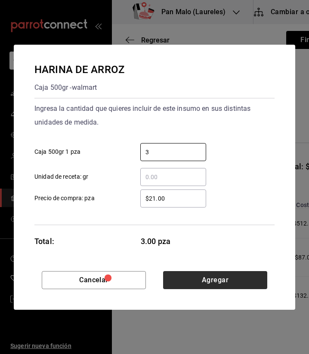
type input "3"
click at [247, 283] on button "Agregar" at bounding box center [215, 280] width 104 height 18
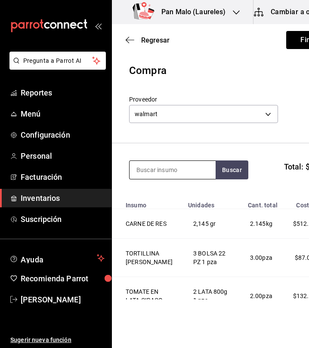
click at [173, 166] on input at bounding box center [172, 170] width 86 height 18
type input "t"
type input "harina"
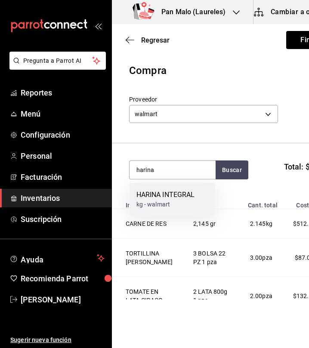
click at [190, 199] on div "HARINA INTEGRAL" at bounding box center [165, 195] width 58 height 10
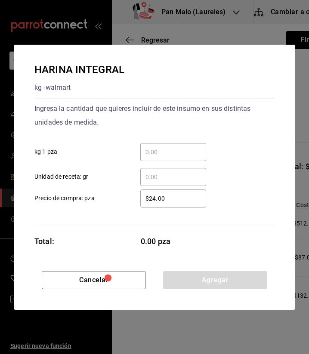
click at [174, 152] on input "​ kg 1 pza" at bounding box center [173, 152] width 66 height 10
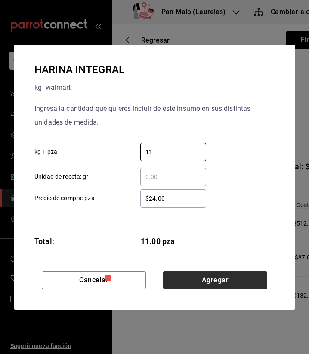
type input "11"
click at [216, 277] on button "Agregar" at bounding box center [215, 280] width 104 height 18
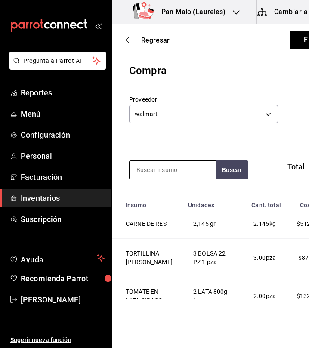
click at [176, 174] on input at bounding box center [172, 170] width 86 height 18
type input "cloro"
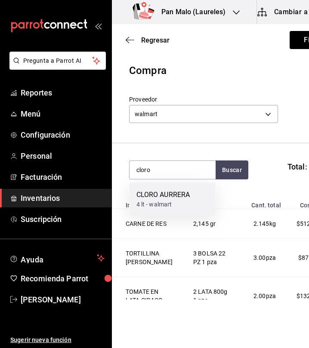
click at [179, 200] on div "4 lt - walmart" at bounding box center [163, 204] width 54 height 9
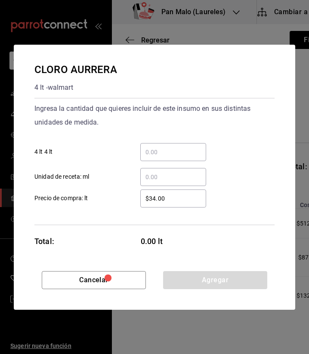
click at [153, 148] on input "​ 4 lt 4 lt" at bounding box center [173, 152] width 66 height 10
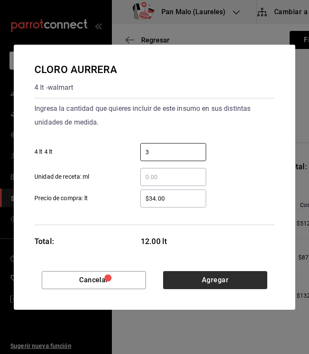
type input "3"
click at [242, 283] on button "Agregar" at bounding box center [215, 280] width 104 height 18
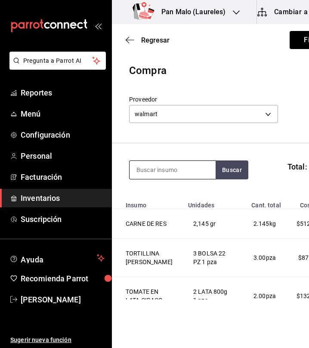
click at [186, 165] on input at bounding box center [172, 170] width 86 height 18
click at [157, 165] on input at bounding box center [172, 170] width 86 height 18
type input "glass"
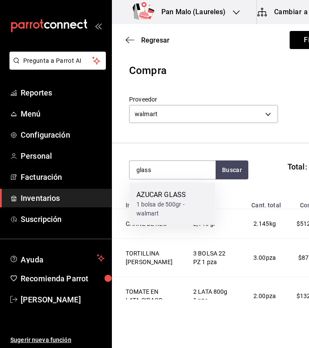
click at [153, 193] on div "AZUCAR GLASS" at bounding box center [172, 195] width 72 height 10
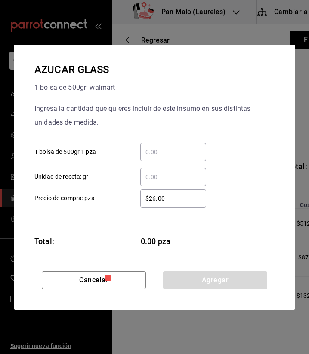
click at [161, 157] on div "​" at bounding box center [173, 152] width 66 height 18
click at [161, 157] on input "​ 1 bolsa de 500gr 1 pza" at bounding box center [173, 152] width 66 height 10
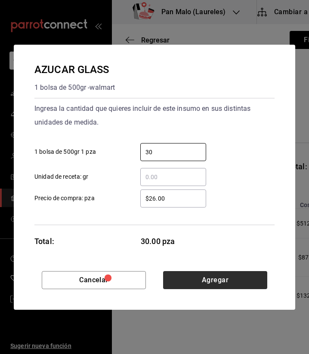
type input "30"
click at [199, 275] on button "Agregar" at bounding box center [215, 280] width 104 height 18
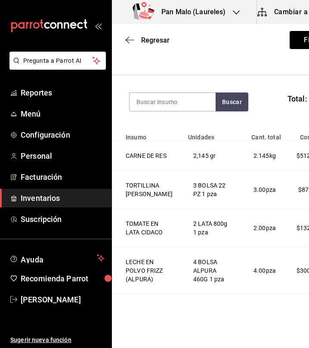
scroll to position [69, 0]
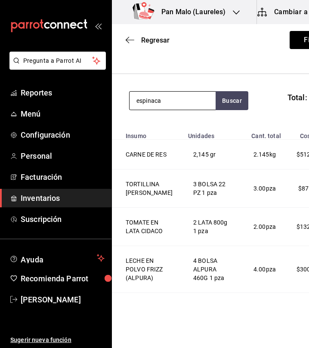
type input "espinaca"
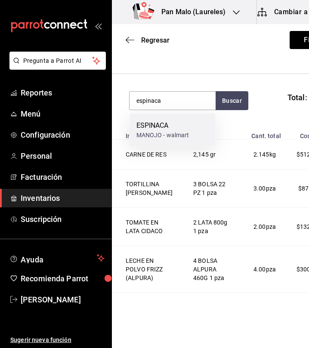
click at [159, 136] on div "MANOJO - walmart" at bounding box center [162, 135] width 53 height 9
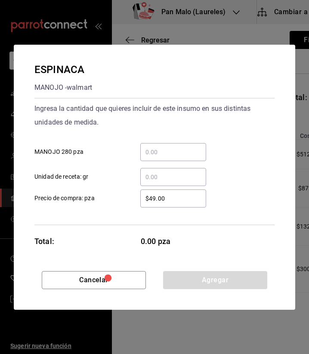
click at [169, 150] on input "​ MANOJO 280 pza" at bounding box center [173, 152] width 66 height 10
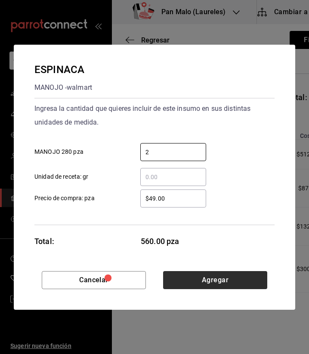
type input "2"
click at [216, 284] on button "Agregar" at bounding box center [215, 280] width 104 height 18
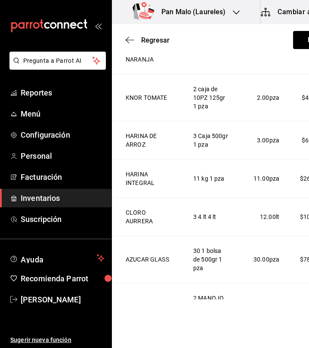
scroll to position [602, 0]
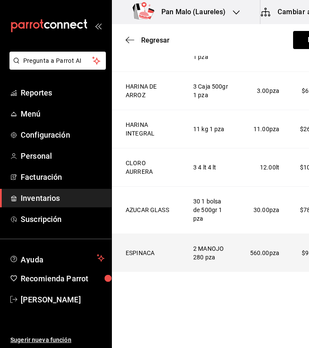
click at [135, 263] on td "ESPINACA" at bounding box center [147, 252] width 71 height 38
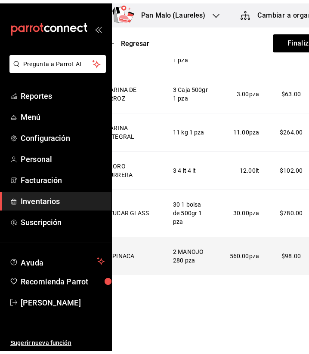
scroll to position [0, 39]
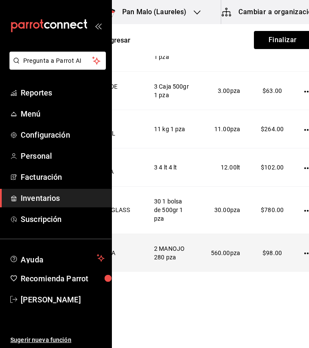
click at [304, 257] on icon "button" at bounding box center [307, 253] width 7 height 7
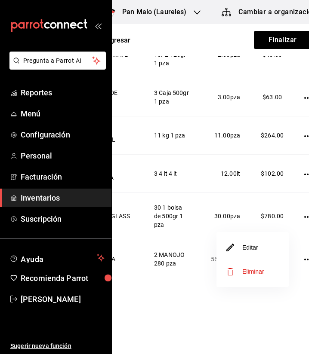
click at [268, 246] on li "Editar" at bounding box center [252, 247] width 72 height 24
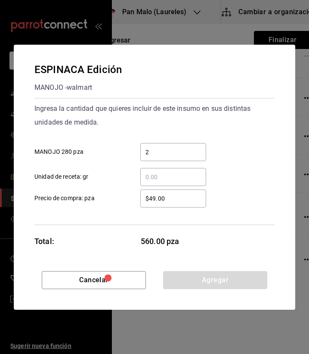
click at [176, 148] on input "2" at bounding box center [173, 152] width 66 height 10
click at [159, 176] on input "​ Unidad de receta: gr" at bounding box center [173, 177] width 66 height 10
click at [162, 175] on input "​ Unidad de receta: gr" at bounding box center [173, 177] width 66 height 10
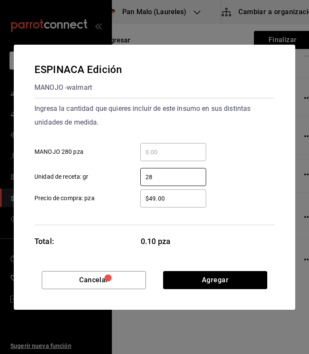
type input "2"
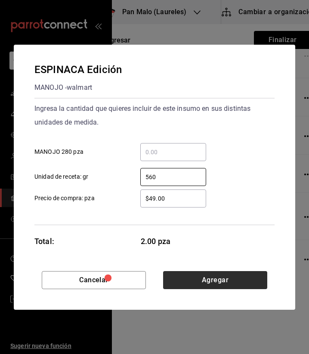
type input "560"
click at [197, 283] on button "Agregar" at bounding box center [215, 280] width 104 height 18
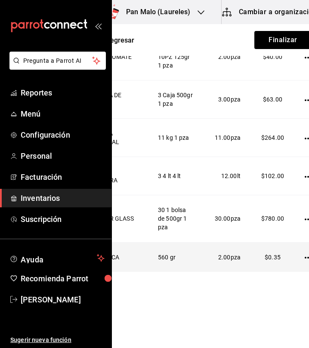
scroll to position [0, 37]
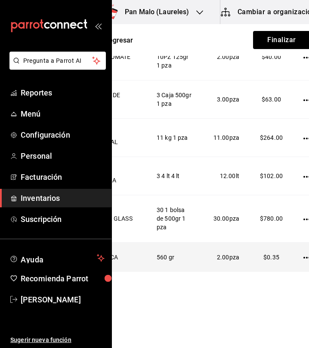
click at [303, 257] on icon "button" at bounding box center [306, 257] width 7 height 7
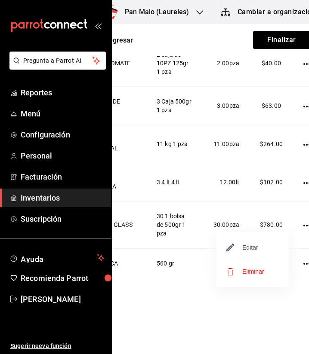
click at [254, 246] on span "Editar" at bounding box center [241, 247] width 31 height 10
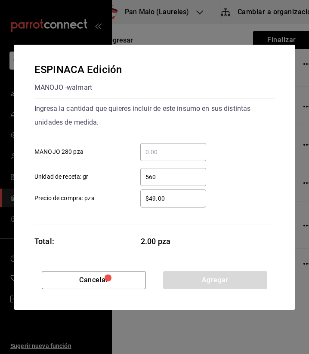
click at [179, 158] on div "​" at bounding box center [173, 152] width 66 height 18
click at [179, 157] on input "​ MANOJO 280 pza" at bounding box center [173, 152] width 66 height 10
click at [162, 176] on input "560" at bounding box center [173, 177] width 66 height 10
click at [155, 150] on input "​ MANOJO 280 pza" at bounding box center [173, 152] width 66 height 10
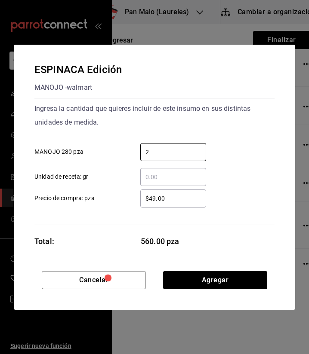
type input "2"
click at [222, 116] on div "Ingresa la cantidad que quieres incluir de este insumo en sus distintas unidade…" at bounding box center [154, 116] width 240 height 28
click at [190, 147] on input "2" at bounding box center [173, 152] width 66 height 10
click at [215, 129] on div "Ingresa la cantidad que quieres incluir de este insumo en sus distintas unidade…" at bounding box center [154, 116] width 240 height 28
click at [195, 153] on input "2" at bounding box center [173, 152] width 66 height 10
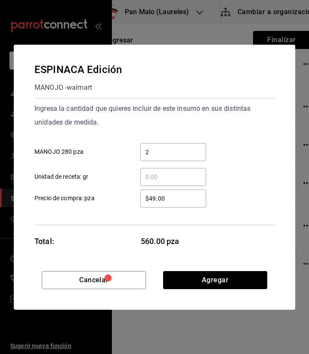
click at [195, 153] on input "2" at bounding box center [173, 152] width 66 height 10
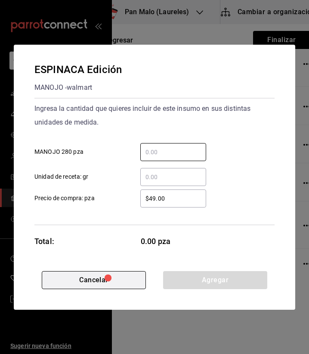
click at [91, 281] on button "Cancelar" at bounding box center [94, 280] width 104 height 18
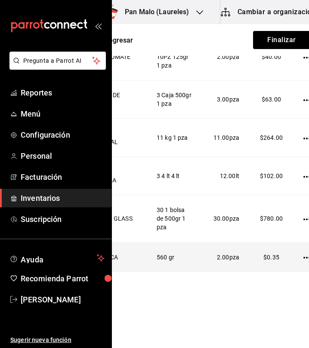
click at [293, 254] on td at bounding box center [308, 257] width 31 height 30
click at [303, 258] on icon "button" at bounding box center [306, 257] width 7 height 7
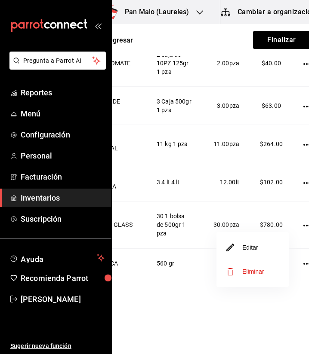
click at [249, 270] on span "Eliminar" at bounding box center [253, 271] width 22 height 7
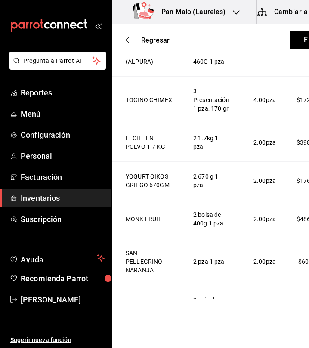
scroll to position [0, 0]
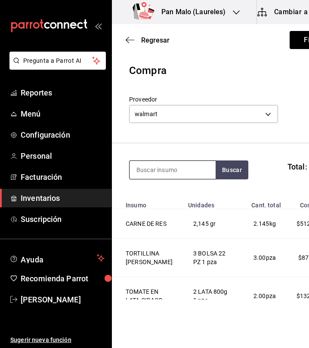
click at [165, 168] on input at bounding box center [172, 170] width 86 height 18
type input "espinaca"
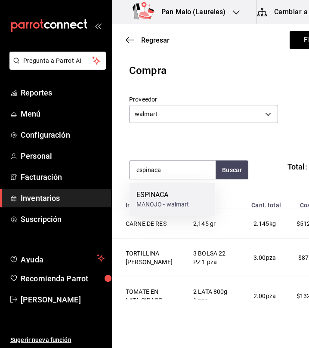
click at [169, 198] on div "ESPINACA" at bounding box center [162, 195] width 53 height 10
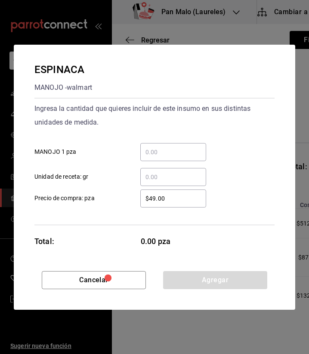
click at [155, 154] on input "​ MANOJO 1 pza" at bounding box center [173, 152] width 66 height 10
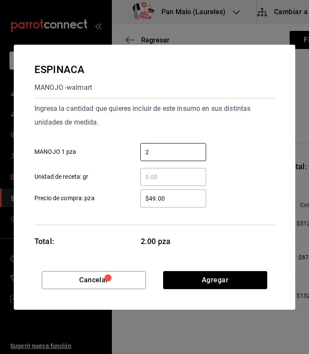
type input "2"
click at [266, 183] on div "$49.00 ​ Precio de compra: pza" at bounding box center [151, 195] width 247 height 25
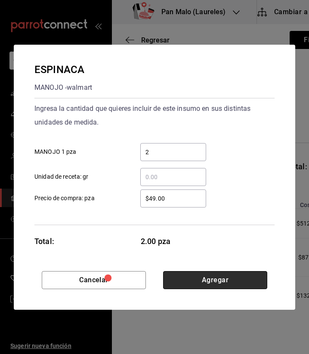
click at [232, 276] on button "Agregar" at bounding box center [215, 280] width 104 height 18
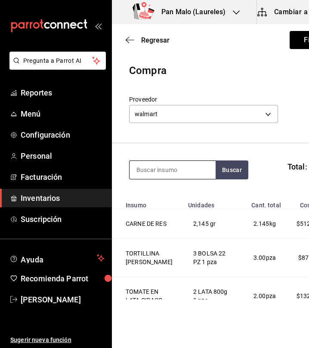
click at [177, 173] on input at bounding box center [172, 170] width 86 height 18
type input "manzan"
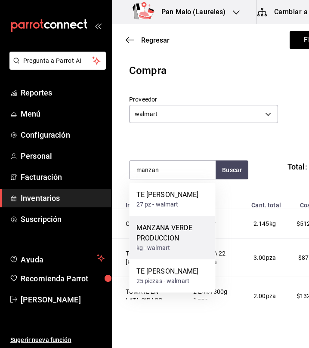
click at [186, 234] on div "MANZANA VERDE PRODUCCION" at bounding box center [172, 233] width 72 height 21
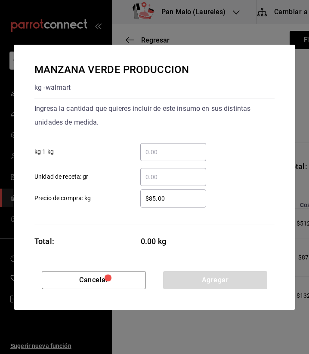
click at [165, 152] on input "​ kg 1 kg" at bounding box center [173, 152] width 66 height 10
click at [160, 172] on input "​ Unidad de receta: gr" at bounding box center [173, 177] width 66 height 10
click at [112, 283] on div "button" at bounding box center [108, 278] width 27 height 27
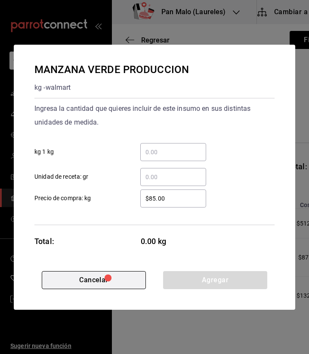
click at [84, 284] on button "Cancelar" at bounding box center [94, 280] width 104 height 18
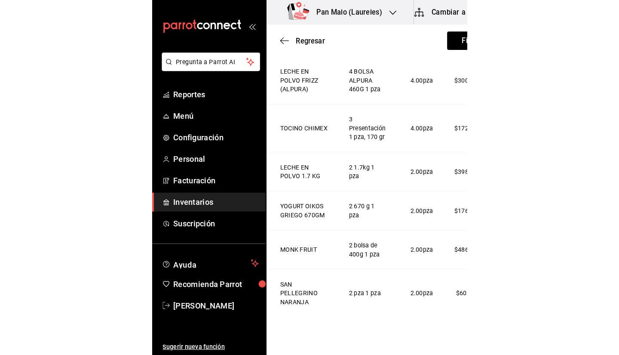
scroll to position [257, 0]
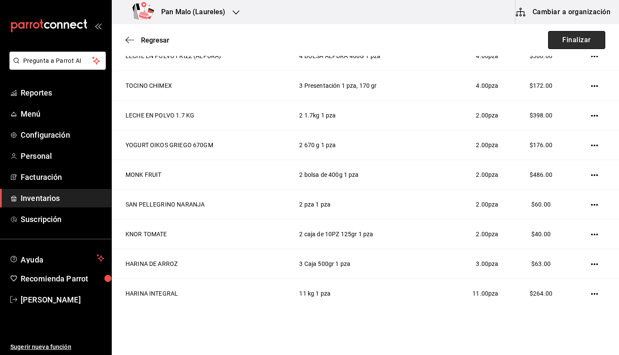
click at [556, 40] on button "Finalizar" at bounding box center [576, 40] width 57 height 18
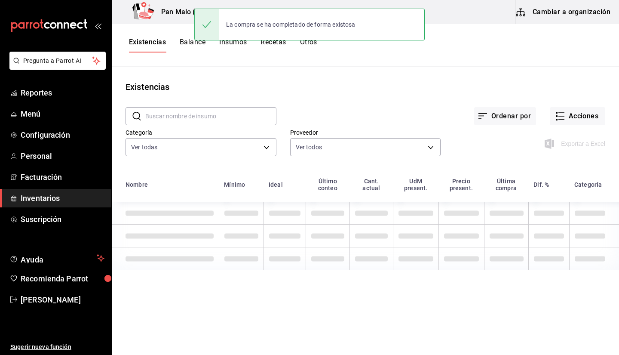
click at [546, 121] on div "Exportar a Excel" at bounding box center [522, 137] width 165 height 44
click at [558, 119] on icon "button" at bounding box center [561, 119] width 6 height 0
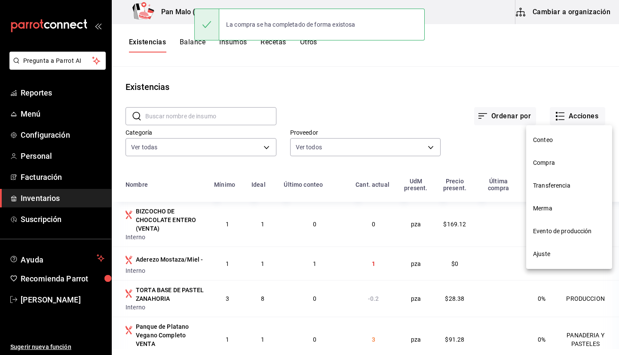
click at [579, 71] on div at bounding box center [309, 177] width 619 height 355
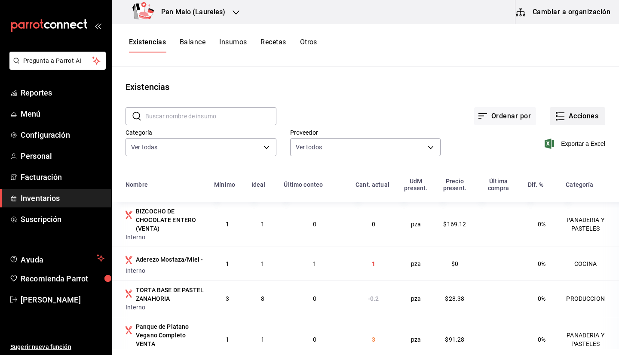
scroll to position [11, 0]
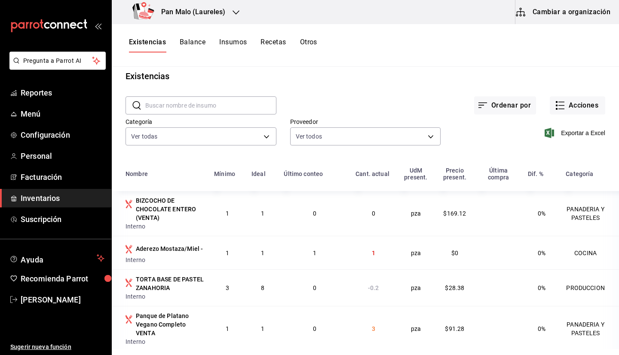
click at [263, 76] on div "Existencias" at bounding box center [365, 76] width 507 height 13
click at [557, 103] on icon "button" at bounding box center [560, 105] width 10 height 10
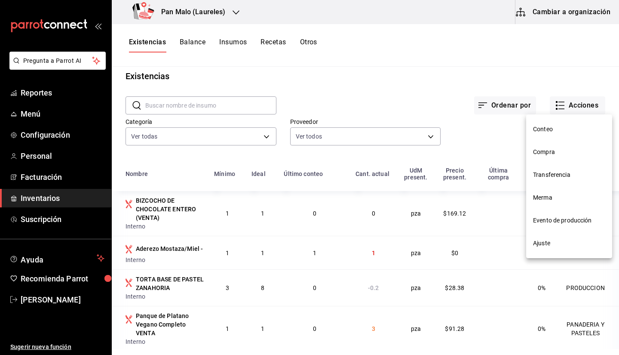
drag, startPoint x: 557, startPoint y: 103, endPoint x: 544, endPoint y: 79, distance: 27.5
click at [544, 79] on div at bounding box center [309, 177] width 619 height 355
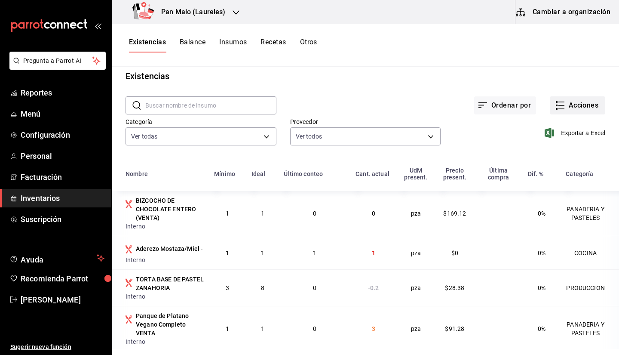
click at [555, 102] on icon "button" at bounding box center [560, 105] width 10 height 10
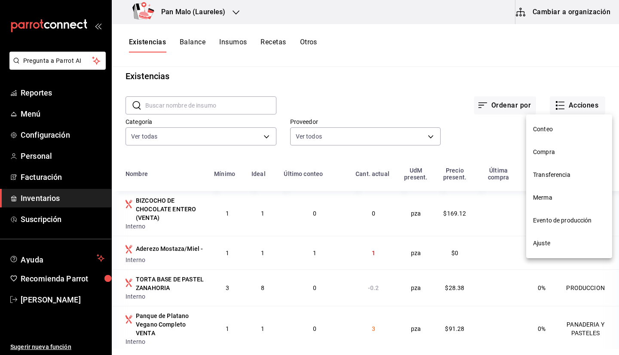
click at [543, 154] on span "Compra" at bounding box center [569, 151] width 72 height 9
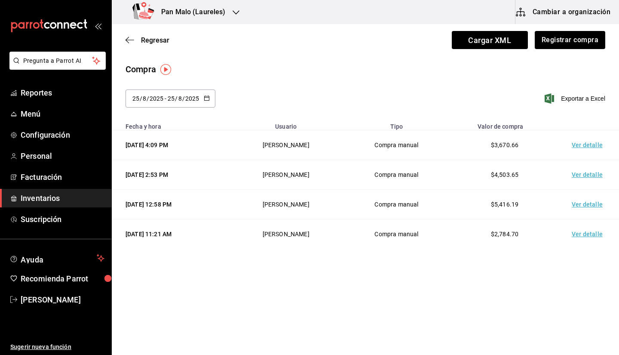
click at [582, 146] on td "Ver detalle" at bounding box center [589, 145] width 60 height 30
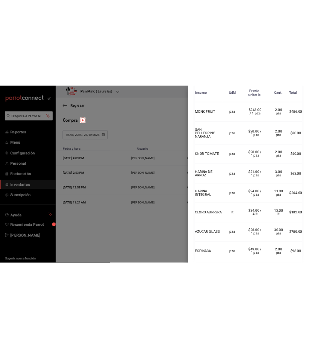
scroll to position [490, 0]
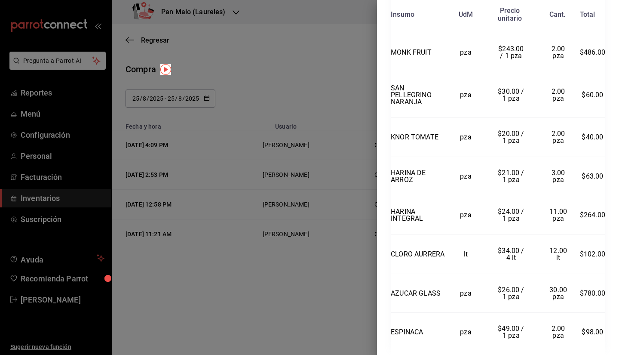
click at [352, 173] on div at bounding box center [309, 177] width 619 height 355
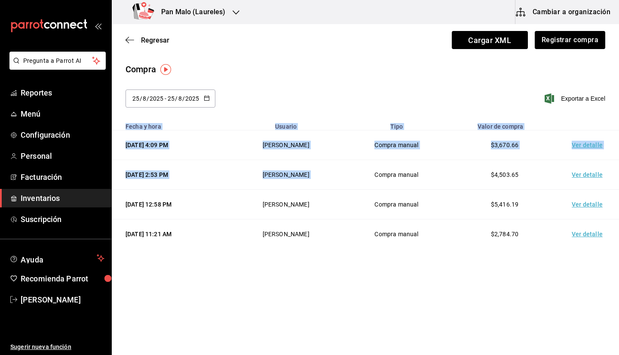
drag, startPoint x: 362, startPoint y: 173, endPoint x: 564, endPoint y: 83, distance: 221.8
click at [564, 83] on div "Compra 2025-08-25 25 / 8 / 2025 - 2025-08-25 25 / 8 / 2025 Exportar a Excel Fec…" at bounding box center [365, 156] width 507 height 186
click at [131, 40] on icon "button" at bounding box center [129, 40] width 9 height 8
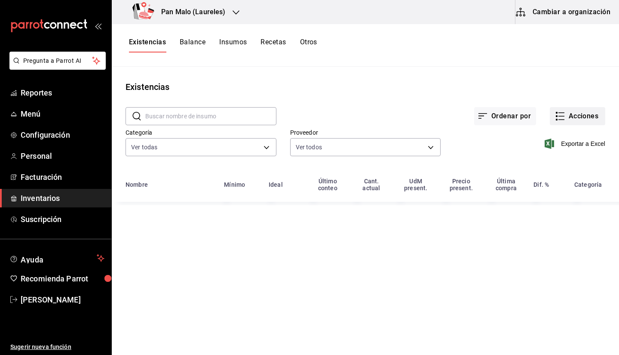
click at [582, 119] on button "Acciones" at bounding box center [577, 116] width 55 height 18
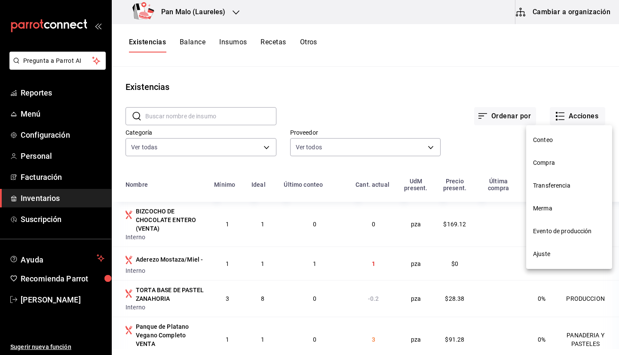
click at [541, 187] on span "Transferencia" at bounding box center [569, 185] width 72 height 9
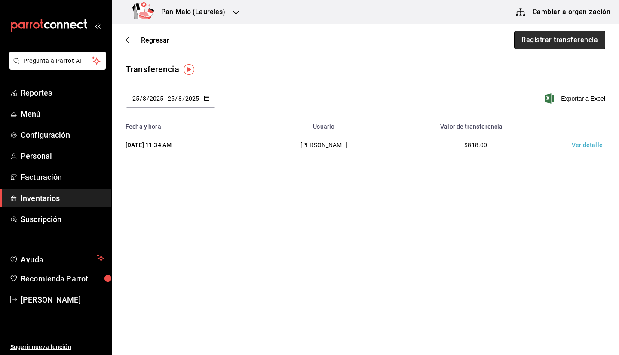
click at [553, 43] on button "Registrar transferencia" at bounding box center [559, 40] width 91 height 18
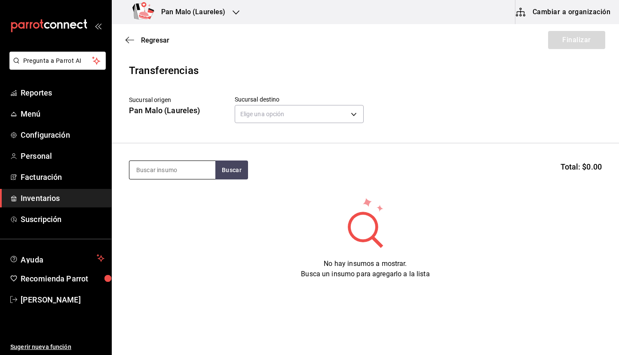
click at [203, 172] on input at bounding box center [172, 170] width 86 height 18
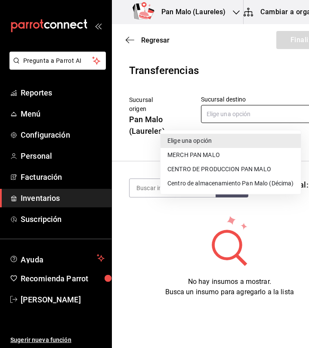
click at [223, 114] on body "Pregunta a Parrot AI Reportes Menú Configuración Personal Facturación Inventari…" at bounding box center [154, 149] width 309 height 299
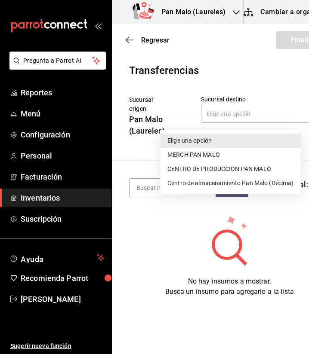
click at [223, 166] on li "CENTRO DE PRODUCCION PAN MALO" at bounding box center [230, 169] width 140 height 14
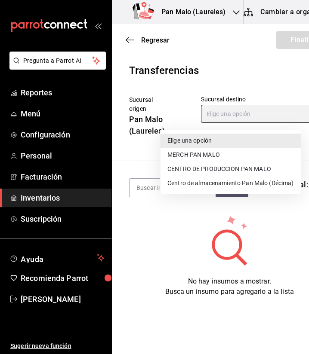
type input "8a187977-a48d-4bc5-901f-3822dc5f4125"
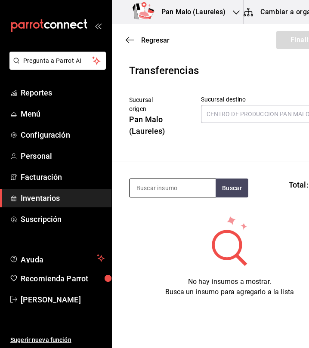
click at [168, 185] on input at bounding box center [172, 188] width 86 height 18
click at [161, 189] on input at bounding box center [172, 188] width 86 height 18
type input "azucar"
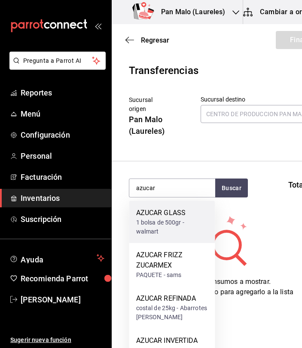
click at [167, 216] on div "AZUCAR GLASS" at bounding box center [172, 213] width 72 height 10
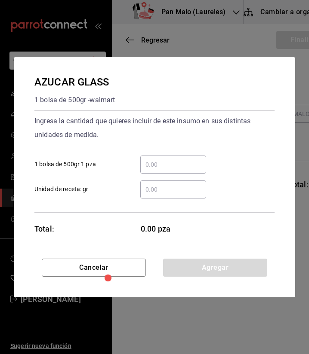
click at [179, 169] on input "​ 1 bolsa de 500gr 1 pza" at bounding box center [173, 164] width 66 height 10
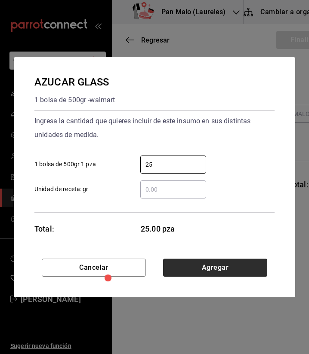
type input "25"
click at [197, 269] on button "Agregar" at bounding box center [215, 268] width 104 height 18
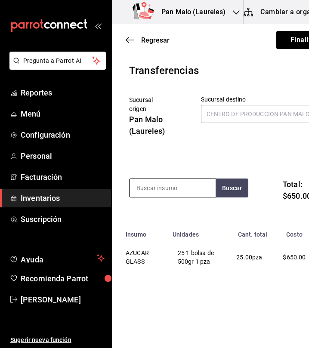
click at [166, 185] on input at bounding box center [172, 188] width 86 height 18
click at [150, 193] on input at bounding box center [172, 188] width 86 height 18
type input "cloro"
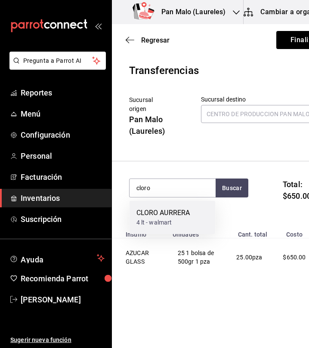
click at [186, 219] on div "4 lt - walmart" at bounding box center [163, 222] width 54 height 9
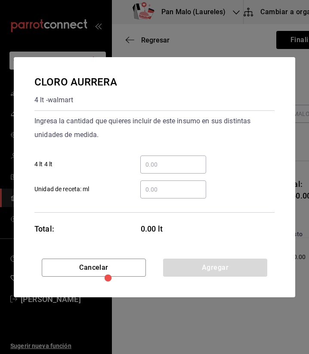
click at [180, 167] on input "​ 4 lt 4 lt" at bounding box center [173, 164] width 66 height 10
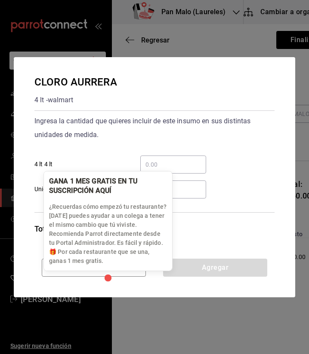
click at [141, 267] on div "GANA 1 MES GRATIS EN TU SUSCRIPCIÓN AQUÍ ¿Recuerdas cómo empezó tu restaurante?…" at bounding box center [108, 220] width 128 height 99
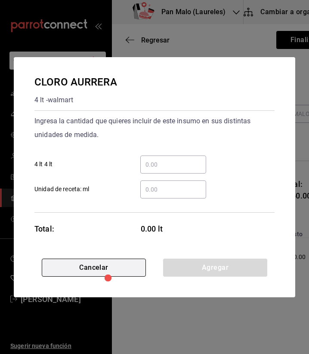
click at [70, 265] on button "Cancelar" at bounding box center [94, 268] width 104 height 18
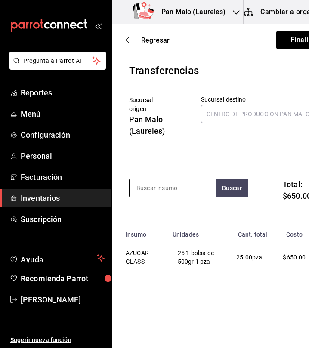
click at [158, 193] on input at bounding box center [172, 188] width 86 height 18
type input "harina"
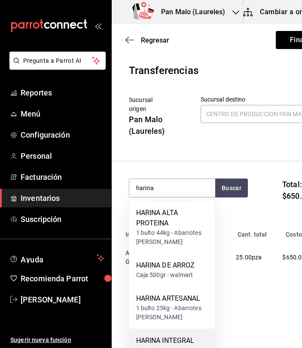
click at [184, 336] on div "HARINA INTEGRAL" at bounding box center [165, 340] width 58 height 10
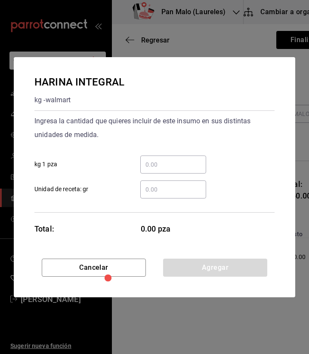
click at [161, 167] on input "​ kg 1 pza" at bounding box center [173, 164] width 66 height 10
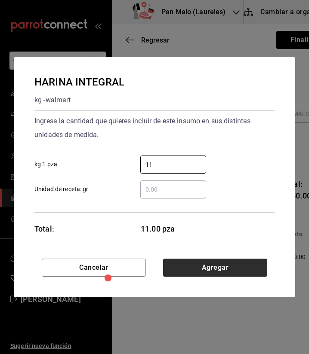
type input "11"
click at [241, 266] on button "Agregar" at bounding box center [215, 268] width 104 height 18
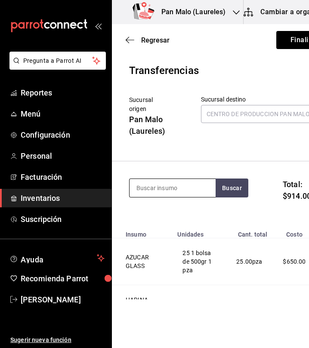
click at [182, 192] on input at bounding box center [172, 188] width 86 height 18
click at [149, 187] on input at bounding box center [172, 188] width 86 height 18
type input "arroz"
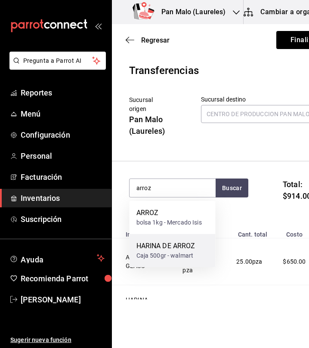
click at [169, 248] on div "HARINA DE ARROZ" at bounding box center [165, 246] width 59 height 10
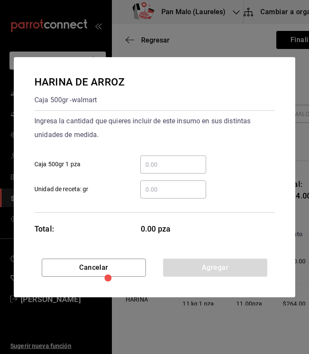
click at [193, 161] on input "​ Caja 500gr 1 pza" at bounding box center [173, 164] width 66 height 10
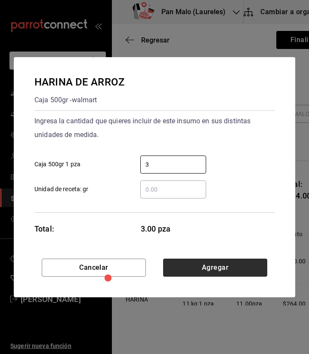
type input "3"
click at [258, 264] on button "Agregar" at bounding box center [215, 268] width 104 height 18
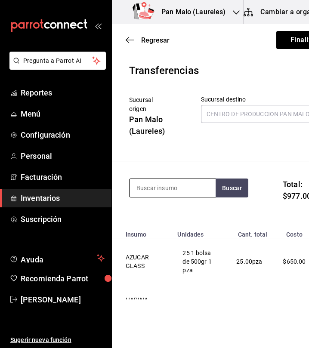
click at [190, 193] on input at bounding box center [172, 188] width 86 height 18
click at [164, 193] on input at bounding box center [172, 188] width 86 height 18
type input ","
type input "monk"
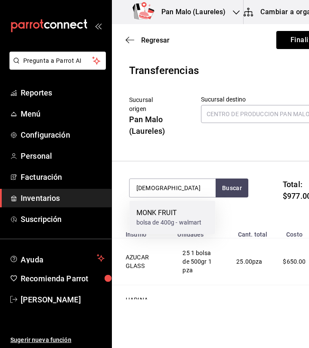
click at [159, 217] on div "MONK FRUIT" at bounding box center [168, 213] width 65 height 10
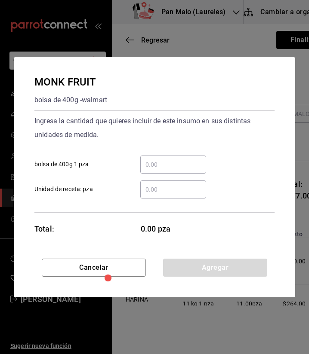
click at [178, 156] on div "​" at bounding box center [173, 165] width 66 height 18
click at [178, 159] on input "​ bolsa de 400g 1 pza" at bounding box center [173, 164] width 66 height 10
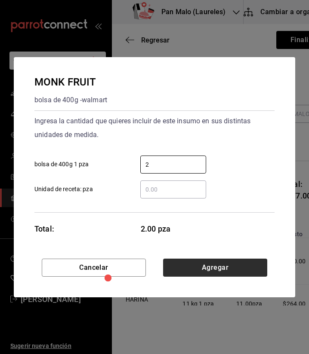
type input "2"
click at [254, 267] on button "Agregar" at bounding box center [215, 268] width 104 height 18
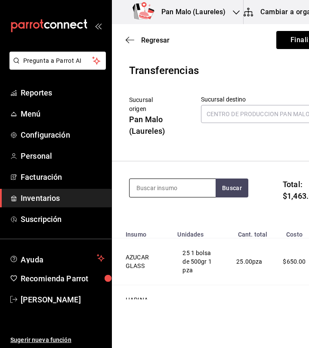
click at [184, 192] on input at bounding box center [172, 188] width 86 height 18
type input "yogurt"
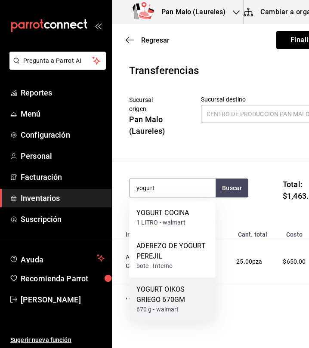
click at [180, 298] on div "YOGURT OIKOS GRIEGO 670GM" at bounding box center [172, 294] width 72 height 21
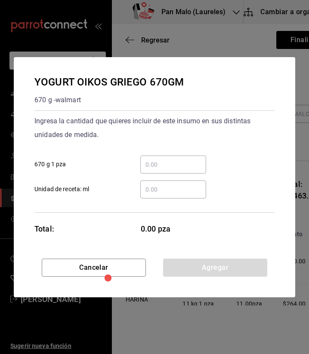
click at [183, 168] on input "​ 670 g 1 pza" at bounding box center [173, 164] width 66 height 10
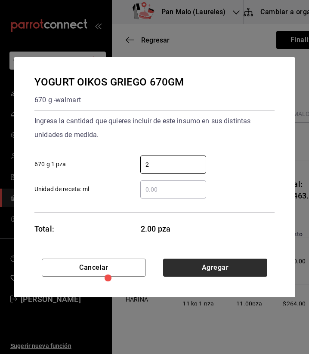
type input "2"
click at [238, 269] on button "Agregar" at bounding box center [215, 268] width 104 height 18
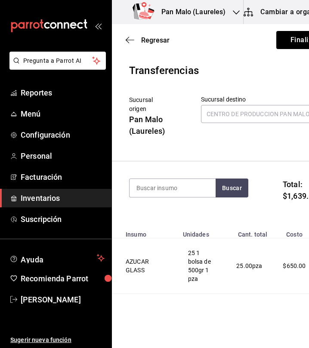
click at [256, 65] on div "Transferencias" at bounding box center [229, 70] width 201 height 15
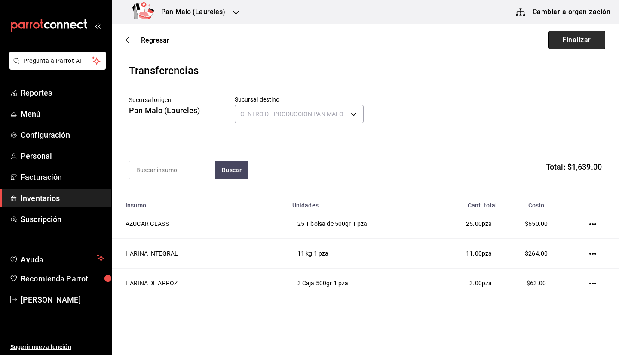
click at [559, 40] on button "Finalizar" at bounding box center [576, 40] width 57 height 18
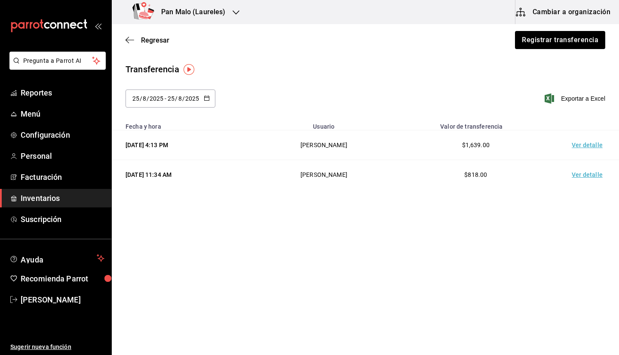
click at [585, 141] on td "Ver detalle" at bounding box center [589, 145] width 60 height 30
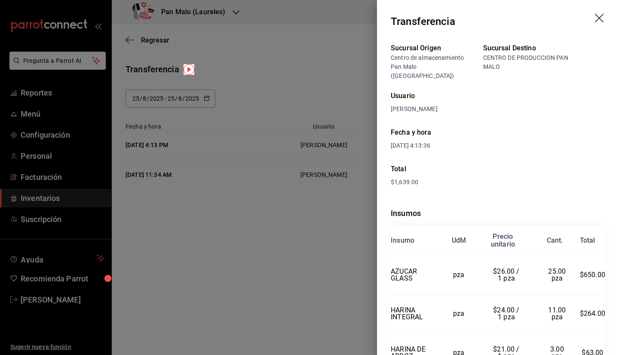
scroll to position [21, 0]
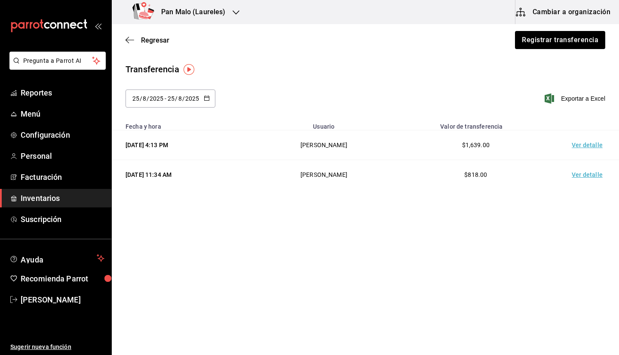
click at [592, 176] on td "Ver detalle" at bounding box center [589, 175] width 60 height 30
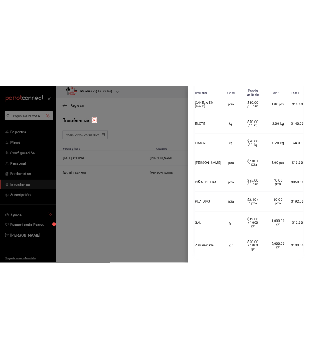
scroll to position [23, 0]
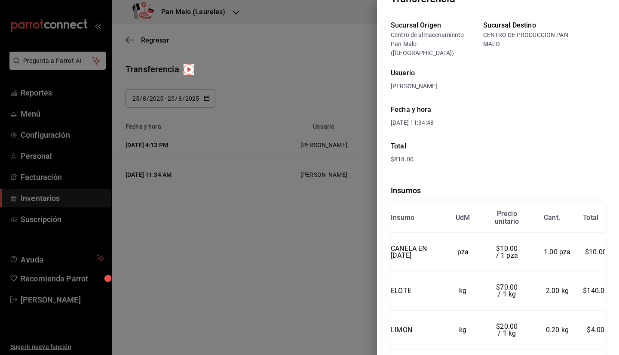
click at [273, 256] on div at bounding box center [309, 177] width 619 height 355
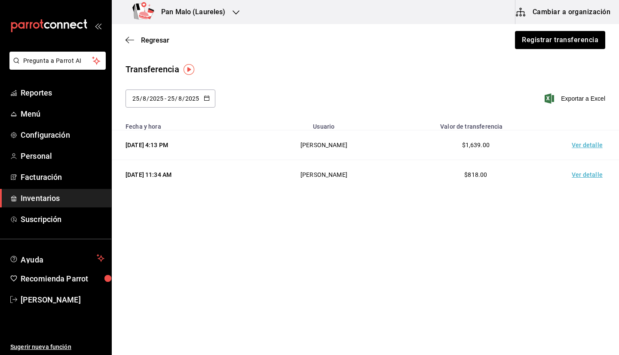
click at [547, 15] on button "Cambiar a organización" at bounding box center [563, 12] width 97 height 24
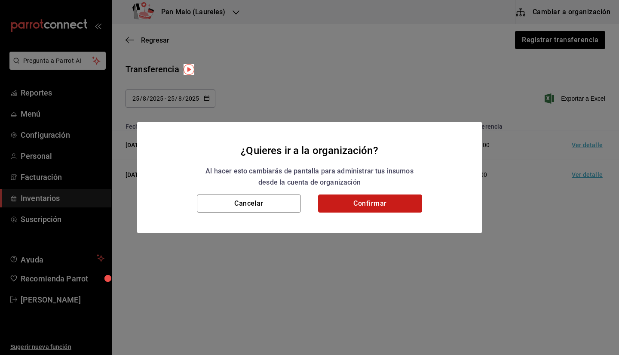
click at [387, 201] on button "Confirmar" at bounding box center [370, 203] width 104 height 18
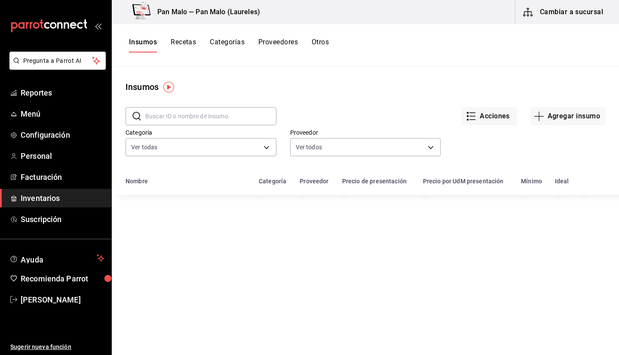
click at [315, 45] on button "Otros" at bounding box center [320, 45] width 17 height 15
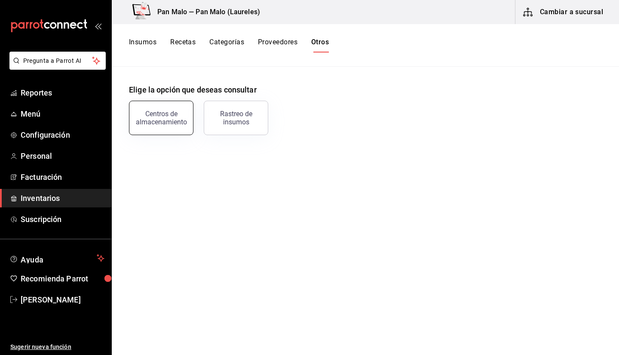
click at [165, 125] on div "Centros de almacenamiento" at bounding box center [161, 118] width 53 height 16
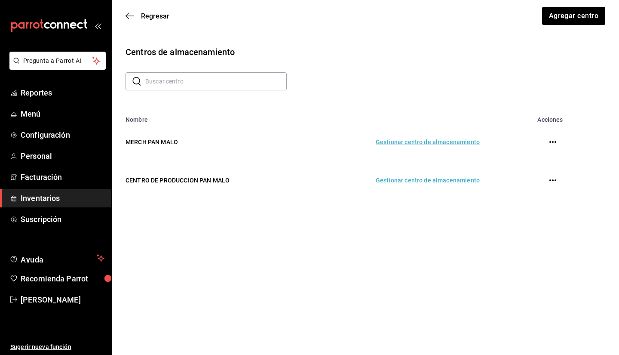
click at [398, 184] on td "Gestionar centro de almacenamiento" at bounding box center [396, 180] width 186 height 38
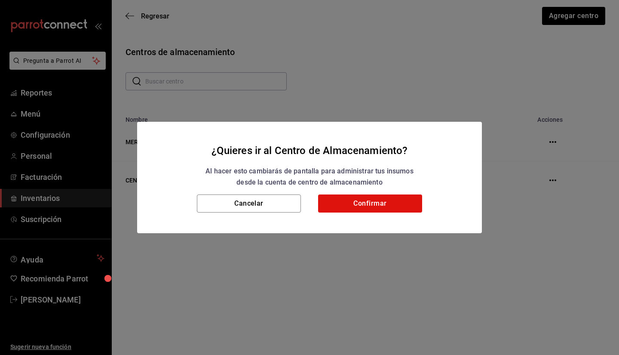
click at [363, 219] on div "Cancelar Confirmar" at bounding box center [309, 213] width 345 height 39
click at [355, 201] on button "Confirmar" at bounding box center [370, 203] width 104 height 18
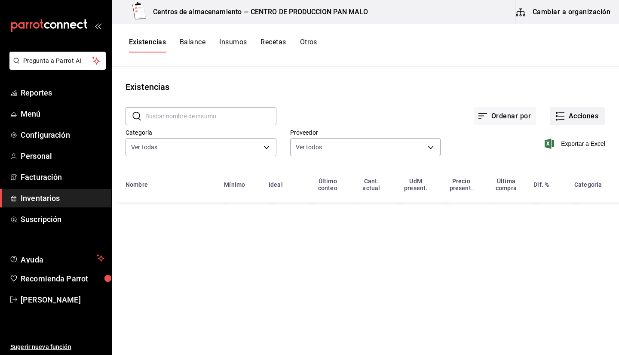
click at [562, 113] on icon "button" at bounding box center [560, 116] width 10 height 10
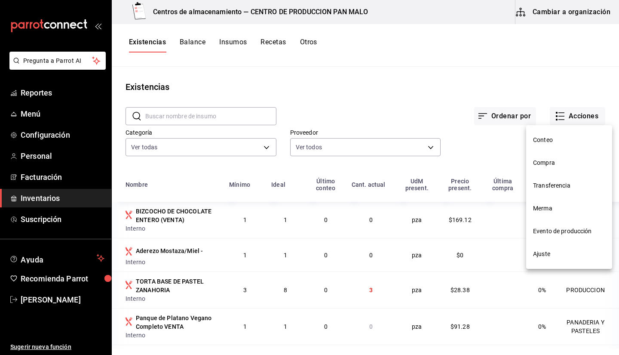
click at [553, 163] on span "Compra" at bounding box center [569, 162] width 72 height 9
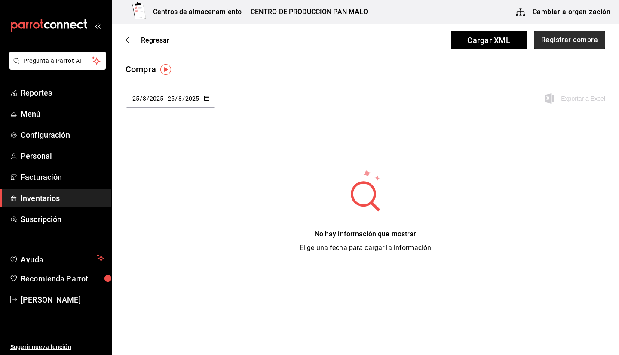
click at [539, 47] on button "Registrar compra" at bounding box center [569, 40] width 71 height 18
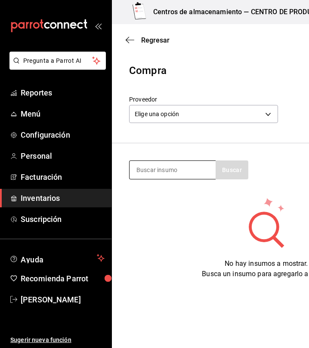
click at [165, 167] on input at bounding box center [172, 170] width 86 height 18
type input "aceite"
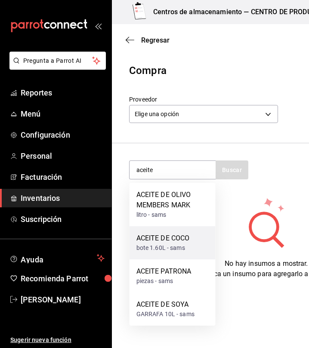
click at [187, 238] on div "ACEITE DE COCO" at bounding box center [162, 238] width 53 height 10
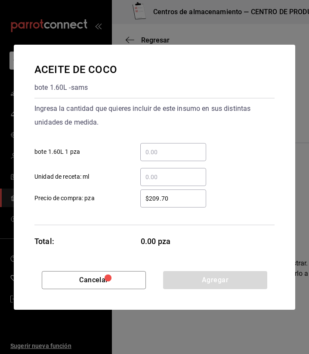
click at [174, 160] on div "​" at bounding box center [173, 152] width 66 height 18
click at [174, 157] on input "​ bote 1.60L 1 pza" at bounding box center [173, 152] width 66 height 10
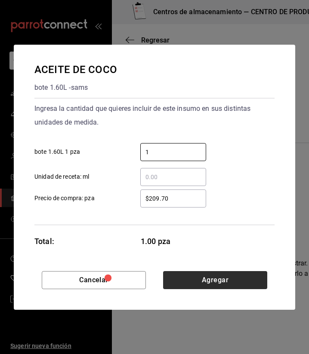
type input "1"
click at [217, 284] on button "Agregar" at bounding box center [215, 280] width 104 height 18
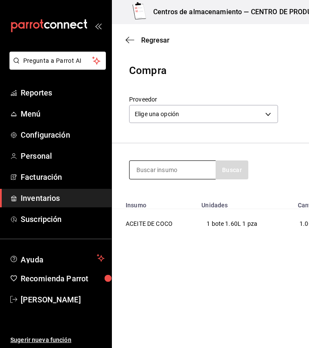
click at [192, 168] on input at bounding box center [172, 170] width 86 height 18
type input "capita"
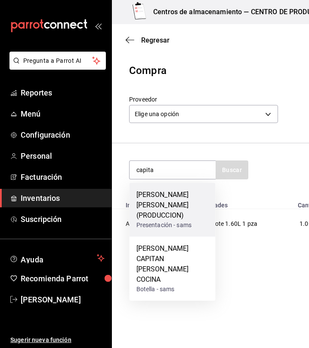
drag, startPoint x: 187, startPoint y: 261, endPoint x: 185, endPoint y: 205, distance: 56.7
click at [185, 205] on div "RON AÑEJO CAPITAN MORGAN (PRODUCCION) Presentación - sams RON AÑEJO CAPITAN MOR…" at bounding box center [172, 242] width 86 height 118
click at [184, 204] on div "RON AÑEJO CAPITAN MORGAN (PRODUCCION)" at bounding box center [172, 205] width 72 height 31
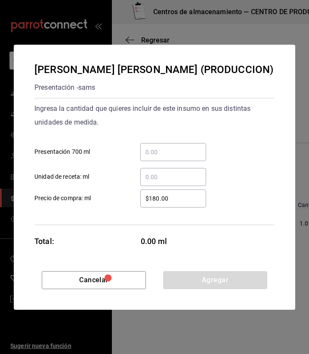
click at [173, 149] on input "​ Presentación 700 ml" at bounding box center [173, 152] width 66 height 10
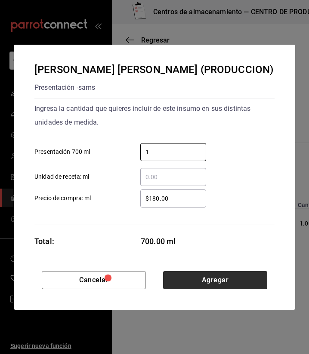
type input "1"
click at [247, 279] on button "Agregar" at bounding box center [215, 280] width 104 height 18
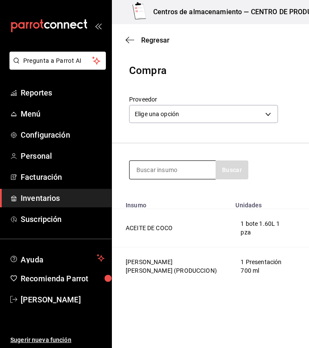
click at [162, 172] on input at bounding box center [172, 170] width 86 height 18
type input "crem"
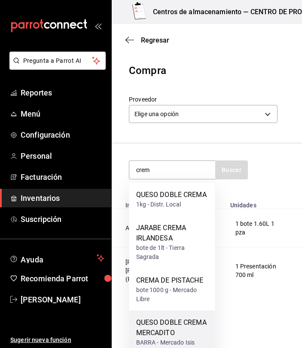
click at [183, 326] on div "QUESO DOBLE CREMA MERCADITO" at bounding box center [172, 327] width 72 height 21
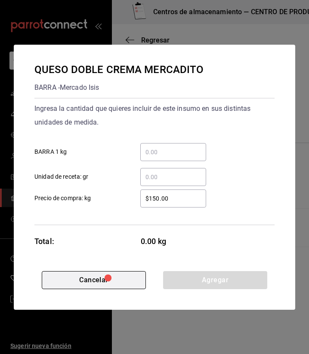
click at [83, 285] on button "Cancelar" at bounding box center [94, 280] width 104 height 18
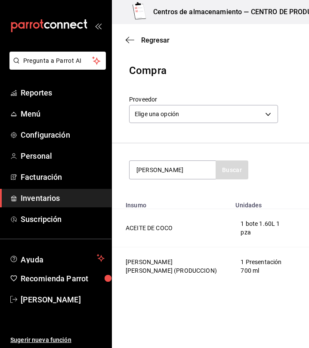
type input "avella"
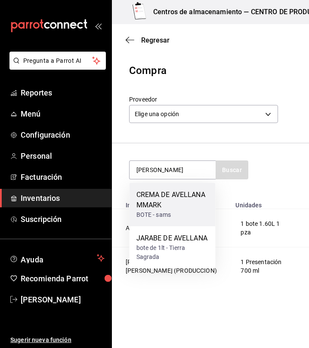
click at [175, 203] on div "CREMA DE AVELLANA MMARK" at bounding box center [172, 200] width 72 height 21
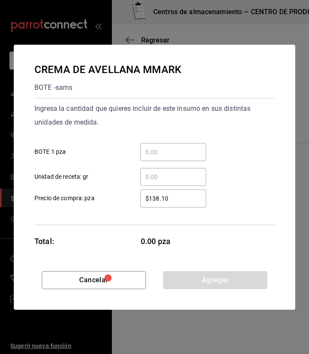
click at [178, 143] on div "​" at bounding box center [173, 152] width 66 height 18
click at [178, 147] on input "​ BOTE 1 pza" at bounding box center [173, 152] width 66 height 10
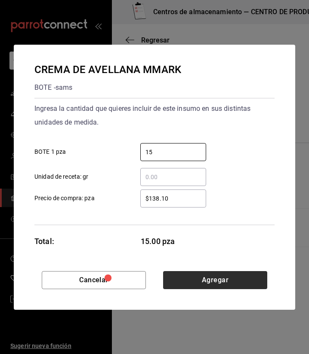
type input "15"
click at [213, 282] on button "Agregar" at bounding box center [215, 280] width 104 height 18
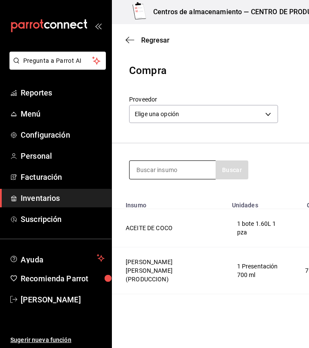
click at [156, 170] on input at bounding box center [172, 170] width 86 height 18
type input "condimen"
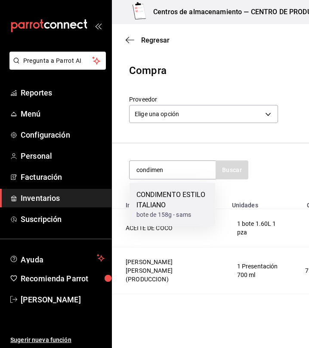
click at [142, 196] on div "CONDIMENTO ESTILO ITALIANO" at bounding box center [172, 200] width 72 height 21
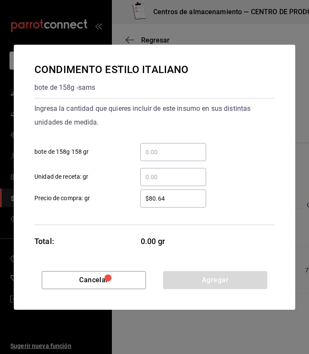
click at [183, 152] on input "​ bote de 158g 158 gr" at bounding box center [173, 152] width 66 height 10
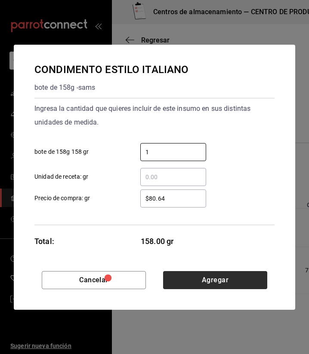
type input "1"
click at [224, 277] on button "Agregar" at bounding box center [215, 280] width 104 height 18
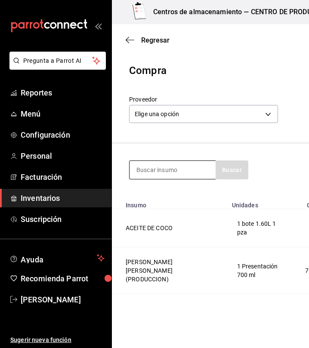
click at [181, 166] on input at bounding box center [172, 170] width 86 height 18
type input "leche"
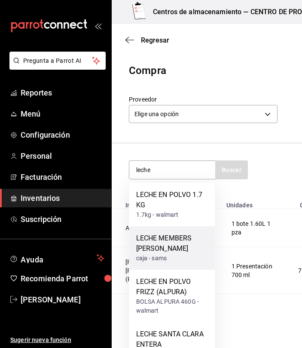
click at [183, 252] on div "LECHE MEMBERS MARK" at bounding box center [172, 243] width 72 height 21
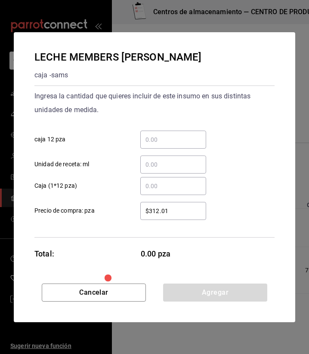
click at [162, 137] on input "​ caja 12 pza" at bounding box center [173, 140] width 66 height 10
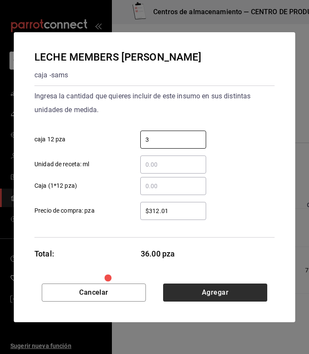
type input "3"
click at [207, 287] on button "Agregar" at bounding box center [215, 293] width 104 height 18
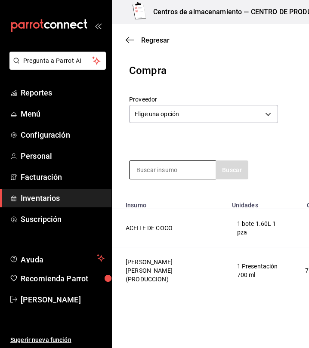
click at [152, 164] on input at bounding box center [172, 170] width 86 height 18
click at [152, 174] on input at bounding box center [172, 170] width 86 height 18
type input "canela"
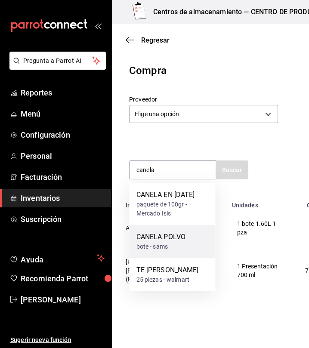
click at [181, 236] on div "CANELA POLVO" at bounding box center [160, 237] width 49 height 10
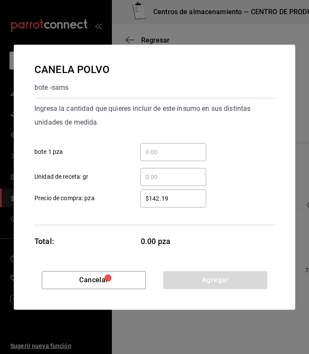
click at [181, 143] on div "​ bote 1 pza" at bounding box center [151, 148] width 247 height 25
click at [166, 155] on input "​ bote 1 pza" at bounding box center [173, 152] width 66 height 10
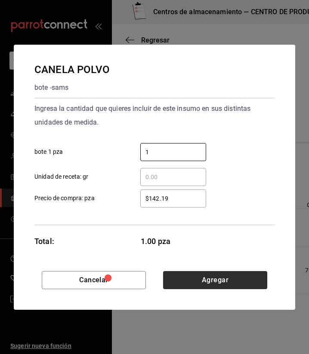
type input "1"
click at [225, 281] on button "Agregar" at bounding box center [215, 280] width 104 height 18
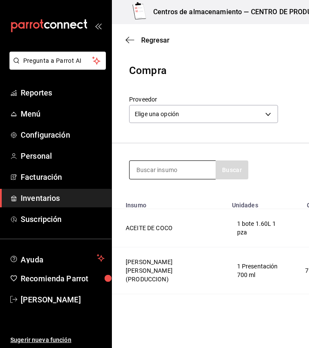
click at [191, 175] on input at bounding box center [172, 170] width 86 height 18
type input "nuez"
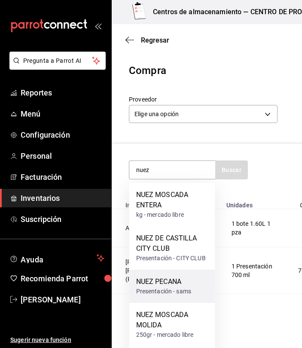
click at [182, 285] on div "NUEZ PECANA" at bounding box center [163, 281] width 55 height 10
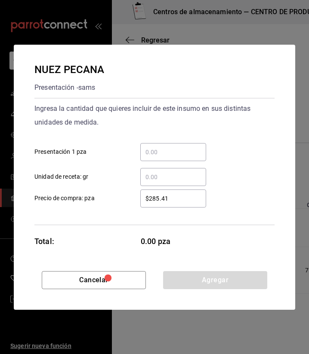
click at [189, 152] on input "​ Presentación 1 pza" at bounding box center [173, 152] width 66 height 10
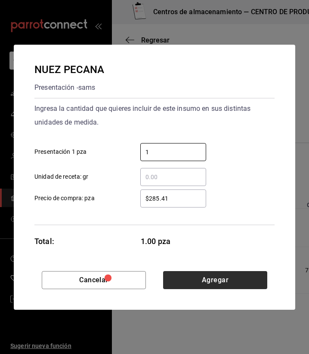
type input "1"
click at [219, 279] on button "Agregar" at bounding box center [215, 280] width 104 height 18
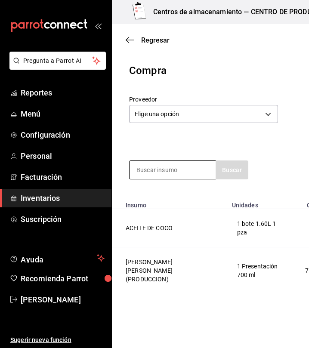
click at [183, 164] on input at bounding box center [172, 170] width 86 height 18
type input "jamon"
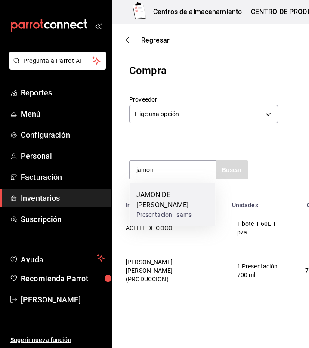
click at [173, 206] on div "JAMON DE PAVO PRODUCCION" at bounding box center [172, 200] width 72 height 21
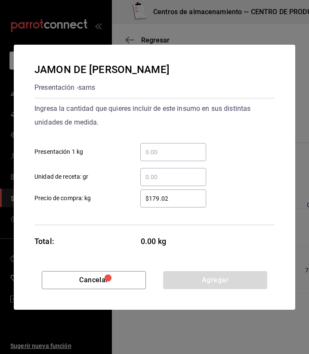
click at [199, 147] on input "​ Presentación 1 kg" at bounding box center [173, 152] width 66 height 10
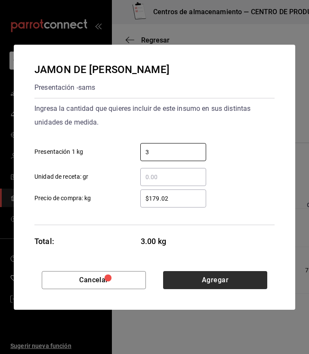
type input "3"
click at [225, 275] on button "Agregar" at bounding box center [215, 280] width 104 height 18
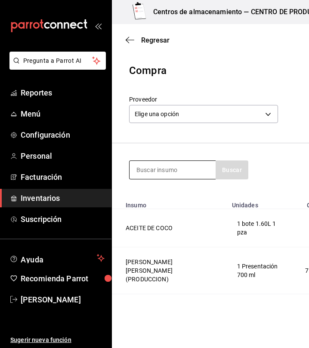
click at [161, 168] on input at bounding box center [172, 170] width 86 height 18
type input "a"
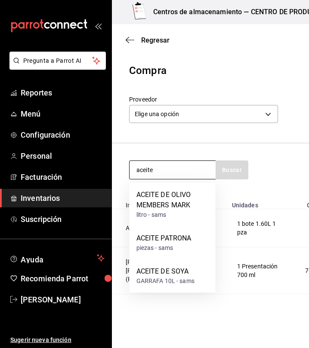
type input "aceite"
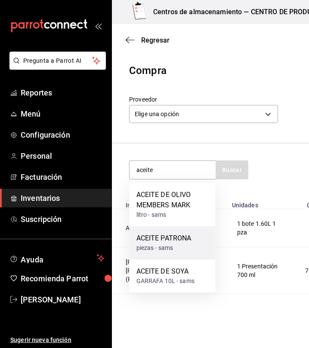
click at [163, 230] on div "ACEITE PATRONA piezas - sams" at bounding box center [172, 242] width 86 height 33
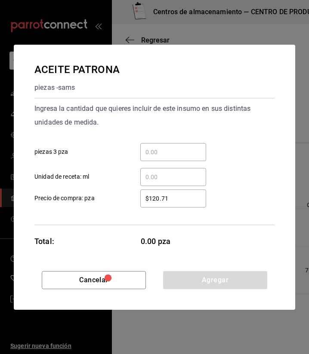
click at [182, 142] on div "​ piezas 3 pza" at bounding box center [151, 148] width 247 height 25
click at [170, 147] on input "​ piezas 3 pza" at bounding box center [173, 152] width 66 height 10
type input "3"
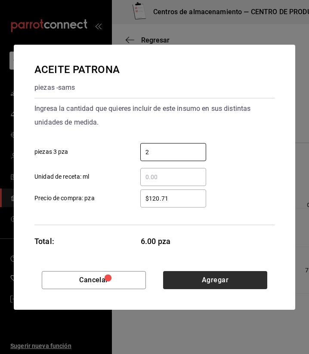
type input "2"
click at [221, 282] on button "Agregar" at bounding box center [215, 280] width 104 height 18
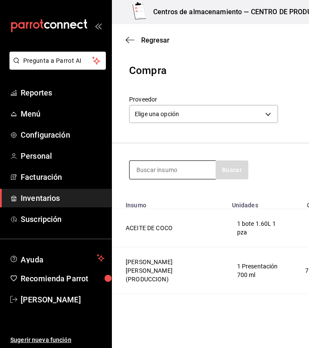
click at [181, 173] on input at bounding box center [172, 170] width 86 height 18
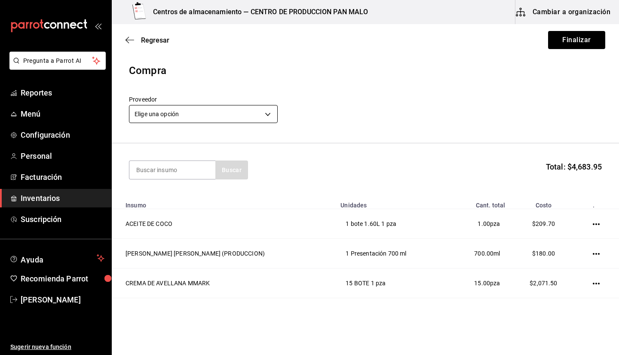
click at [211, 121] on body "Pregunta a Parrot AI Reportes Menú Configuración Personal Facturación Inventari…" at bounding box center [309, 153] width 619 height 306
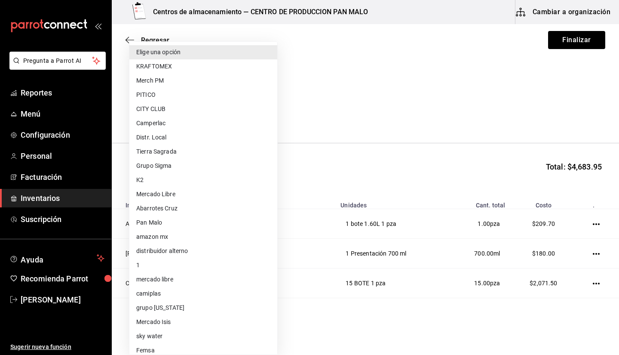
scroll to position [63, 0]
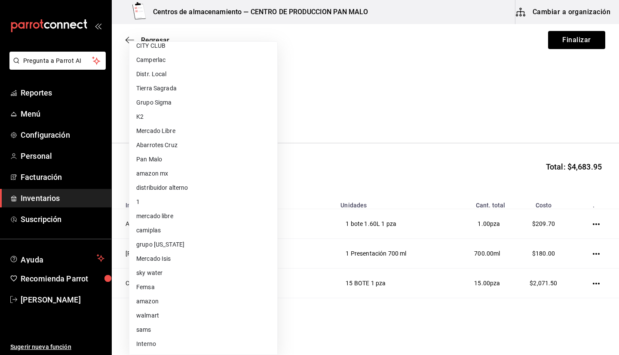
click at [150, 328] on li "sams" at bounding box center [203, 329] width 148 height 14
type input "a354c14f-b523-4790-b00e-6b1458811c44"
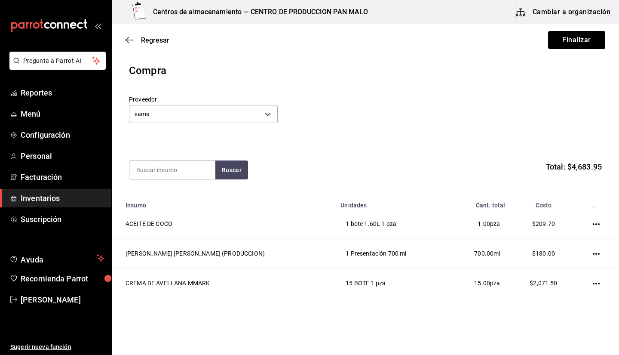
click at [575, 43] on button "Finalizar" at bounding box center [576, 40] width 57 height 18
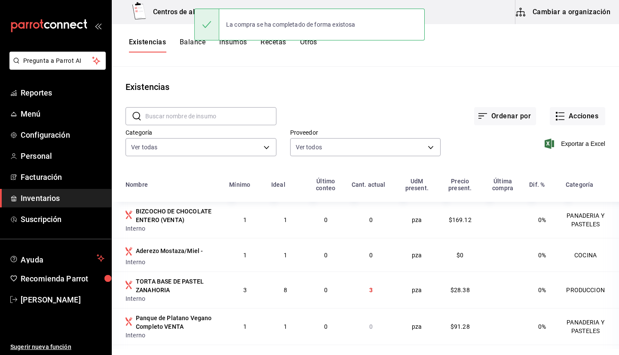
click at [342, 86] on div "Existencias" at bounding box center [365, 86] width 507 height 13
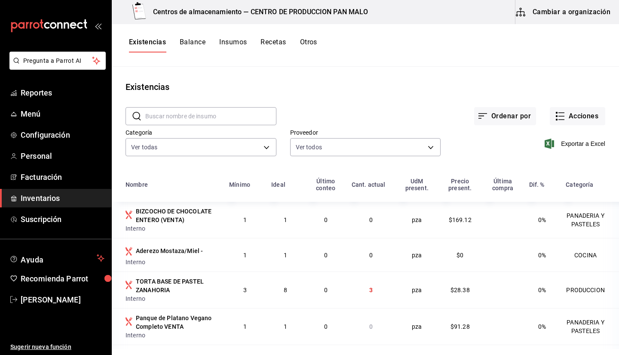
click at [312, 72] on main "Existencias ​ ​ Ordenar por Acciones Categoría Ver todas 70f7bd2c-2c71-4982-af5…" at bounding box center [365, 208] width 507 height 282
click at [577, 118] on button "Acciones" at bounding box center [577, 116] width 55 height 18
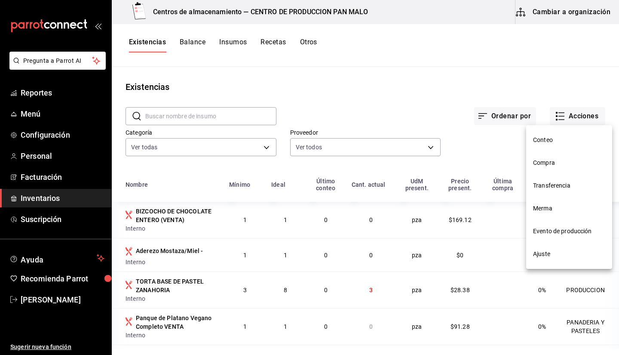
click at [444, 77] on div at bounding box center [309, 177] width 619 height 355
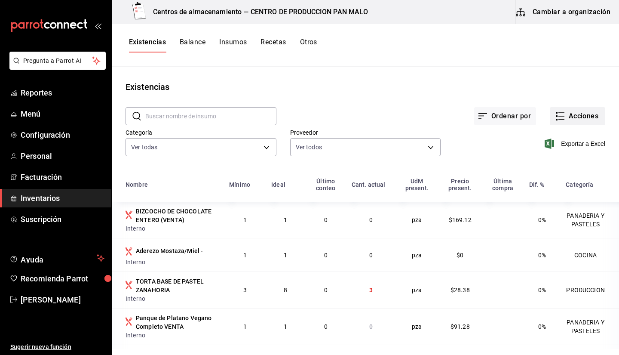
click at [569, 112] on button "Acciones" at bounding box center [577, 116] width 55 height 18
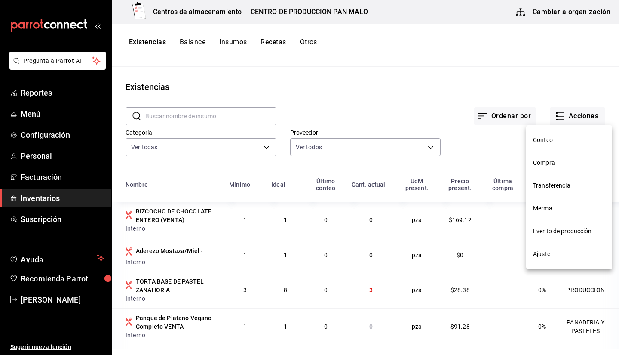
click at [550, 159] on span "Compra" at bounding box center [569, 162] width 72 height 9
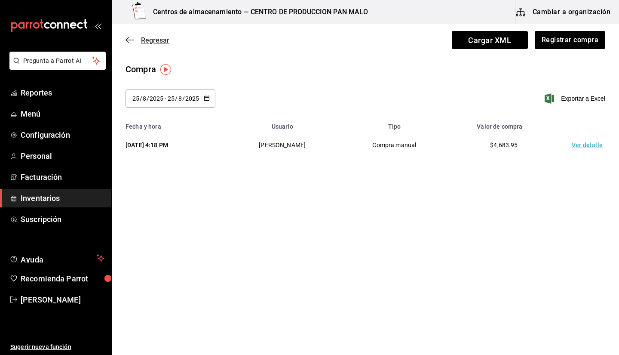
click at [135, 41] on span "Regresar" at bounding box center [147, 40] width 44 height 8
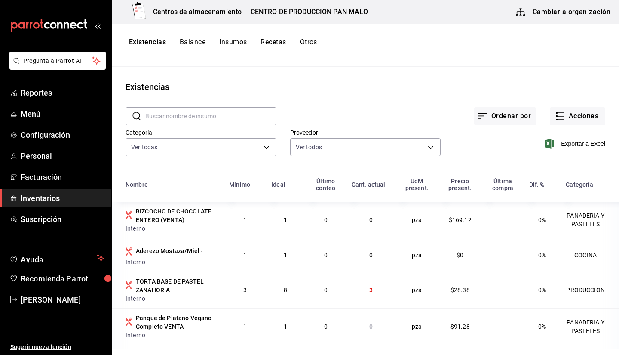
click at [50, 199] on span "Inventarios" at bounding box center [63, 198] width 84 height 12
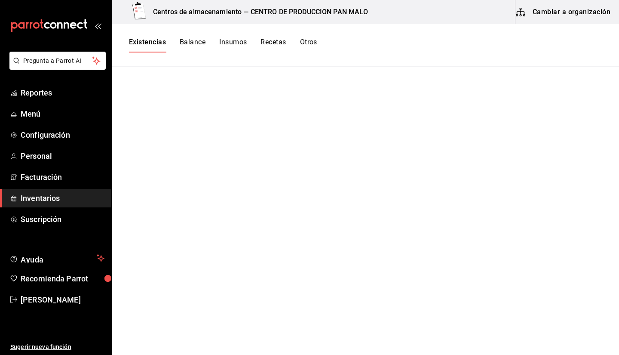
click at [581, 15] on button "Cambiar a organización" at bounding box center [563, 12] width 97 height 24
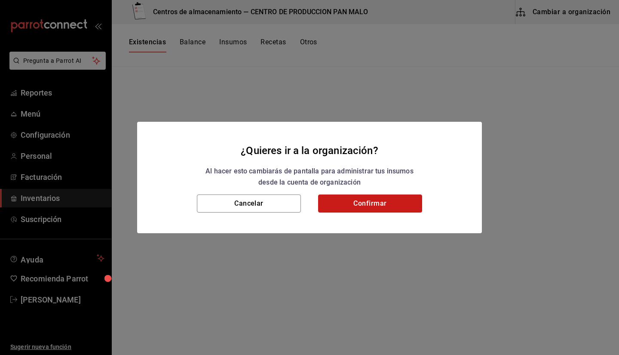
click at [406, 204] on button "Confirmar" at bounding box center [370, 203] width 104 height 18
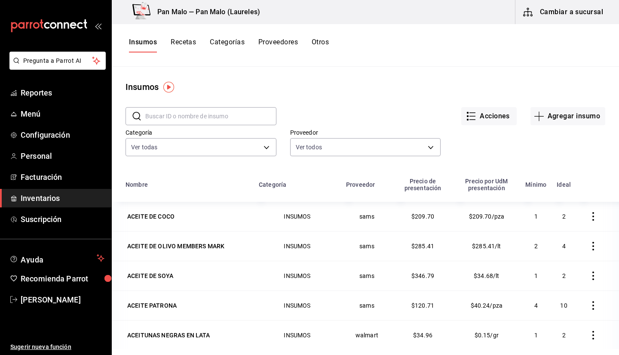
click at [558, 24] on button "Cambiar a sucursal" at bounding box center [563, 12] width 97 height 24
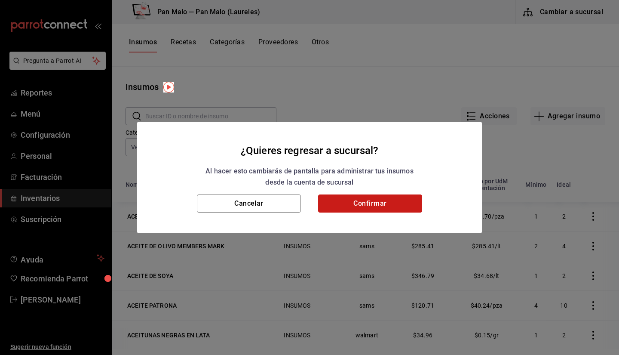
click at [371, 204] on button "Confirmar" at bounding box center [370, 203] width 104 height 18
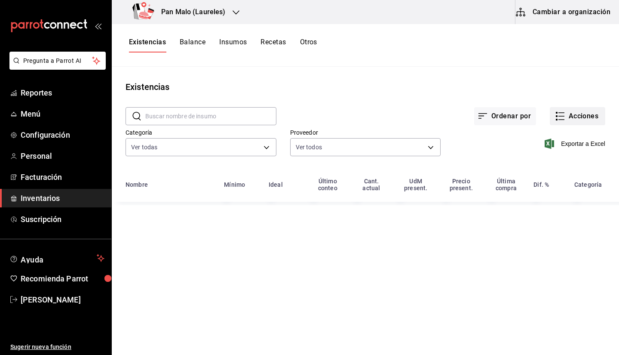
click at [566, 119] on button "Acciones" at bounding box center [577, 116] width 55 height 18
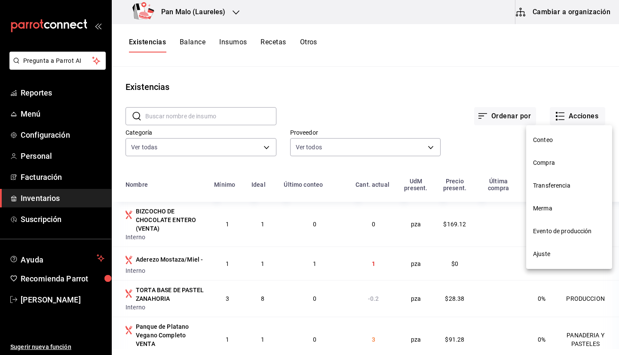
click at [536, 194] on li "Transferencia" at bounding box center [569, 185] width 86 height 23
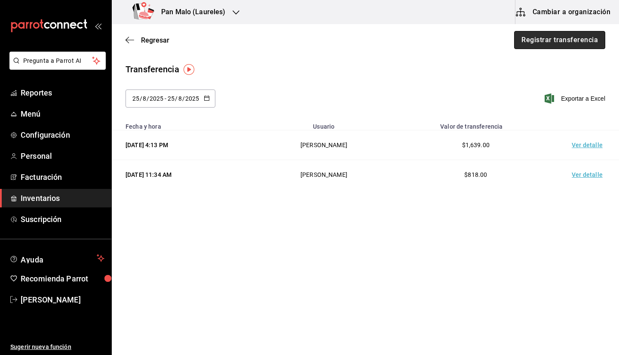
click at [566, 36] on button "Registrar transferencia" at bounding box center [559, 40] width 91 height 18
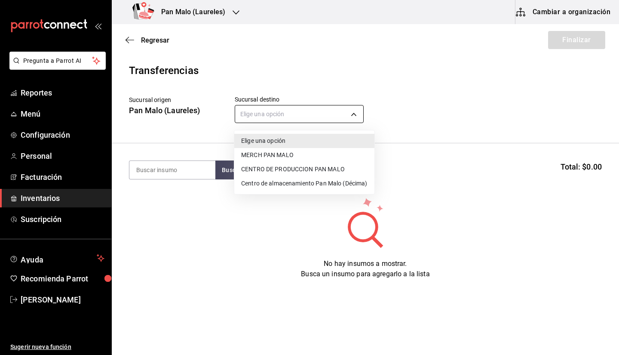
click at [275, 109] on body "Pregunta a Parrot AI Reportes Menú Configuración Personal Facturación Inventari…" at bounding box center [309, 153] width 619 height 306
click at [306, 174] on li "CENTRO DE PRODUCCION PAN MALO" at bounding box center [304, 169] width 140 height 14
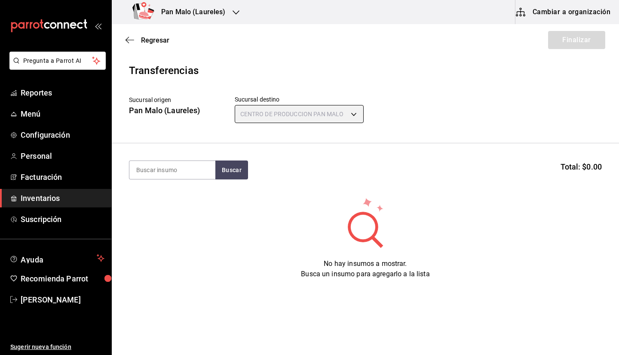
type input "8a187977-a48d-4bc5-901f-3822dc5f4125"
click at [190, 172] on input at bounding box center [172, 170] width 86 height 18
type input "nuez"
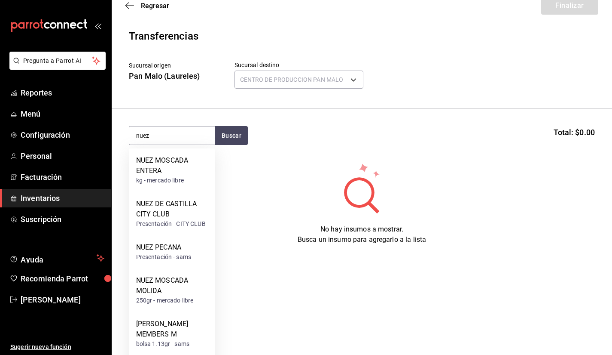
scroll to position [52, 0]
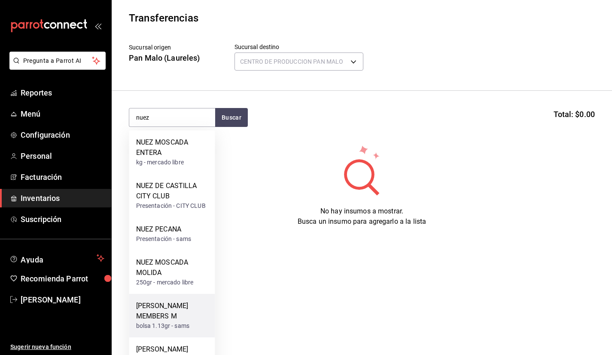
click at [164, 312] on div "NUEZ DE CASTILLA MEMBERS M" at bounding box center [172, 310] width 72 height 21
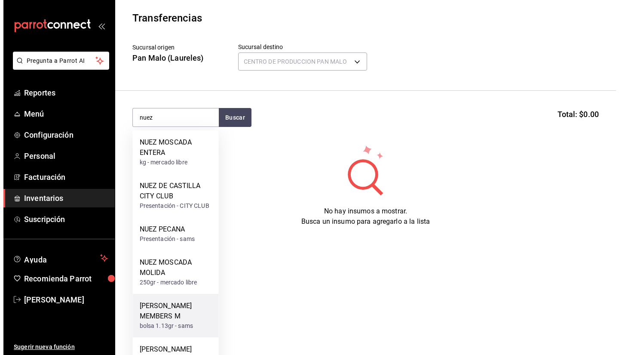
scroll to position [0, 0]
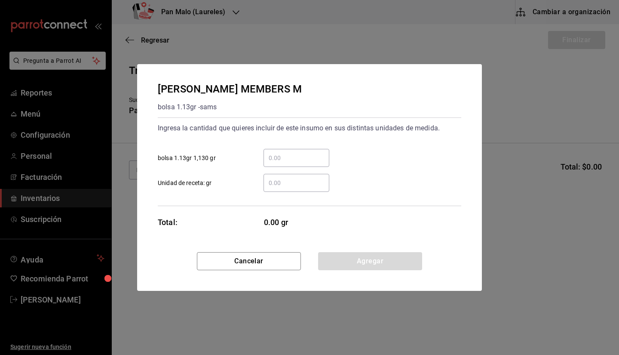
click at [291, 153] on input "​ bolsa 1.13gr 1,130 gr" at bounding box center [296, 158] width 66 height 10
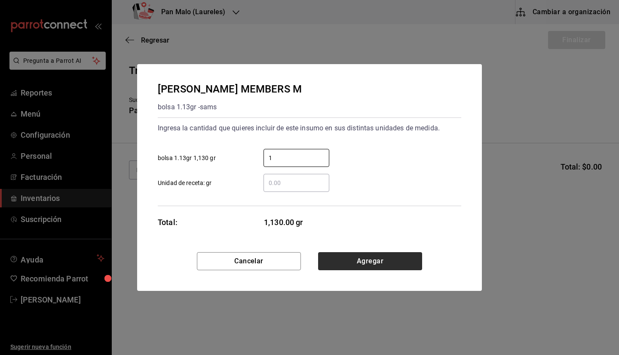
type input "1"
click at [385, 256] on button "Agregar" at bounding box center [370, 261] width 104 height 18
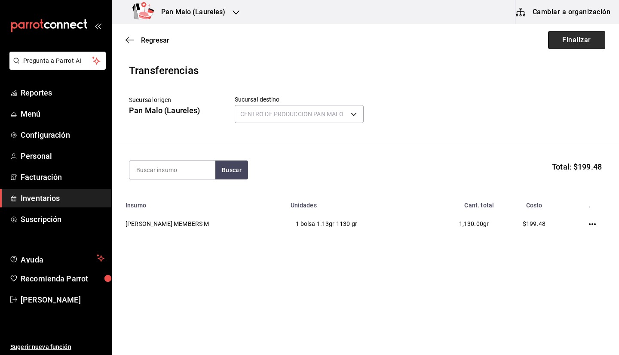
click at [576, 35] on button "Finalizar" at bounding box center [576, 40] width 57 height 18
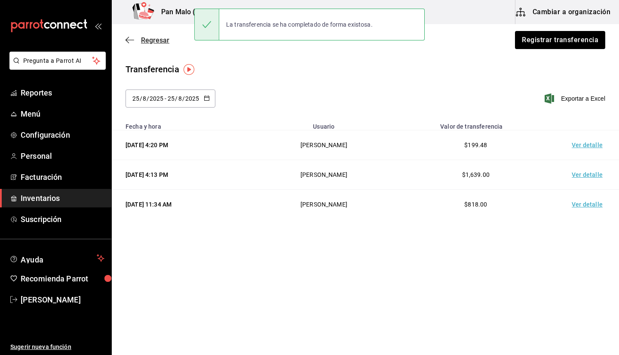
click at [131, 38] on icon "button" at bounding box center [129, 40] width 9 height 8
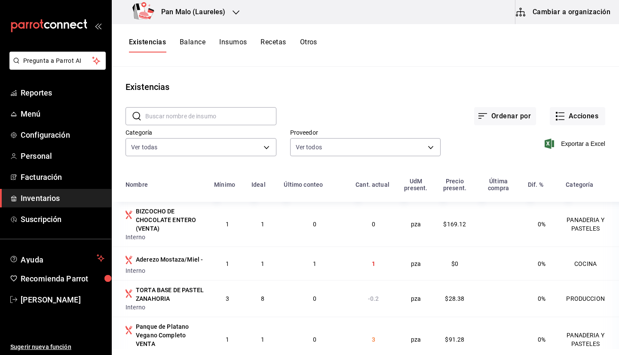
click at [581, 19] on button "Cambiar a organización" at bounding box center [563, 12] width 97 height 24
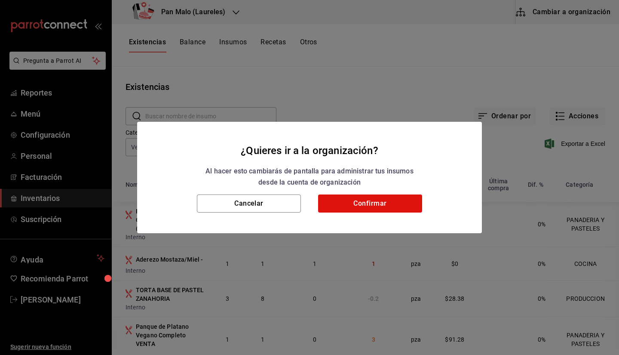
click at [358, 89] on div "¿Quieres ir a la organización? Al hacer esto cambiarás de pantalla para adminis…" at bounding box center [309, 177] width 619 height 355
click at [202, 56] on div "¿Quieres ir a la organización? Al hacer esto cambiarás de pantalla para adminis…" at bounding box center [309, 177] width 619 height 355
click at [243, 205] on button "Cancelar" at bounding box center [249, 203] width 104 height 18
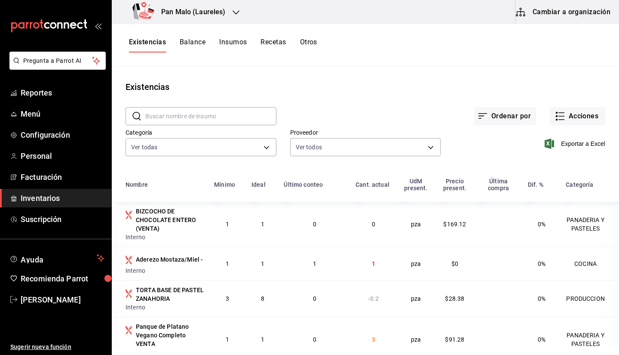
click at [204, 4] on div "Pan Malo (Laureles)" at bounding box center [181, 12] width 124 height 24
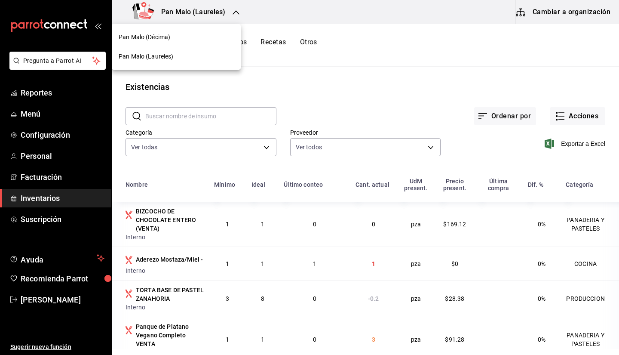
click at [184, 38] on div "Pan Malo (Décima)" at bounding box center [176, 37] width 115 height 9
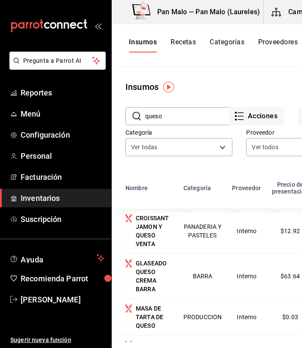
click at [165, 117] on input "queso" at bounding box center [188, 115] width 87 height 17
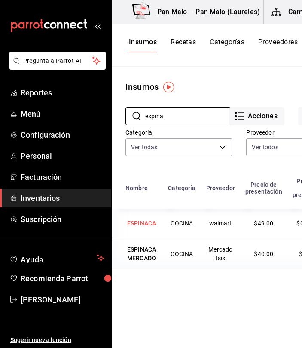
type input "espina"
click at [135, 227] on div "ESPINACA" at bounding box center [141, 223] width 29 height 9
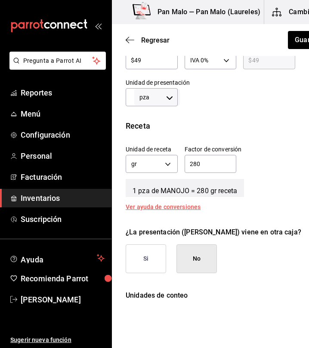
scroll to position [243, 0]
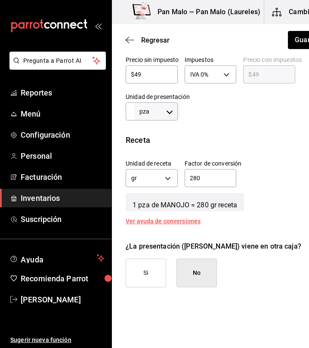
click at [126, 115] on input "280" at bounding box center [129, 111] width 9 height 10
click at [139, 110] on body "Pregunta a Parrot AI Reportes Menú Configuración Personal Facturación Inventari…" at bounding box center [154, 149] width 309 height 299
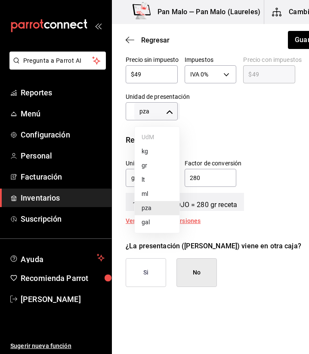
click at [161, 208] on li "pza" at bounding box center [157, 208] width 45 height 14
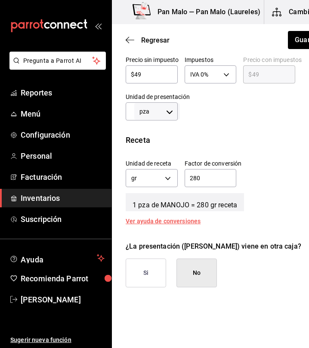
click at [131, 107] on input "280" at bounding box center [129, 111] width 9 height 10
click at [129, 110] on input "280" at bounding box center [129, 111] width 9 height 10
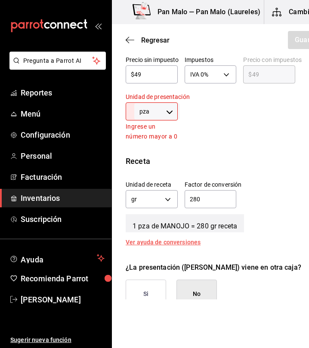
type input "2"
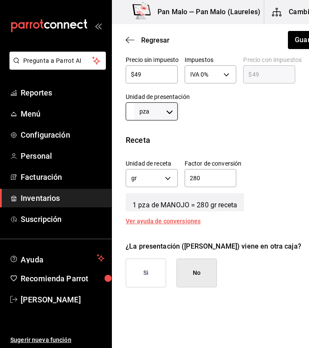
type input "1"
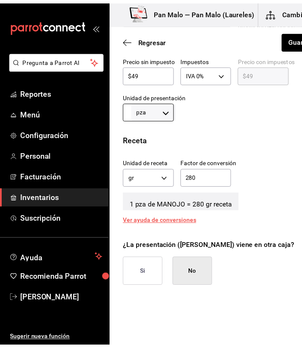
scroll to position [0, 0]
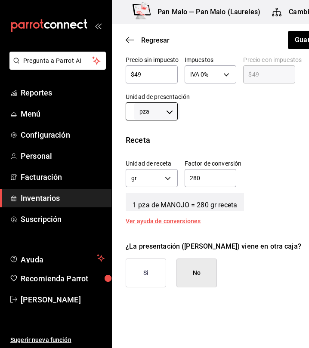
click at [244, 117] on div at bounding box center [265, 103] width 176 height 34
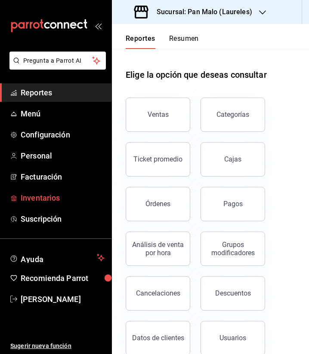
click at [48, 204] on link "Inventarios" at bounding box center [55, 198] width 111 height 18
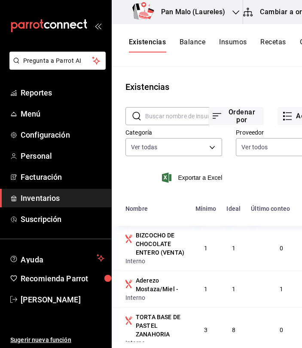
click at [158, 109] on input "text" at bounding box center [183, 115] width 77 height 17
click at [288, 124] on button "Acciones" at bounding box center [305, 116] width 55 height 18
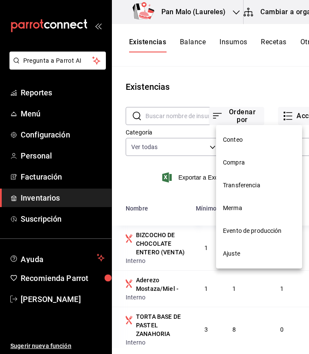
click at [250, 167] on li "Compra" at bounding box center [259, 162] width 86 height 23
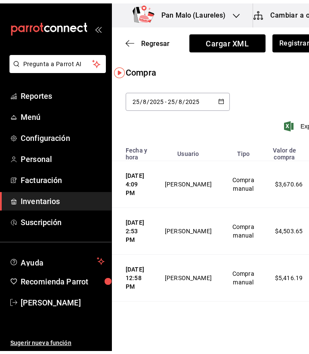
scroll to position [0, 46]
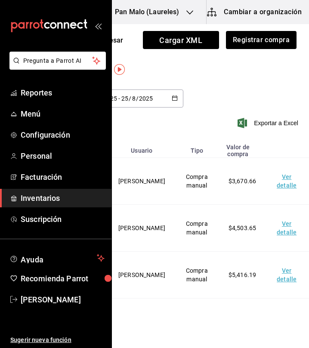
click at [271, 298] on td "Ver detalle" at bounding box center [288, 321] width 44 height 47
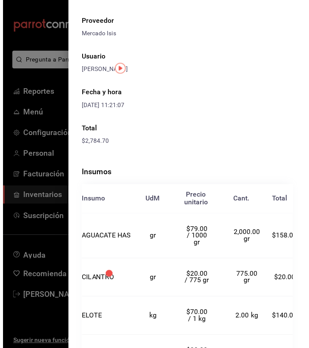
scroll to position [33, 0]
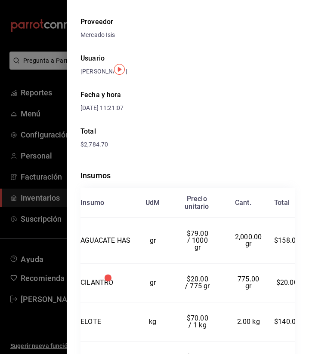
click at [36, 151] on div at bounding box center [154, 177] width 309 height 354
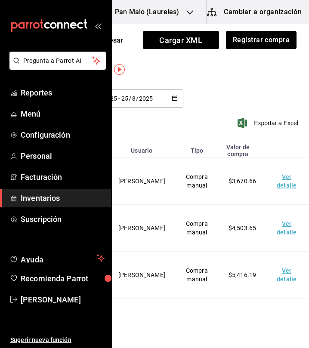
click at [273, 256] on td "Ver detalle" at bounding box center [288, 274] width 44 height 47
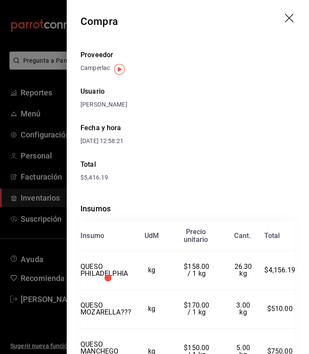
click at [22, 121] on div at bounding box center [154, 177] width 309 height 354
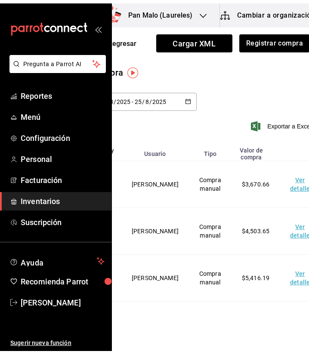
scroll to position [0, 32]
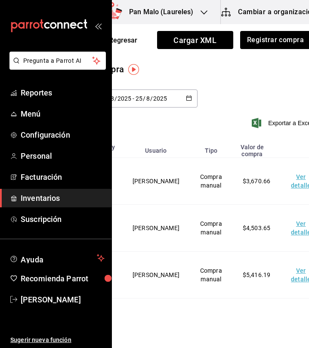
click at [295, 220] on td "Ver detalle" at bounding box center [302, 228] width 44 height 47
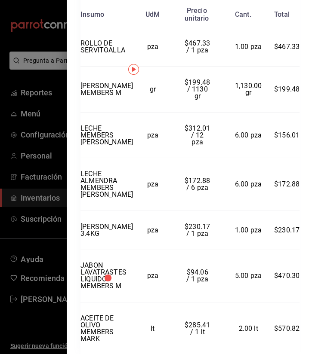
scroll to position [477, 0]
click at [55, 207] on div at bounding box center [154, 177] width 309 height 354
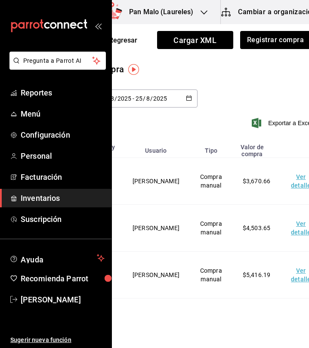
click at [148, 205] on td "[PERSON_NAME]" at bounding box center [155, 228] width 67 height 47
click at [293, 215] on td "Ver detalle" at bounding box center [302, 228] width 44 height 47
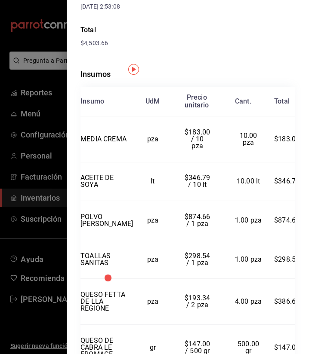
scroll to position [134, 0]
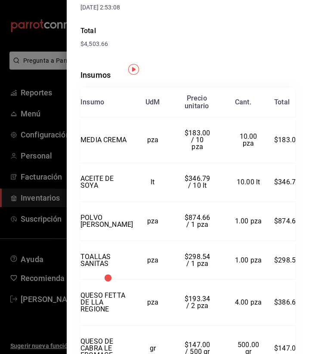
click at [195, 71] on div "Insumos" at bounding box center [187, 75] width 214 height 12
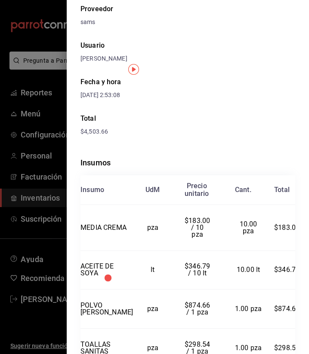
scroll to position [33, 0]
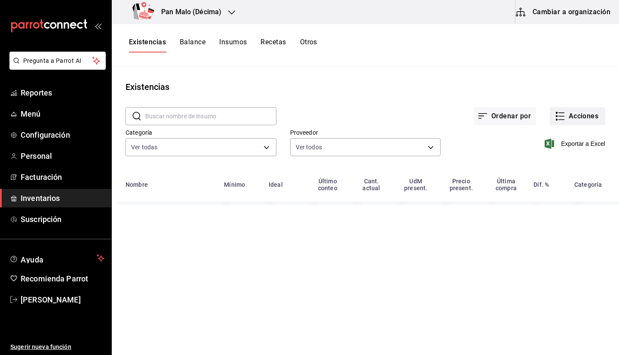
click at [575, 110] on button "Acciones" at bounding box center [577, 116] width 55 height 18
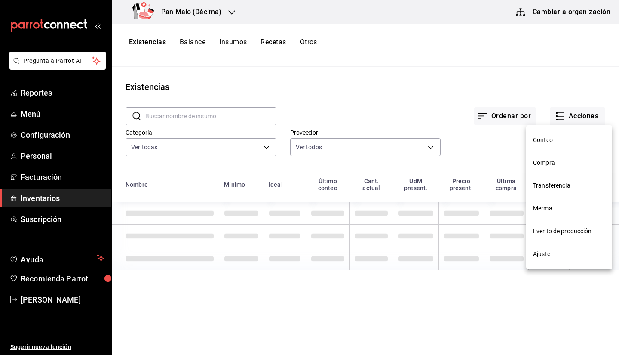
click at [536, 167] on li "Compra" at bounding box center [569, 162] width 86 height 23
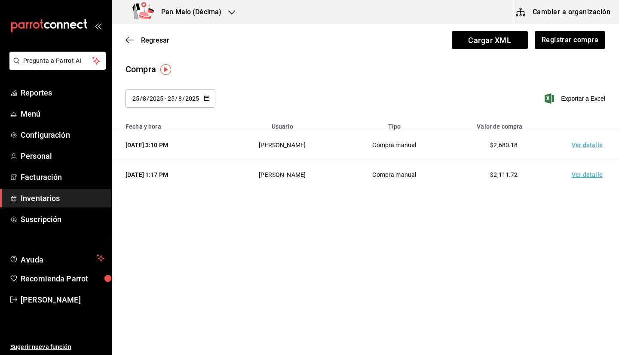
click at [581, 149] on td "Ver detalle" at bounding box center [589, 145] width 60 height 30
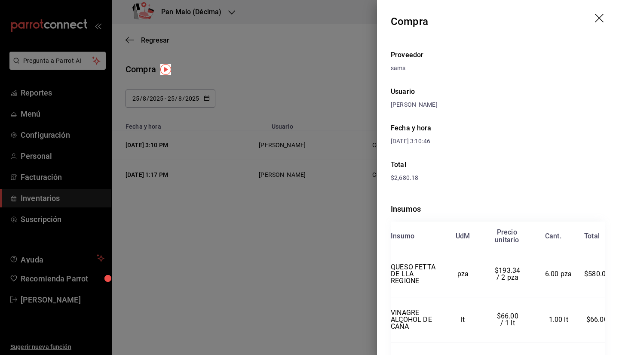
click at [595, 17] on icon "drag" at bounding box center [600, 19] width 10 height 10
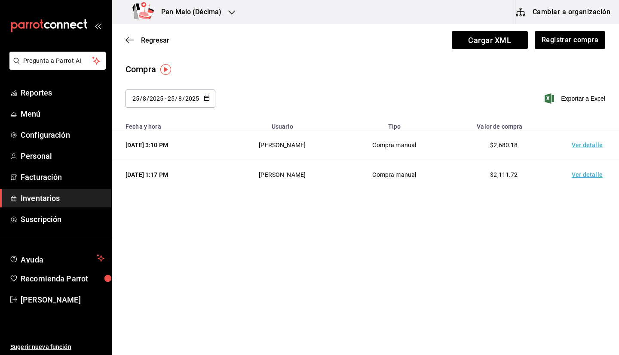
click at [586, 165] on td "Ver detalle" at bounding box center [589, 175] width 60 height 30
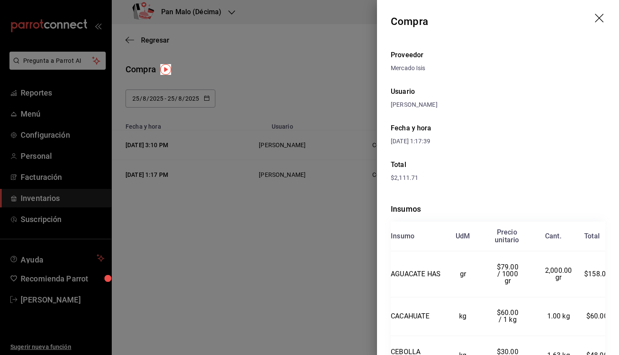
click at [595, 21] on icon "drag" at bounding box center [600, 19] width 10 height 10
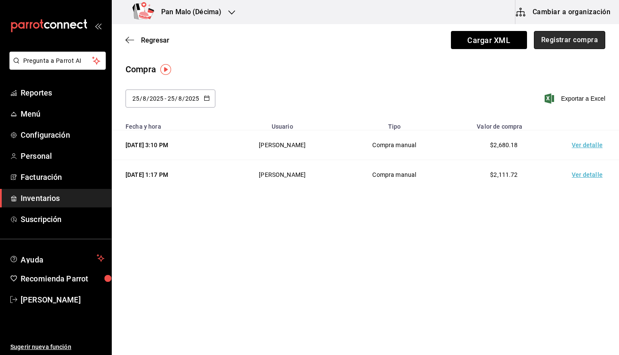
click at [567, 38] on button "Registrar compra" at bounding box center [569, 40] width 71 height 18
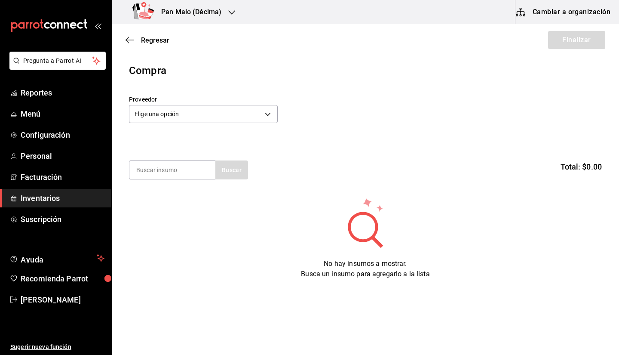
click at [159, 128] on header "Compra Proveedor Elige una opción default" at bounding box center [365, 103] width 507 height 80
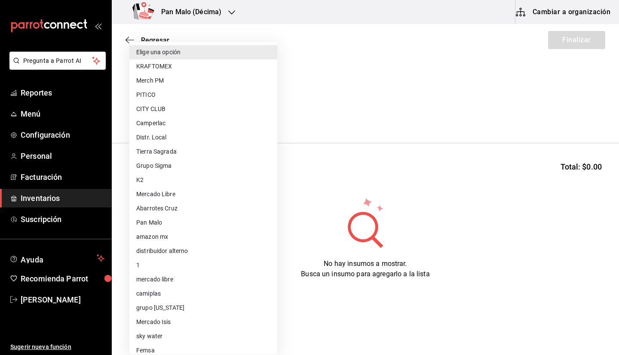
click at [153, 119] on body "Pregunta a Parrot AI Reportes Menú Configuración Personal Facturación Inventari…" at bounding box center [309, 153] width 619 height 306
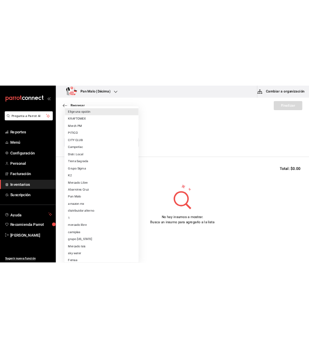
scroll to position [63, 0]
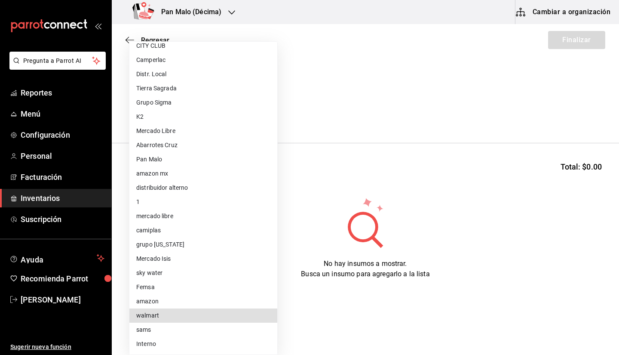
click at [206, 317] on li "walmart" at bounding box center [203, 315] width 148 height 14
type input "308522c8-0057-4993-8dd7-5f75c49b9ee7"
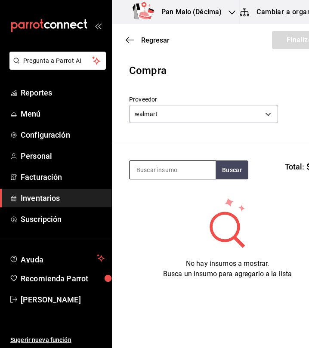
click at [198, 168] on input at bounding box center [172, 170] width 86 height 18
click at [169, 177] on input at bounding box center [172, 170] width 86 height 18
type input "carne"
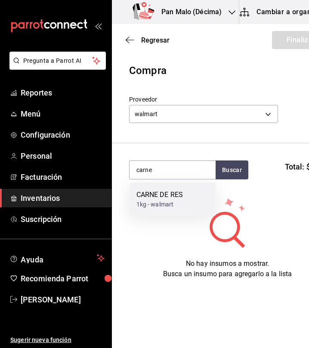
click at [166, 202] on div "1kg - walmart" at bounding box center [159, 204] width 47 height 9
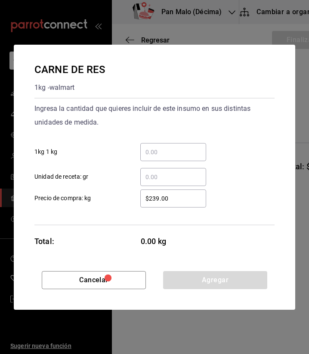
click at [186, 150] on input "​ 1kg 1 kg" at bounding box center [173, 152] width 66 height 10
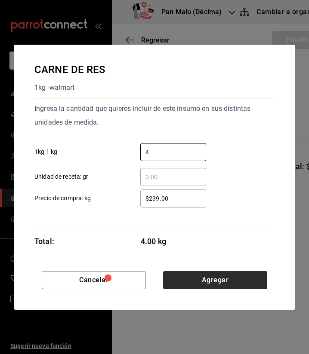
type input "4"
click at [231, 283] on button "Agregar" at bounding box center [215, 280] width 104 height 18
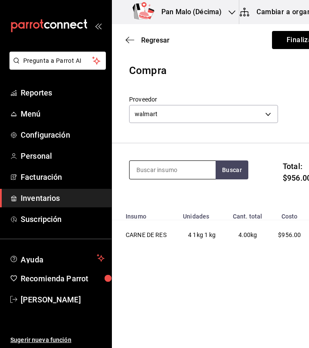
click at [169, 166] on input at bounding box center [172, 170] width 86 height 18
type input "tocino"
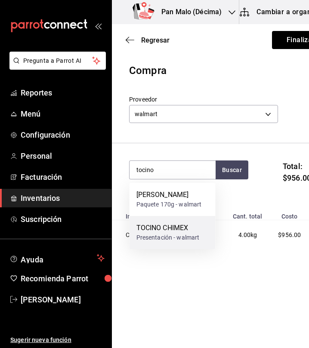
click at [178, 225] on div "TOCINO CHIMEX" at bounding box center [167, 228] width 63 height 10
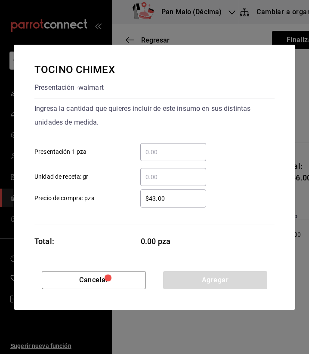
click at [151, 147] on input "​ Presentación 1 pza" at bounding box center [173, 152] width 66 height 10
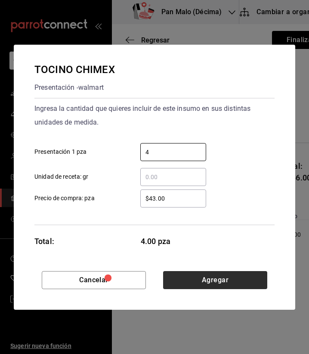
type input "4"
click at [187, 286] on button "Agregar" at bounding box center [215, 280] width 104 height 18
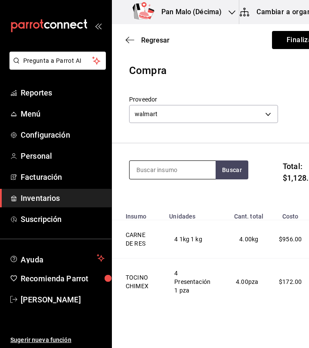
click at [154, 166] on input at bounding box center [172, 170] width 86 height 18
type input "leche"
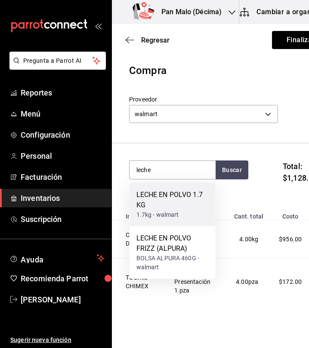
click at [176, 212] on div "1.7kg - walmart" at bounding box center [172, 214] width 72 height 9
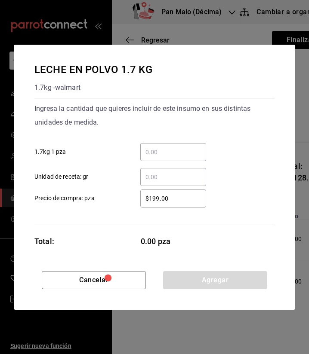
click at [162, 149] on input "​ 1.7kg 1 pza" at bounding box center [173, 152] width 66 height 10
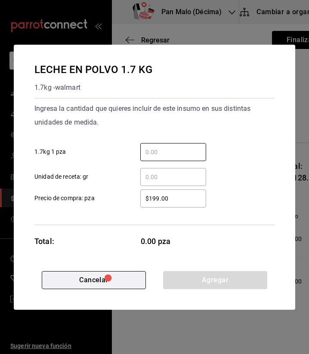
click at [123, 278] on button "Cancelar" at bounding box center [94, 280] width 104 height 18
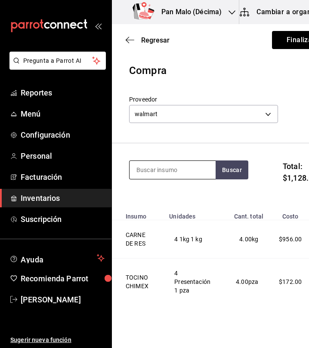
click at [171, 168] on input at bounding box center [172, 170] width 86 height 18
type input "friz"
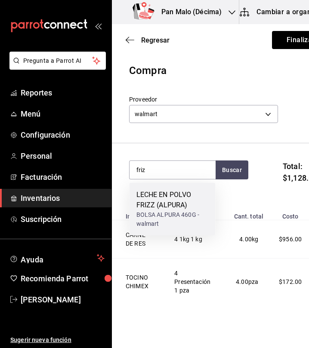
click at [168, 190] on div "LECHE EN POLVO FRIZZ (ALPURA)" at bounding box center [172, 200] width 72 height 21
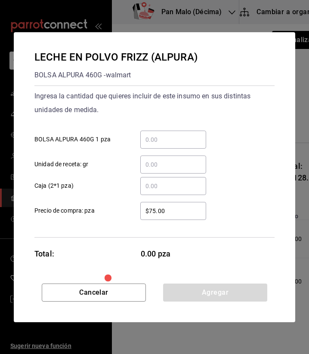
click at [158, 130] on div "​ BOLSA ALPURA 460G 1 pza" at bounding box center [151, 136] width 247 height 25
click at [156, 138] on input "​ BOLSA ALPURA 460G 1 pza" at bounding box center [173, 140] width 66 height 10
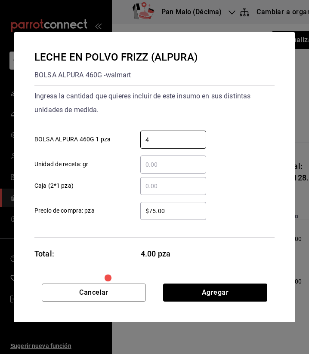
type input "4"
click at [156, 131] on div "4 ​" at bounding box center [173, 140] width 66 height 18
click at [156, 135] on input "4" at bounding box center [173, 140] width 66 height 10
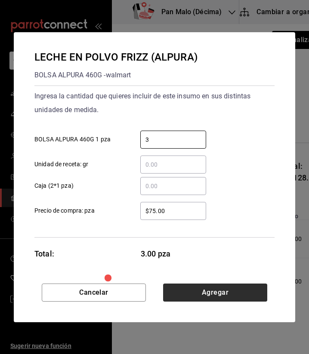
type input "3"
click at [195, 296] on button "Agregar" at bounding box center [215, 293] width 104 height 18
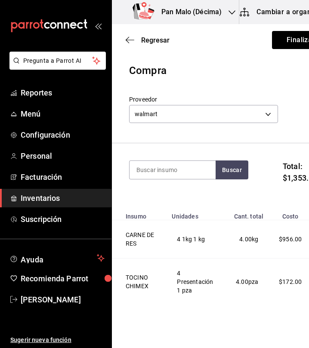
click at [151, 187] on div "Buscar" at bounding box center [188, 175] width 119 height 30
click at [158, 172] on input at bounding box center [172, 170] width 86 height 18
type input "naranja"
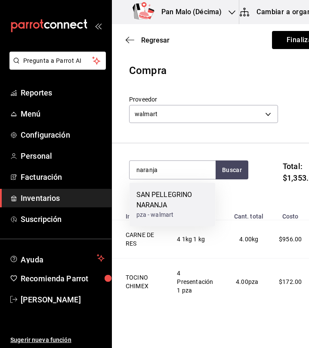
click at [154, 198] on div "SAN PELLEGRINO NARANJA" at bounding box center [172, 200] width 72 height 21
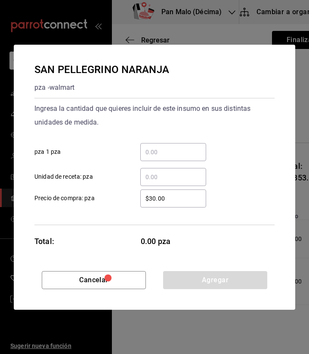
click at [167, 150] on input "​ pza 1 pza" at bounding box center [173, 152] width 66 height 10
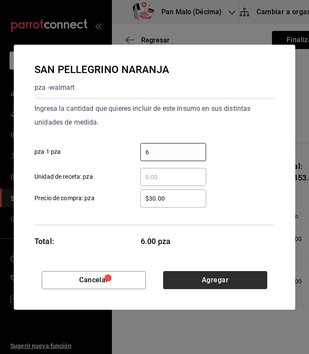
type input "6"
click at [199, 286] on button "Agregar" at bounding box center [215, 280] width 104 height 18
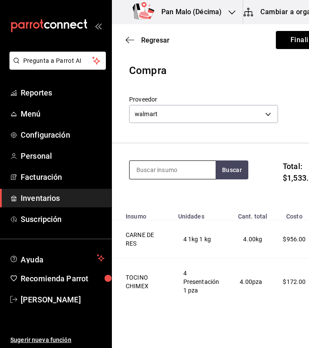
click at [165, 171] on input at bounding box center [172, 170] width 86 height 18
type input "tortillin"
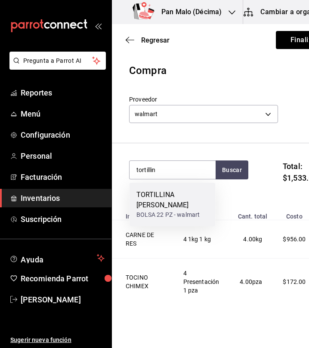
click at [158, 197] on div "TORTILLINA TIA ROSA" at bounding box center [172, 200] width 72 height 21
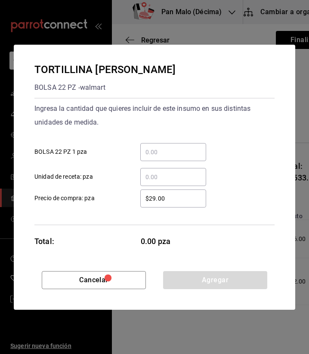
click at [190, 150] on input "​ BOLSA 22 PZ 1 pza" at bounding box center [173, 152] width 66 height 10
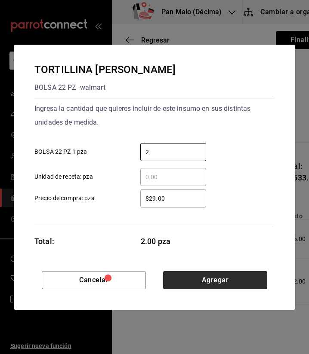
type input "2"
click at [225, 281] on button "Agregar" at bounding box center [215, 280] width 104 height 18
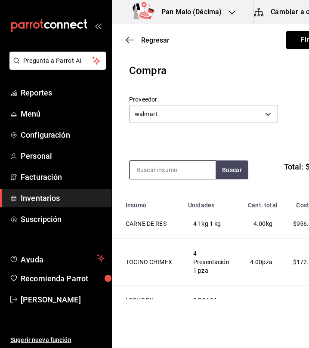
click at [164, 175] on input at bounding box center [172, 170] width 86 height 18
click at [173, 163] on input at bounding box center [172, 170] width 86 height 18
type input "san pelle"
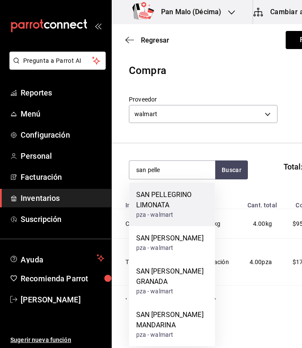
click at [174, 202] on div "SAN PELLEGRINO LIMONATA" at bounding box center [172, 200] width 72 height 21
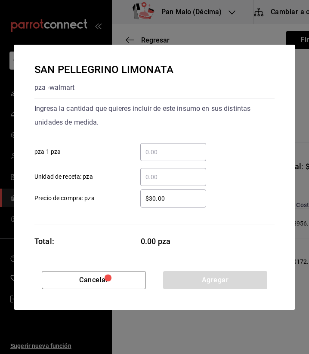
click at [191, 149] on input "​ pza 1 pza" at bounding box center [173, 152] width 66 height 10
type input "1"
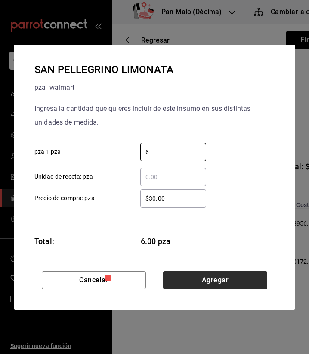
type input "6"
click at [241, 277] on button "Agregar" at bounding box center [215, 280] width 104 height 18
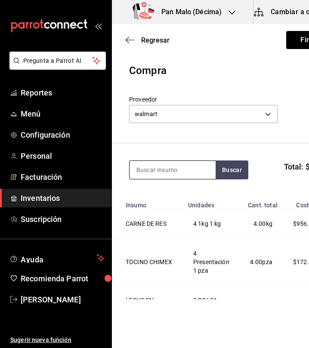
click at [159, 173] on input at bounding box center [172, 170] width 86 height 18
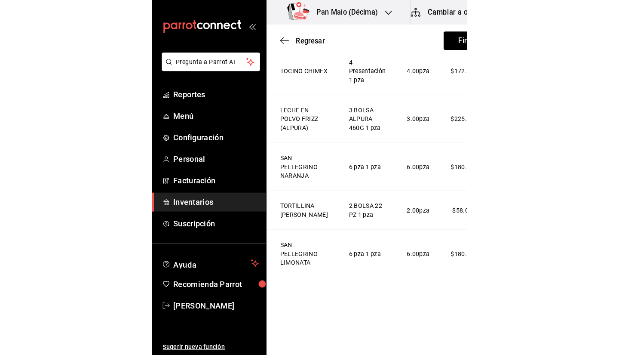
scroll to position [216, 0]
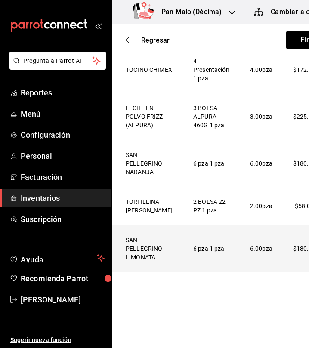
click at [282, 263] on td "$180.00" at bounding box center [303, 248] width 43 height 47
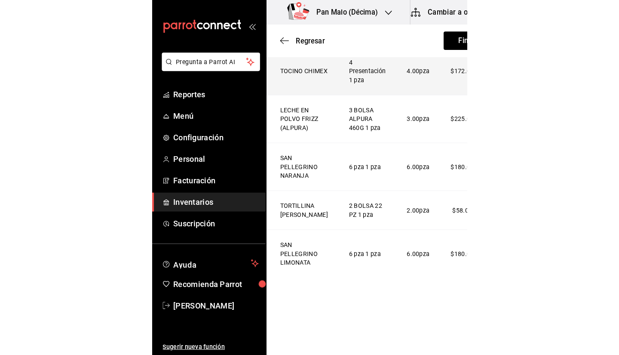
scroll to position [108, 0]
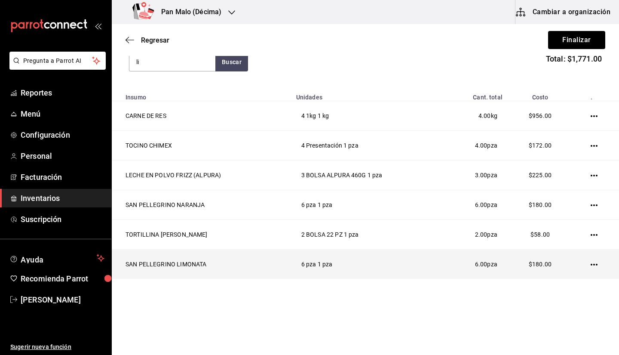
click at [590, 262] on icon "button" at bounding box center [593, 264] width 7 height 7
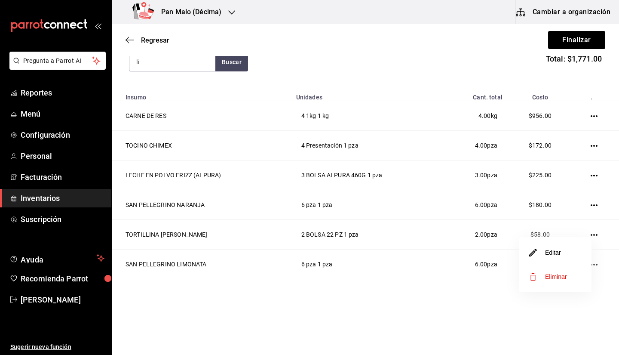
click at [535, 274] on icon "button" at bounding box center [532, 276] width 5 height 7
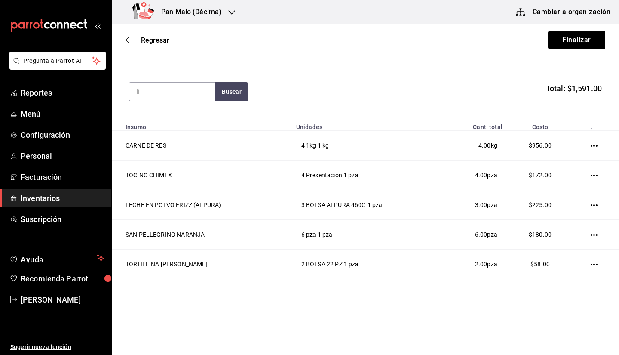
scroll to position [79, 0]
click at [162, 91] on input "li" at bounding box center [172, 92] width 86 height 18
type input "limon"
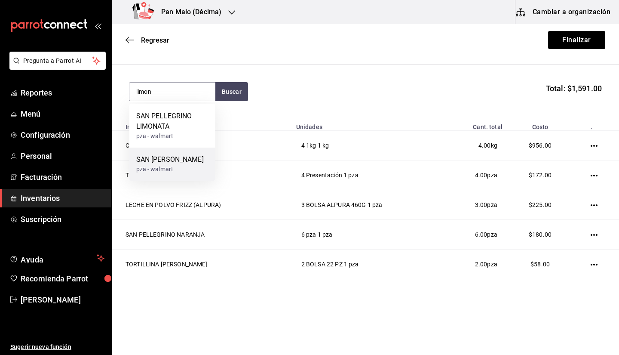
click at [191, 165] on div "SAN PELLEGRINO LIMON MENTA" at bounding box center [169, 159] width 67 height 10
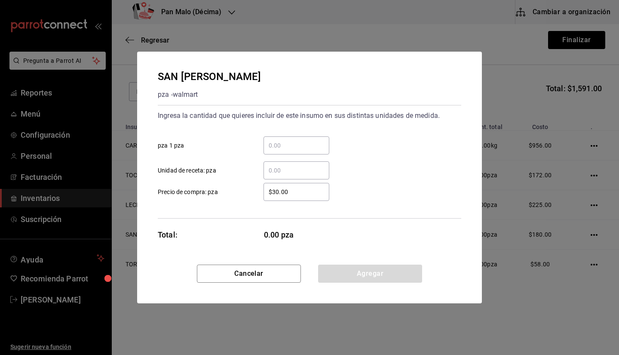
click at [283, 140] on input "​ pza 1 pza" at bounding box center [296, 145] width 66 height 10
click at [287, 164] on div "​" at bounding box center [296, 170] width 66 height 18
click at [287, 165] on input "​ Unidad de receta: pza" at bounding box center [296, 170] width 66 height 10
drag, startPoint x: 287, startPoint y: 164, endPoint x: 286, endPoint y: 158, distance: 6.6
click at [286, 158] on div "​ Unidad de receta: pza" at bounding box center [306, 166] width 310 height 25
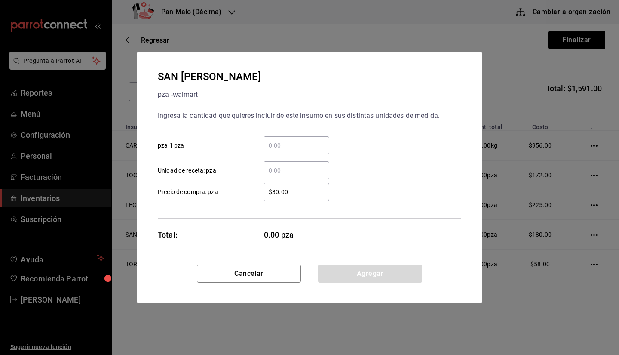
click at [286, 158] on div "​ Unidad de receta: pza" at bounding box center [306, 166] width 310 height 25
click at [282, 150] on input "​ pza 1 pza" at bounding box center [296, 145] width 66 height 10
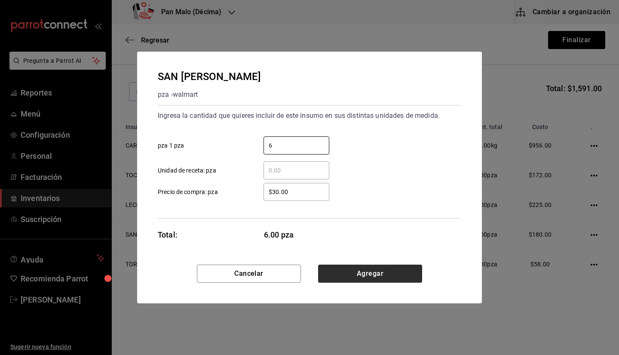
type input "6"
click at [354, 272] on button "Agregar" at bounding box center [370, 273] width 104 height 18
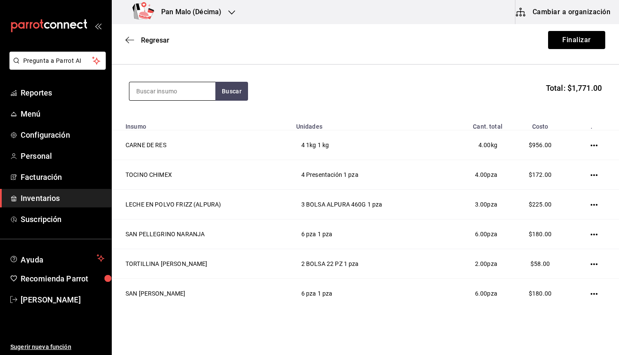
click at [154, 94] on input at bounding box center [172, 91] width 86 height 18
type input "limona"
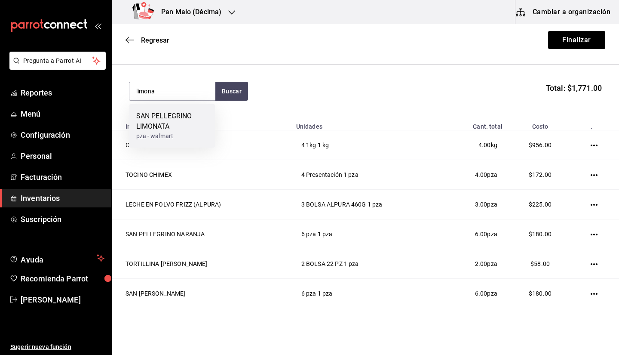
click at [152, 138] on div "pza - walmart" at bounding box center [172, 135] width 72 height 9
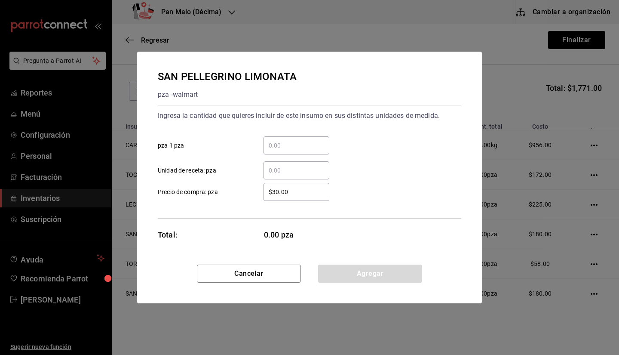
click at [307, 143] on input "​ pza 1 pza" at bounding box center [296, 145] width 66 height 10
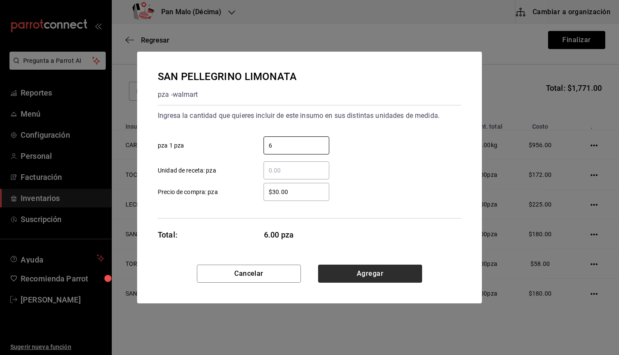
type input "6"
click at [360, 270] on button "Agregar" at bounding box center [370, 273] width 104 height 18
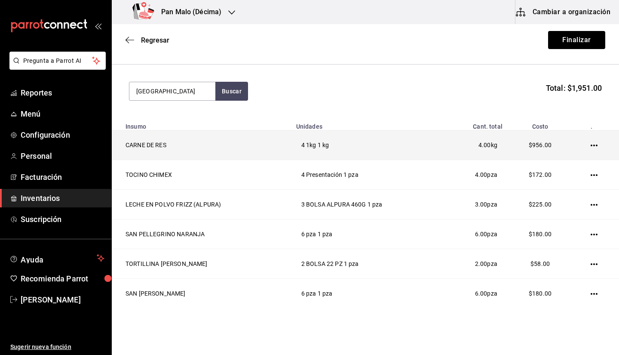
type input "granada"
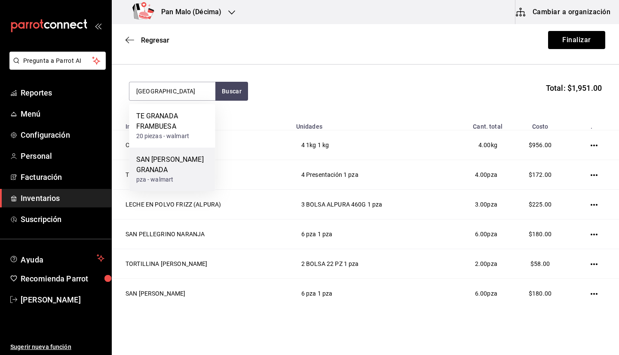
click at [170, 173] on div "SAN PELLEGRINO GRANADA" at bounding box center [172, 164] width 72 height 21
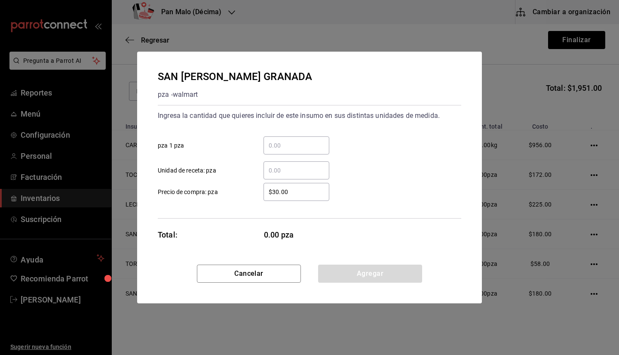
click at [311, 147] on input "​ pza 1 pza" at bounding box center [296, 145] width 66 height 10
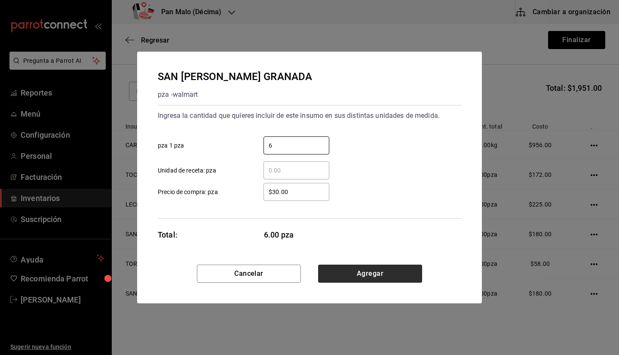
type input "6"
click at [362, 276] on button "Agregar" at bounding box center [370, 273] width 104 height 18
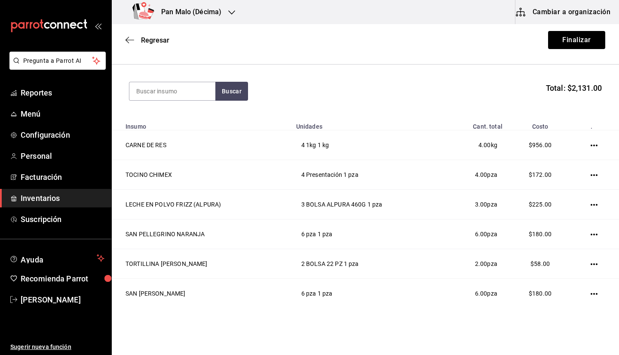
scroll to position [168, 0]
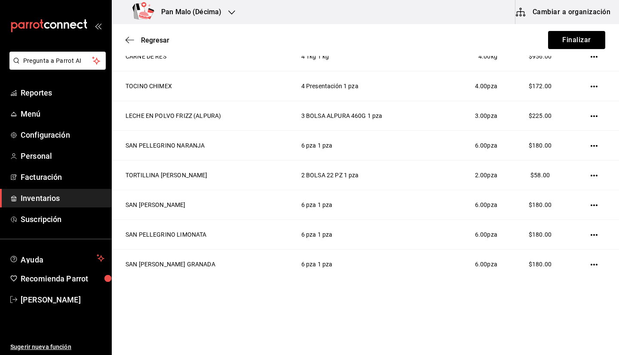
click at [237, 306] on html "Pregunta a Parrot AI Reportes Menú Configuración Personal Facturación Inventari…" at bounding box center [309, 153] width 619 height 306
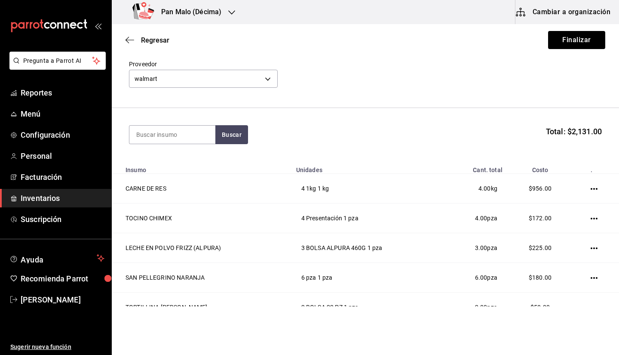
scroll to position [0, 0]
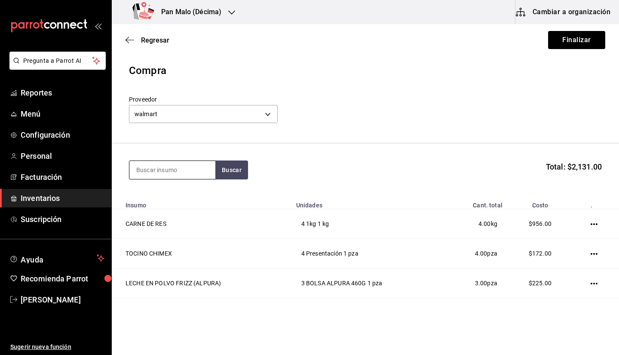
click at [150, 171] on input at bounding box center [172, 170] width 86 height 18
type input "tomate"
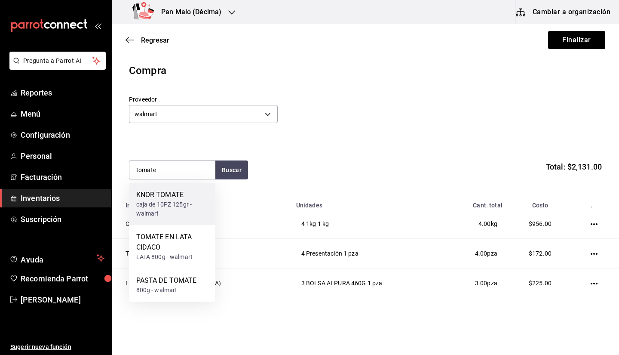
click at [180, 214] on div "caja de 10PZ 125gr - walmart" at bounding box center [172, 209] width 72 height 18
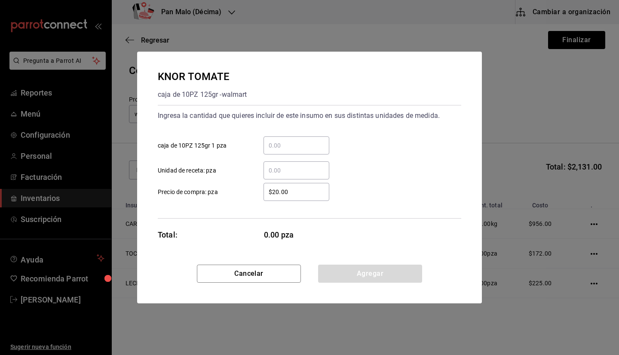
click at [294, 174] on input "​ Unidad de receta: pza" at bounding box center [296, 170] width 66 height 10
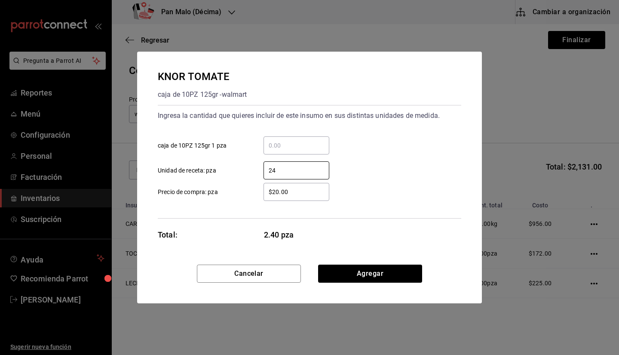
click at [391, 191] on div "$20.00 ​ Precio de compra: pza" at bounding box center [306, 188] width 310 height 25
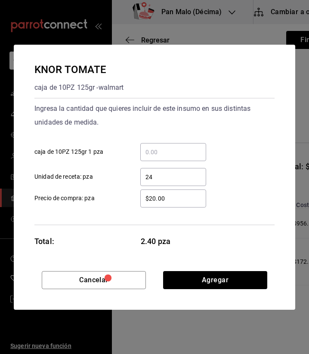
click at [196, 176] on input "24" at bounding box center [173, 177] width 66 height 10
type input "2"
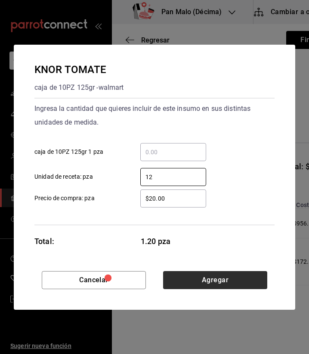
type input "12"
click at [254, 275] on button "Agregar" at bounding box center [215, 280] width 104 height 18
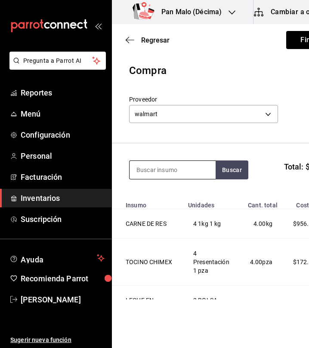
click at [171, 173] on input at bounding box center [172, 170] width 86 height 18
click at [251, 299] on html "Pregunta a Parrot AI Reportes Menú Configuración Personal Facturación Inventari…" at bounding box center [154, 149] width 309 height 299
click at [193, 166] on input "manzana" at bounding box center [172, 170] width 86 height 18
type input "m"
type input "espina"
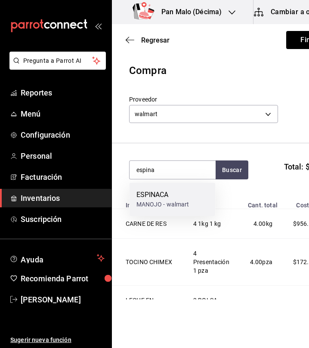
click at [174, 199] on div "ESPINACA" at bounding box center [162, 195] width 53 height 10
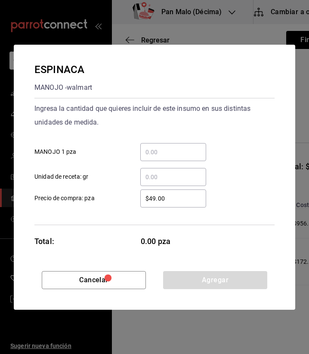
click at [191, 148] on input "​ MANOJO 1 pza" at bounding box center [173, 152] width 66 height 10
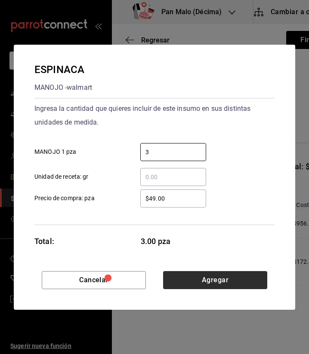
type input "3"
click at [240, 284] on button "Agregar" at bounding box center [215, 280] width 104 height 18
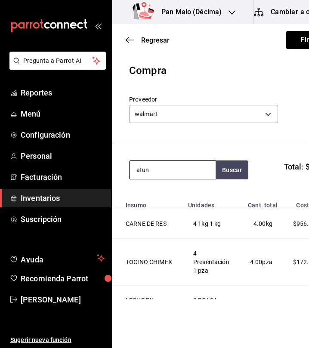
type input "atun"
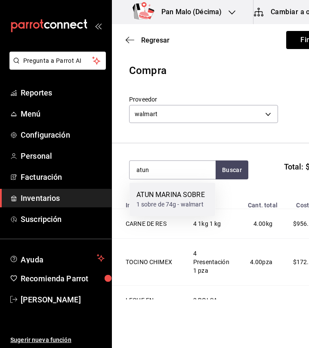
click at [167, 203] on div "1 sobre de 74g - walmart" at bounding box center [170, 204] width 68 height 9
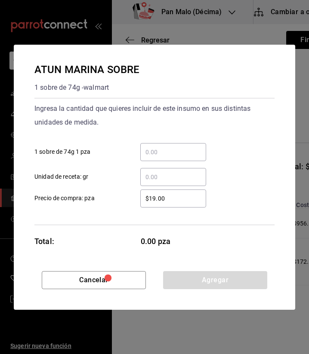
click at [164, 154] on input "​ 1 sobre de 74g 1 pza" at bounding box center [173, 152] width 66 height 10
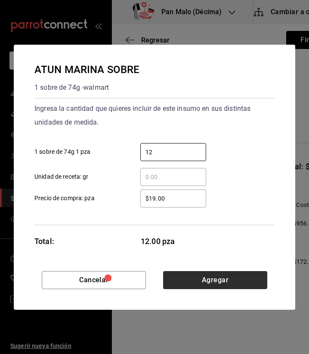
type input "12"
click at [233, 279] on button "Agregar" at bounding box center [215, 280] width 104 height 18
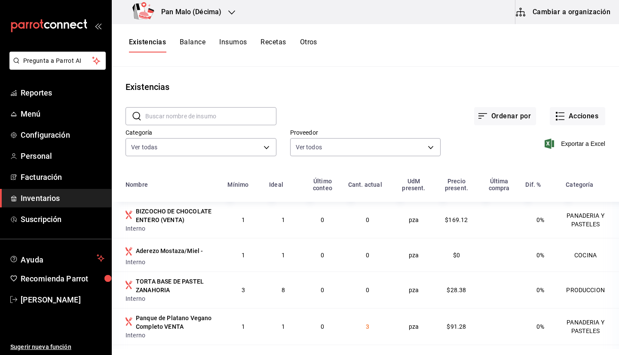
click at [174, 6] on div "Pan Malo (Décima)" at bounding box center [179, 12] width 120 height 24
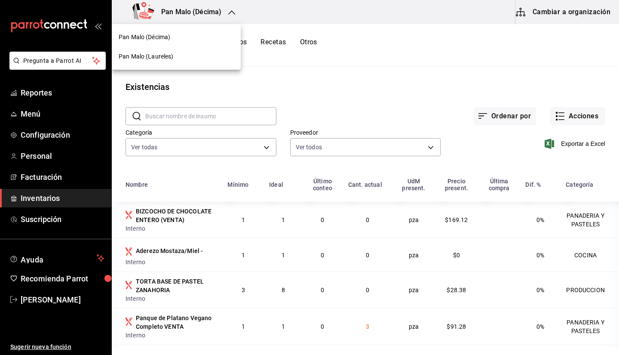
click at [165, 59] on span "Pan Malo (Laureles)" at bounding box center [146, 56] width 55 height 9
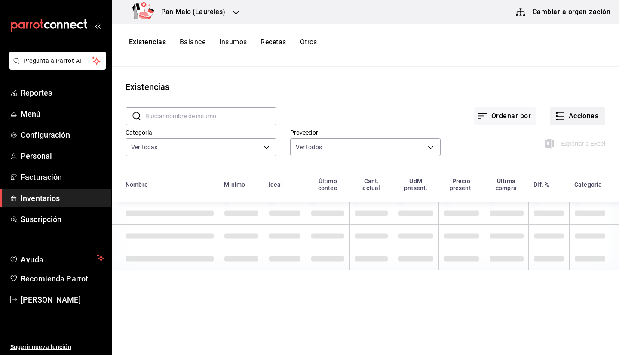
click at [569, 114] on button "Acciones" at bounding box center [577, 116] width 55 height 18
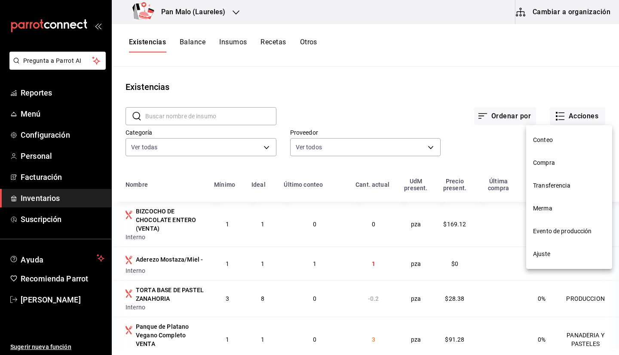
click at [558, 158] on li "Compra" at bounding box center [569, 162] width 86 height 23
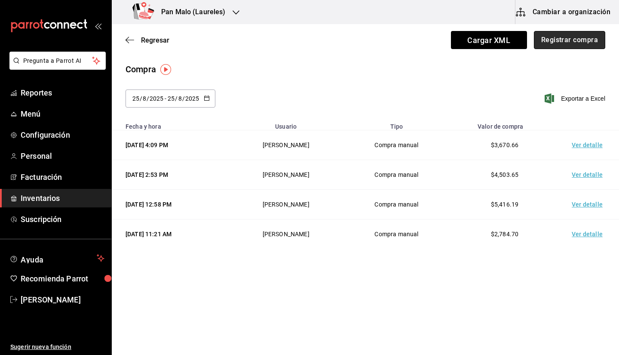
click at [554, 43] on button "Registrar compra" at bounding box center [569, 40] width 71 height 18
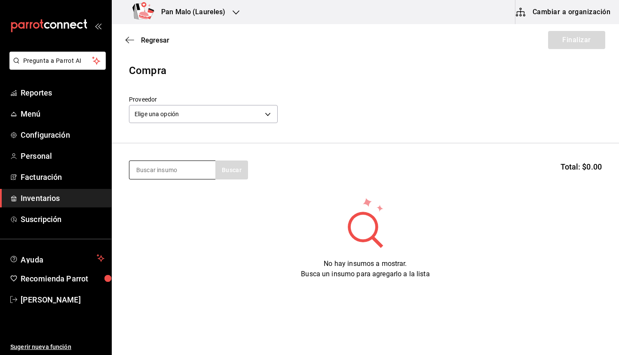
click at [174, 166] on input at bounding box center [172, 170] width 86 height 18
type input "manzana"
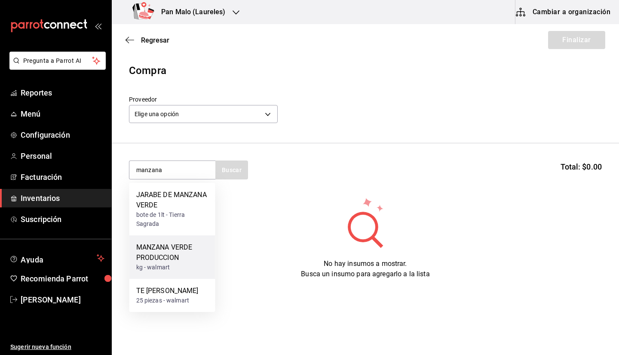
click at [179, 256] on div "MANZANA VERDE PRODUCCION" at bounding box center [172, 252] width 72 height 21
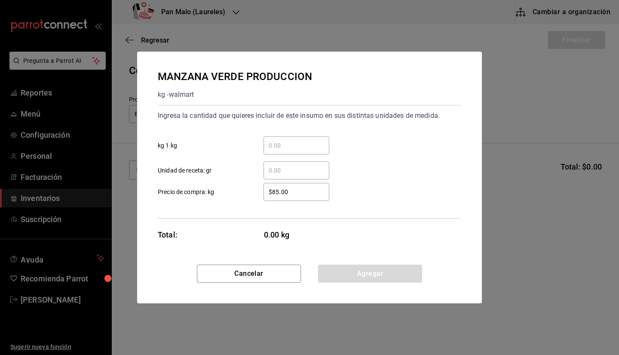
click at [284, 145] on input "​ kg 1 kg" at bounding box center [296, 145] width 66 height 10
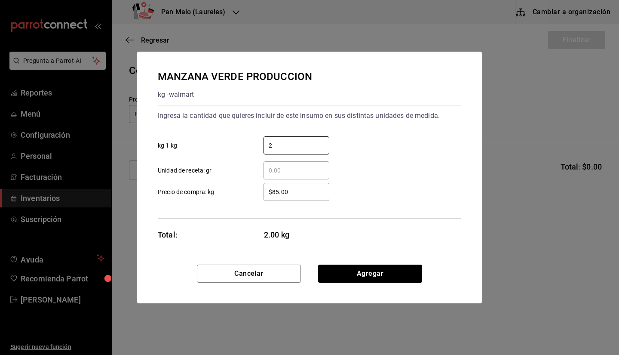
type input "2"
click at [276, 172] on input "​ Unidad de receta: gr" at bounding box center [296, 170] width 66 height 10
type input "140"
click at [363, 273] on button "Agregar" at bounding box center [370, 273] width 104 height 18
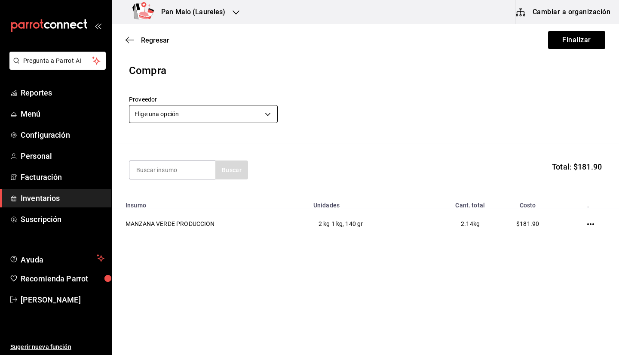
click at [254, 119] on body "Pregunta a Parrot AI Reportes Menú Configuración Personal Facturación Inventari…" at bounding box center [309, 153] width 619 height 306
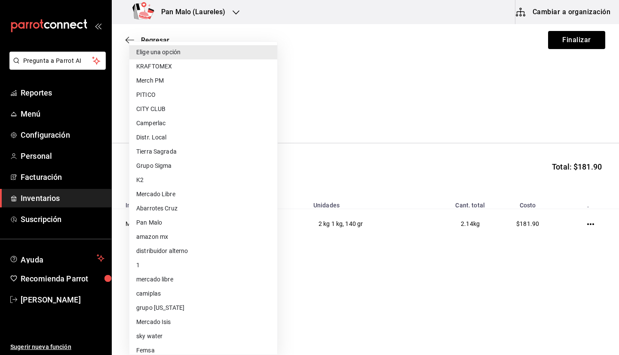
scroll to position [63, 0]
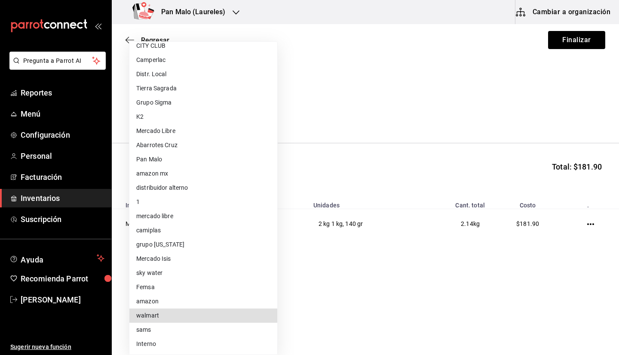
click at [190, 311] on li "walmart" at bounding box center [203, 315] width 148 height 14
type input "308522c8-0057-4993-8dd7-5f75c49b9ee7"
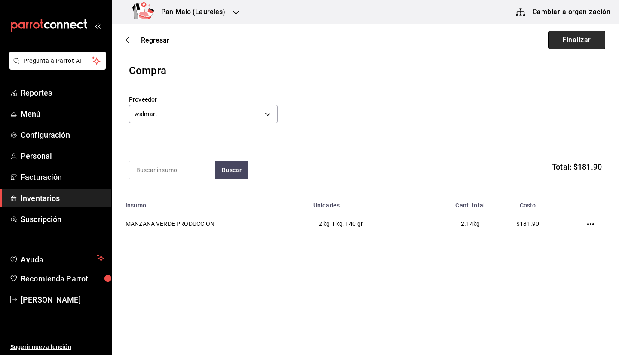
click at [584, 43] on button "Finalizar" at bounding box center [576, 40] width 57 height 18
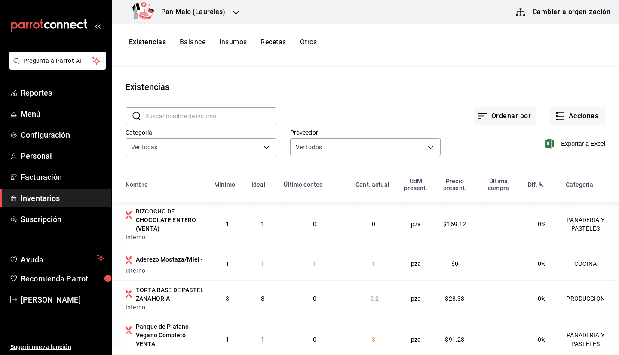
click at [164, 115] on input "text" at bounding box center [210, 115] width 131 height 17
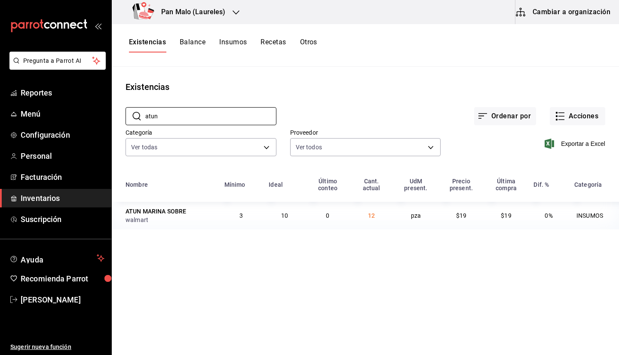
type input "atun"
click at [343, 247] on main "Existencias ​ atun ​ Ordenar por Acciones Categoría Ver todas 70f7bd2c-2c71-498…" at bounding box center [365, 208] width 507 height 282
click at [258, 60] on div "Existencias Balance Insumos Recetas Otros" at bounding box center [365, 45] width 507 height 43
click at [216, 14] on h3 "Pan Malo (Laureles)" at bounding box center [189, 12] width 71 height 10
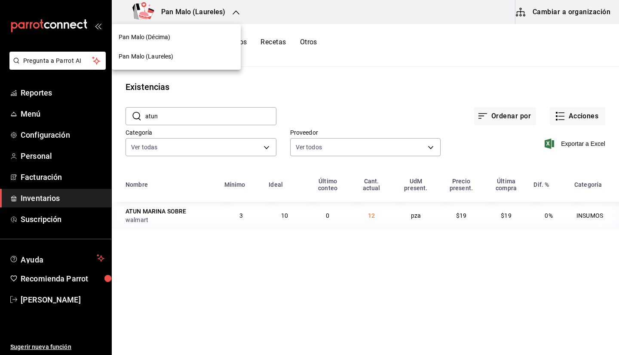
click at [200, 40] on div "Pan Malo (Décima)" at bounding box center [176, 37] width 115 height 9
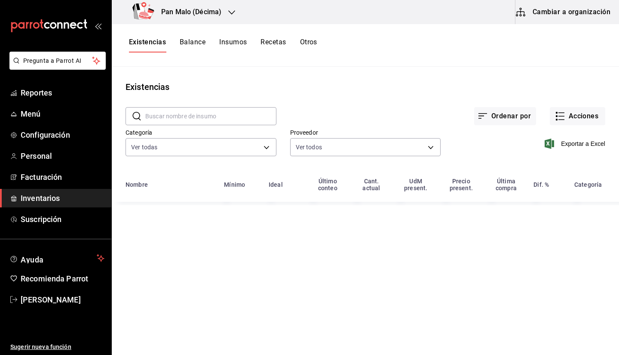
click at [196, 112] on input "text" at bounding box center [210, 115] width 131 height 17
type input "atun"
drag, startPoint x: 362, startPoint y: 219, endPoint x: 393, endPoint y: 218, distance: 31.4
click at [393, 218] on td "28" at bounding box center [371, 216] width 43 height 28
click at [400, 317] on main "Existencias ​ atun ​ Ordenar por Acciones Categoría Ver todas 70f7bd2c-2c71-498…" at bounding box center [365, 208] width 507 height 282
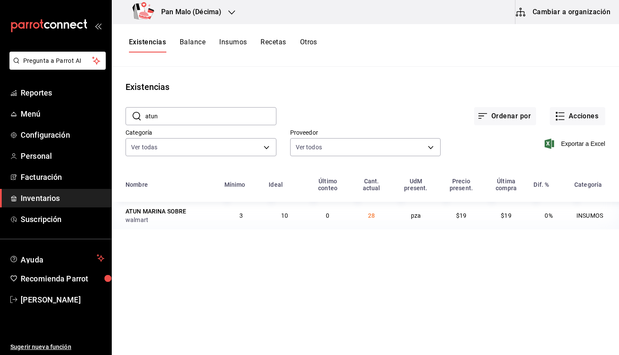
click at [226, 6] on div "Pan Malo (Décima)" at bounding box center [179, 12] width 120 height 24
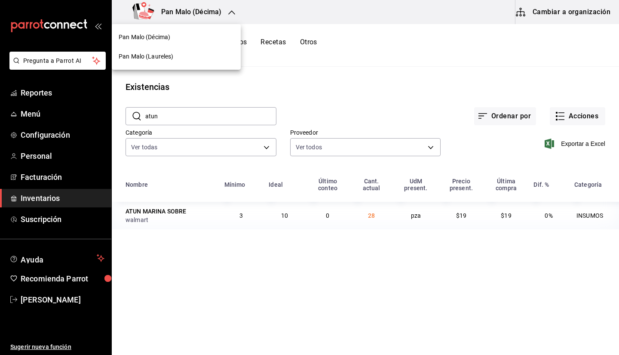
click at [168, 64] on div "Pan Malo (Laureles)" at bounding box center [176, 56] width 129 height 19
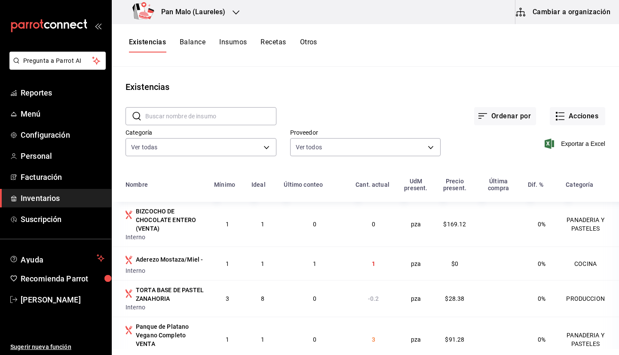
click at [174, 119] on input "text" at bounding box center [210, 115] width 131 height 17
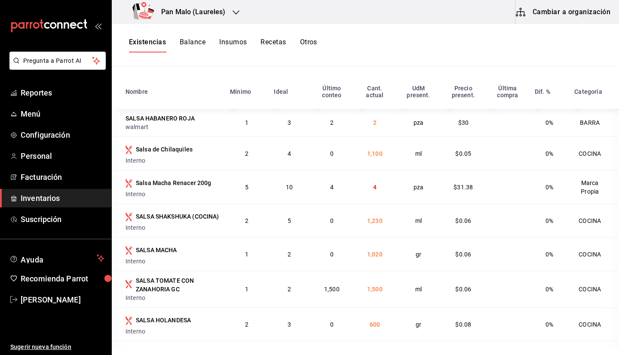
scroll to position [100, 0]
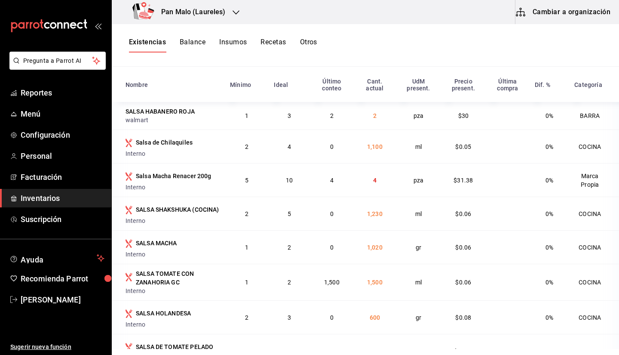
type input "salsa"
click at [468, 43] on div "Existencias Balance Insumos Recetas Otros" at bounding box center [365, 45] width 507 height 15
click at [301, 42] on button "Otros" at bounding box center [308, 45] width 17 height 15
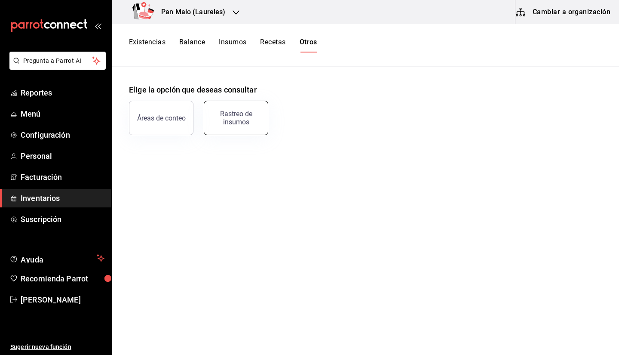
click at [223, 124] on div "Rastreo de insumos" at bounding box center [235, 118] width 53 height 16
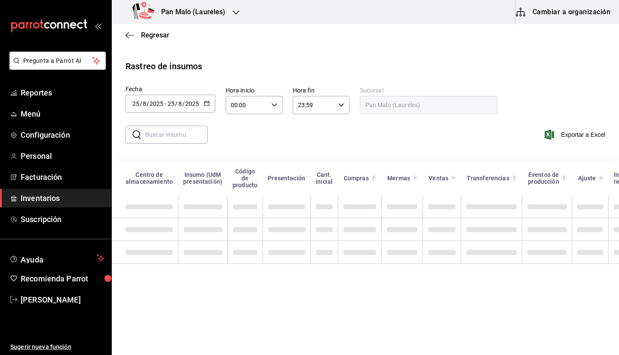
click at [166, 142] on input "text" at bounding box center [176, 134] width 62 height 17
type input "salsa"
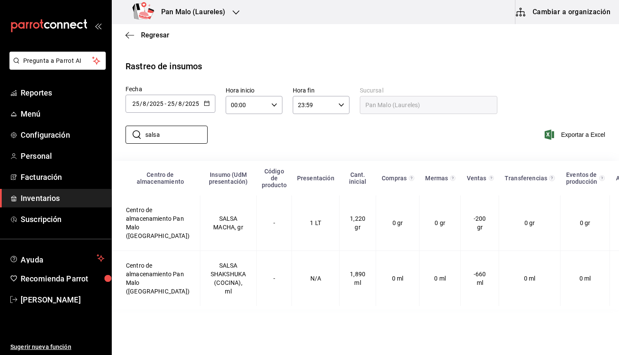
click at [296, 130] on div "​ salsa ​ Exportar a Excel" at bounding box center [362, 139] width 514 height 35
click at [183, 103] on span "/" at bounding box center [183, 103] width 3 height 7
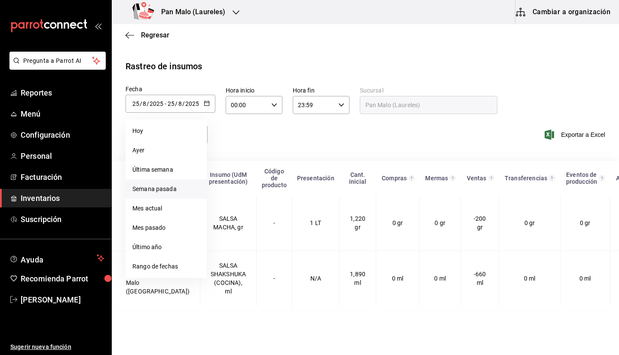
click at [171, 188] on li "Semana pasada" at bounding box center [165, 188] width 81 height 19
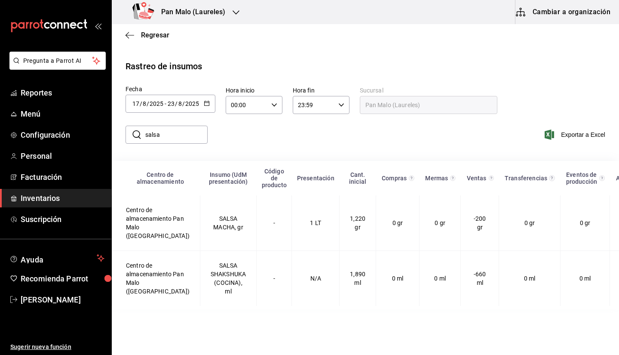
type input "[DATE]"
type input "17"
type input "[DATE]"
type input "23"
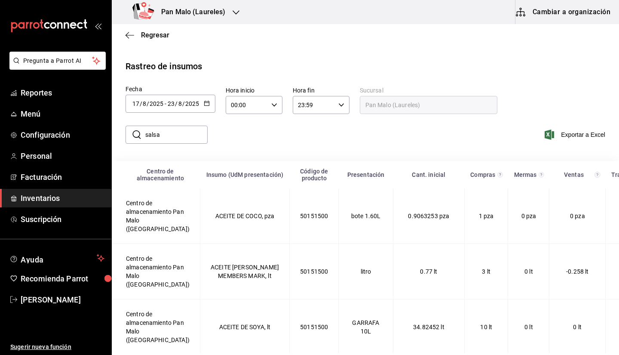
click at [201, 130] on input "salsa" at bounding box center [176, 134] width 62 height 17
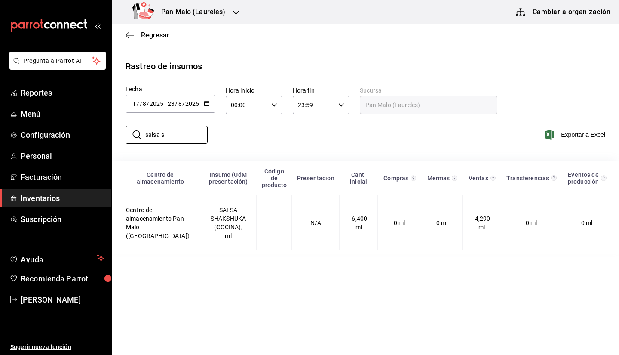
type input "salsa s"
click at [391, 138] on div "​ salsa s ​ Exportar a Excel" at bounding box center [362, 139] width 514 height 35
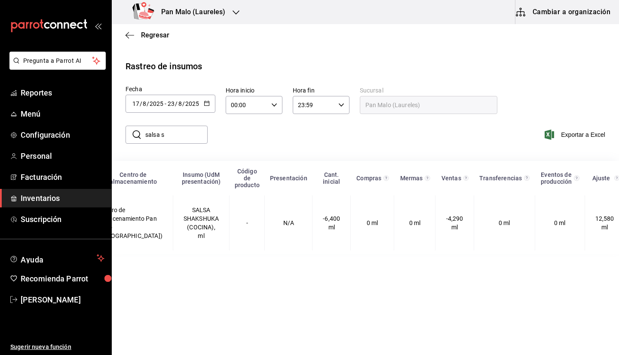
scroll to position [0, 65]
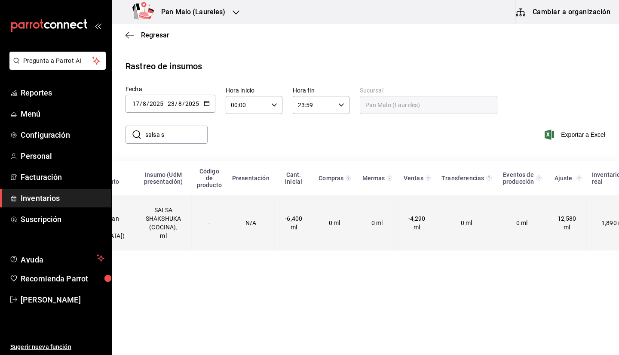
click at [446, 244] on td "0 ml" at bounding box center [466, 222] width 61 height 55
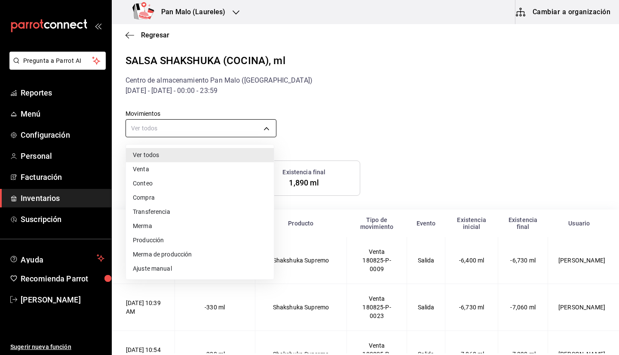
click at [147, 123] on body "Pregunta a Parrot AI Reportes Menú Configuración Personal Facturación Inventari…" at bounding box center [309, 176] width 619 height 353
click at [361, 124] on div at bounding box center [309, 177] width 619 height 355
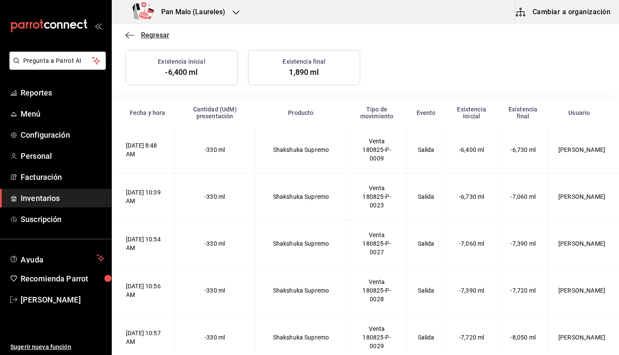
click at [141, 34] on span "Regresar" at bounding box center [155, 35] width 28 height 8
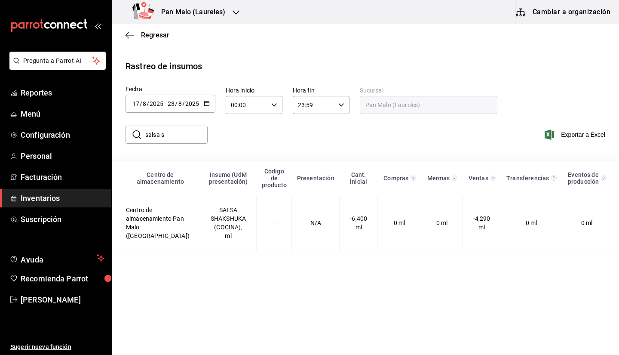
click at [181, 136] on input "salsa s" at bounding box center [176, 134] width 62 height 17
click at [136, 41] on div "Regresar" at bounding box center [365, 35] width 507 height 22
click at [128, 35] on icon "button" at bounding box center [129, 35] width 9 height 0
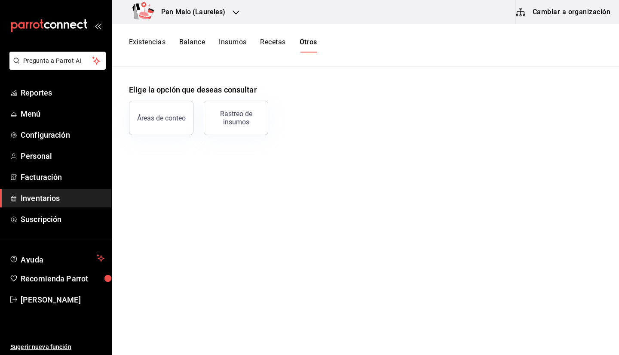
click at [159, 39] on button "Existencias" at bounding box center [147, 45] width 37 height 15
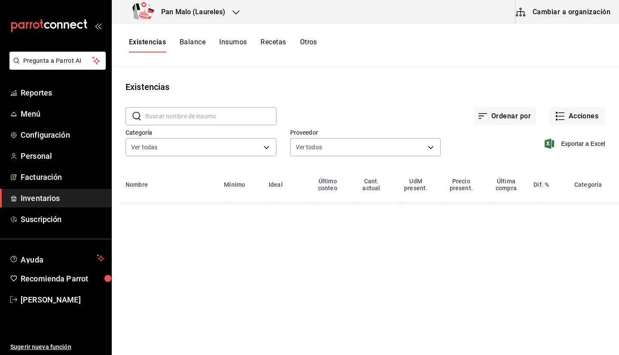
click at [210, 111] on input "text" at bounding box center [210, 115] width 131 height 17
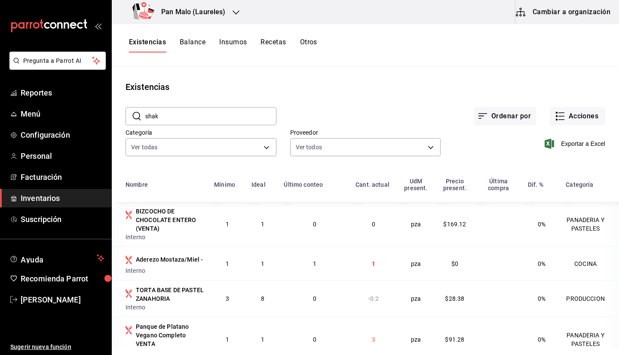
type input "shak"
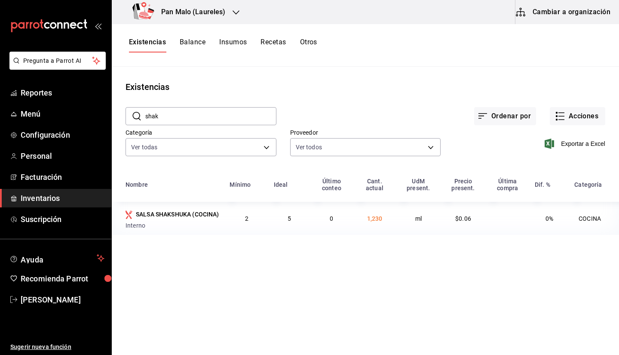
click at [314, 43] on button "Otros" at bounding box center [308, 45] width 17 height 15
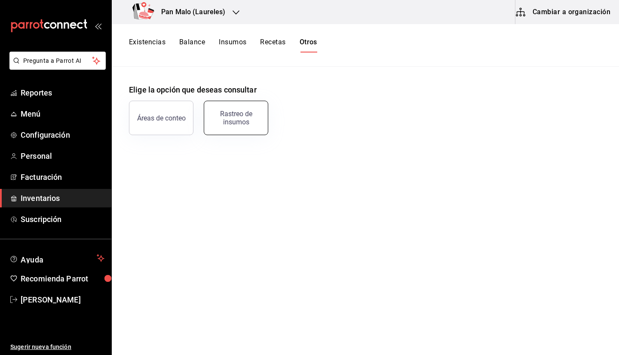
click at [245, 126] on button "Rastreo de insumos" at bounding box center [236, 118] width 64 height 34
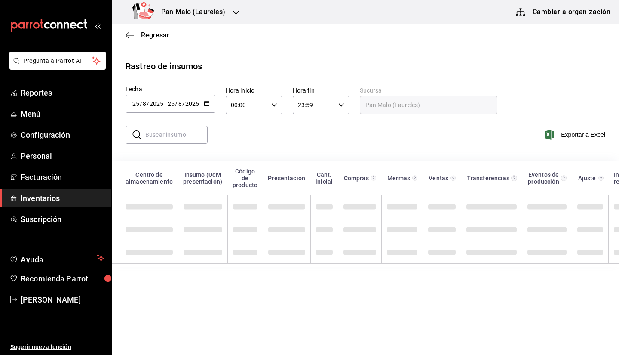
click at [139, 143] on div "​ ​" at bounding box center [166, 134] width 82 height 18
click at [159, 135] on input "text" at bounding box center [176, 134] width 62 height 17
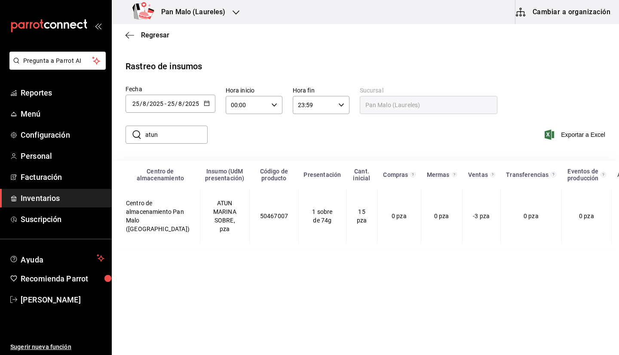
scroll to position [0, 4]
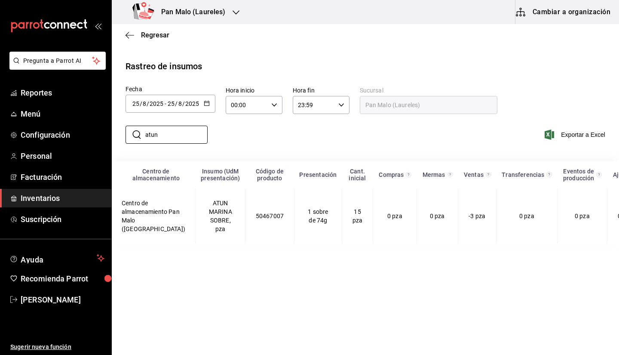
type input "atun"
click at [156, 109] on div "[DATE] [DATE] - [DATE] [DATE]" at bounding box center [170, 104] width 90 height 18
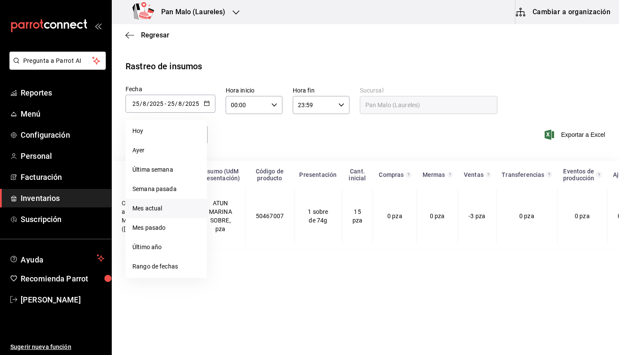
click at [180, 204] on li "Mes actual" at bounding box center [165, 208] width 81 height 19
type input "[DATE]"
type input "1"
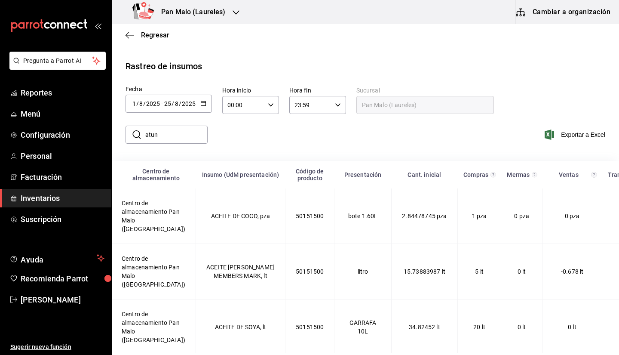
click at [193, 135] on input "atun" at bounding box center [176, 134] width 62 height 17
type input "ATUN"
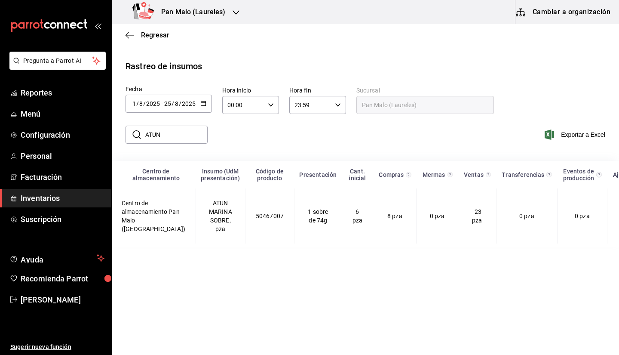
drag, startPoint x: 389, startPoint y: 247, endPoint x: 408, endPoint y: 251, distance: 19.6
click at [408, 247] on div "Centro de almacenamiento Insumo (UdM presentación) Código de producto Presentac…" at bounding box center [365, 204] width 507 height 86
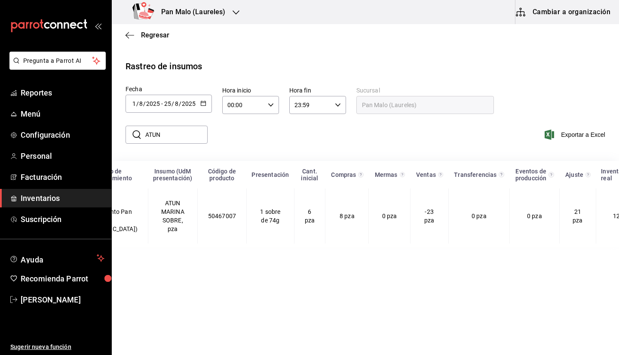
scroll to position [0, 60]
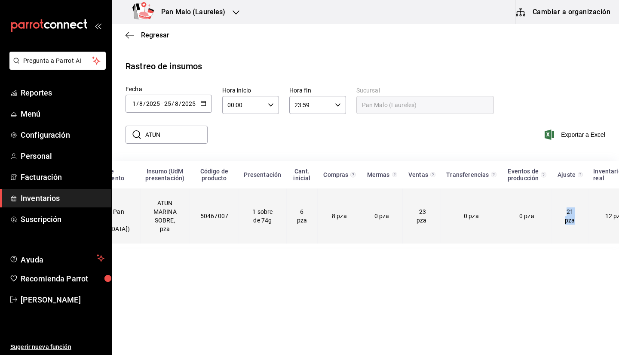
drag, startPoint x: 540, startPoint y: 209, endPoint x: 569, endPoint y: 242, distance: 44.5
click at [569, 242] on tr "Centro de almacenamiento Pan Malo (Laureles) ATUN MARINA SOBRE, pza 50467007 1 …" at bounding box center [347, 215] width 591 height 55
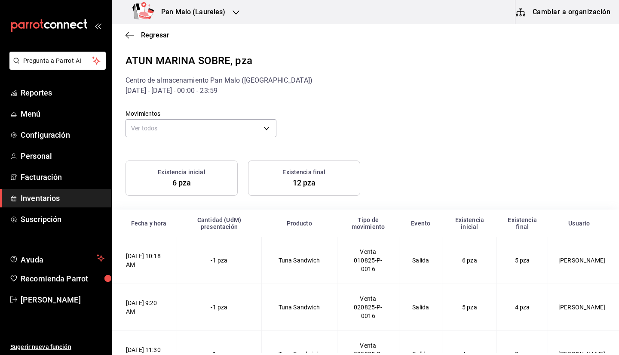
scroll to position [110, 0]
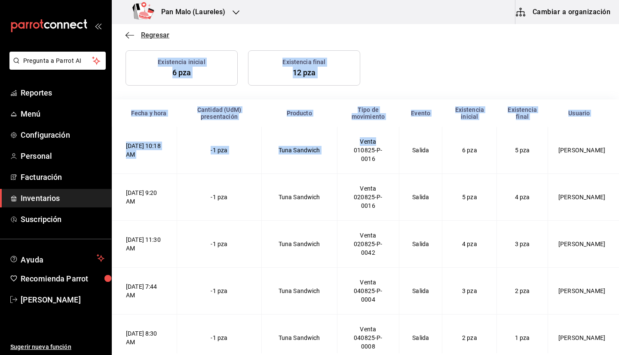
drag, startPoint x: 384, startPoint y: 136, endPoint x: 126, endPoint y: 37, distance: 276.0
click at [126, 37] on main "Regresar ATUN MARINA SOBRE, pza Centro de almacenamiento Pan Malo (Laureles) [D…" at bounding box center [365, 159] width 507 height 490
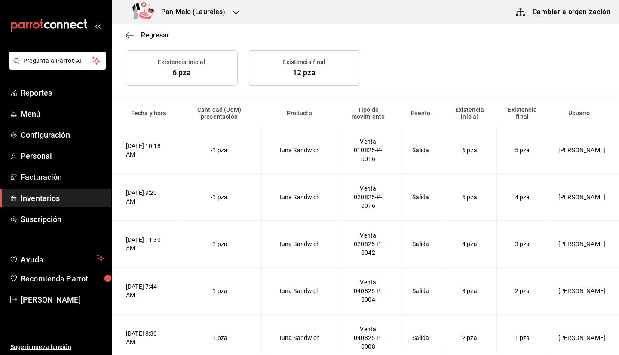
drag, startPoint x: 126, startPoint y: 37, endPoint x: 316, endPoint y: 40, distance: 190.0
click at [316, 40] on div "Regresar" at bounding box center [365, 35] width 507 height 22
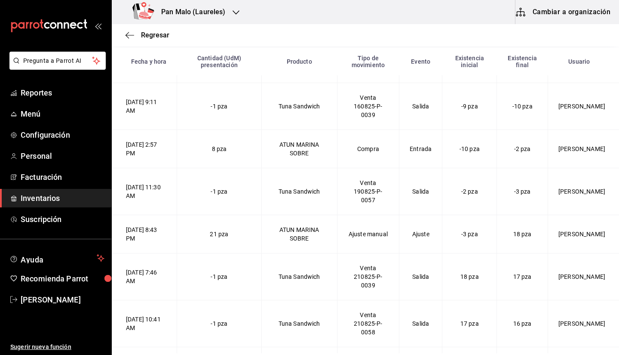
scroll to position [685, 0]
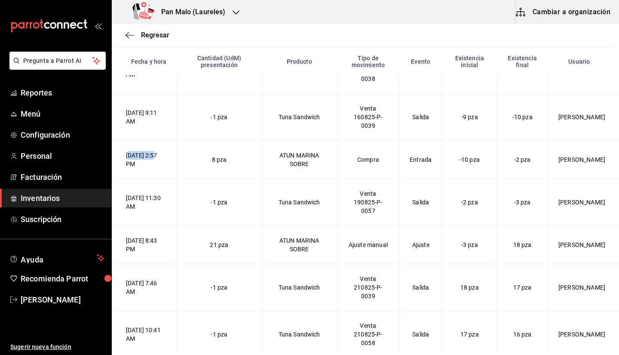
drag, startPoint x: 128, startPoint y: 159, endPoint x: 157, endPoint y: 158, distance: 29.7
click at [157, 158] on td "[DATE] 2:57 PM" at bounding box center [144, 159] width 65 height 38
click at [131, 161] on td "[DATE] 2:57 PM" at bounding box center [144, 159] width 65 height 38
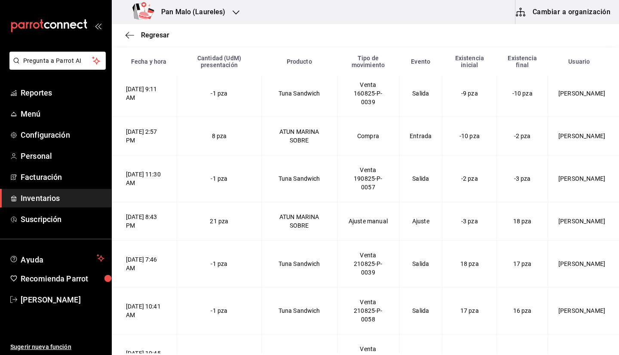
scroll to position [715, 0]
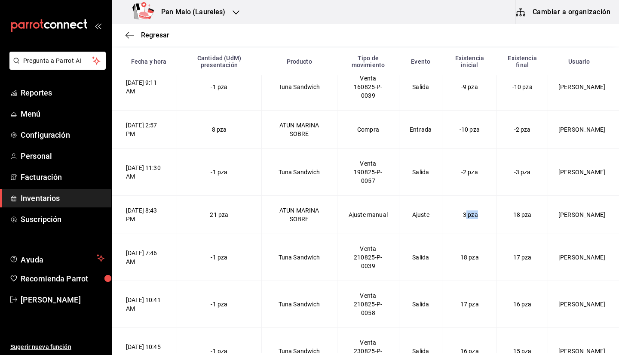
drag, startPoint x: 460, startPoint y: 222, endPoint x: 491, endPoint y: 226, distance: 31.2
click at [491, 226] on SOBRE-2025-08-20T20\ "[DATE] 8:43 PM 21 pza ATUN MARINA SOBRE Ajuste manual Ajuste -3 pza 18 pza [PER…" at bounding box center [365, 214] width 507 height 38
click at [477, 218] on td "-3 pza" at bounding box center [469, 214] width 55 height 38
drag, startPoint x: 212, startPoint y: 214, endPoint x: 245, endPoint y: 221, distance: 33.8
click at [245, 221] on td "21 pza" at bounding box center [219, 214] width 85 height 38
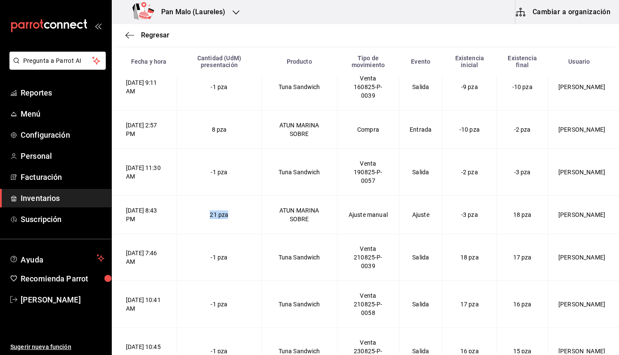
click at [225, 214] on span "21 pza" at bounding box center [219, 214] width 18 height 7
drag, startPoint x: 204, startPoint y: 213, endPoint x: 264, endPoint y: 225, distance: 61.0
click at [262, 225] on td "21 pza" at bounding box center [219, 214] width 85 height 38
drag, startPoint x: 512, startPoint y: 217, endPoint x: 550, endPoint y: 223, distance: 38.2
click at [550, 223] on SOBRE-2025-08-20T20\ "[DATE] 8:43 PM 21 pza ATUN MARINA SOBRE Ajuste manual Ajuste -3 pza 18 pza [PER…" at bounding box center [365, 214] width 507 height 38
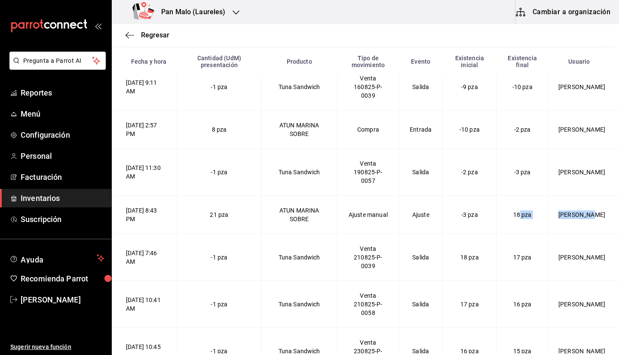
click at [523, 205] on td "18 pza" at bounding box center [522, 214] width 51 height 38
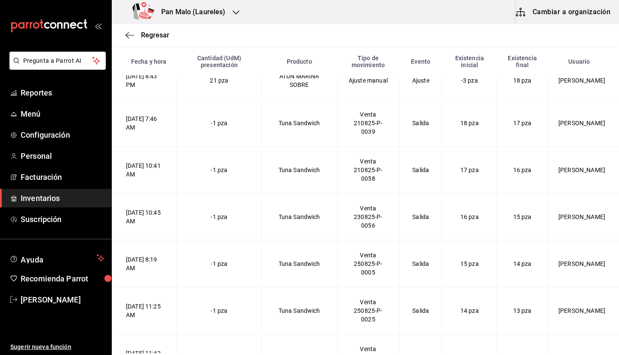
scroll to position [828, 0]
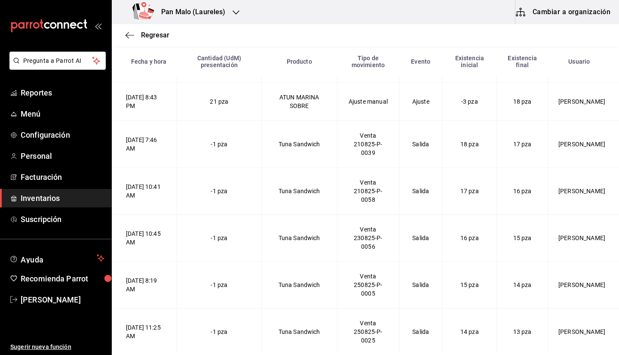
drag, startPoint x: 605, startPoint y: 280, endPoint x: 605, endPoint y: 286, distance: 6.0
click at [605, 286] on td "[PERSON_NAME]" at bounding box center [583, 284] width 71 height 47
